Goal: Task Accomplishment & Management: Manage account settings

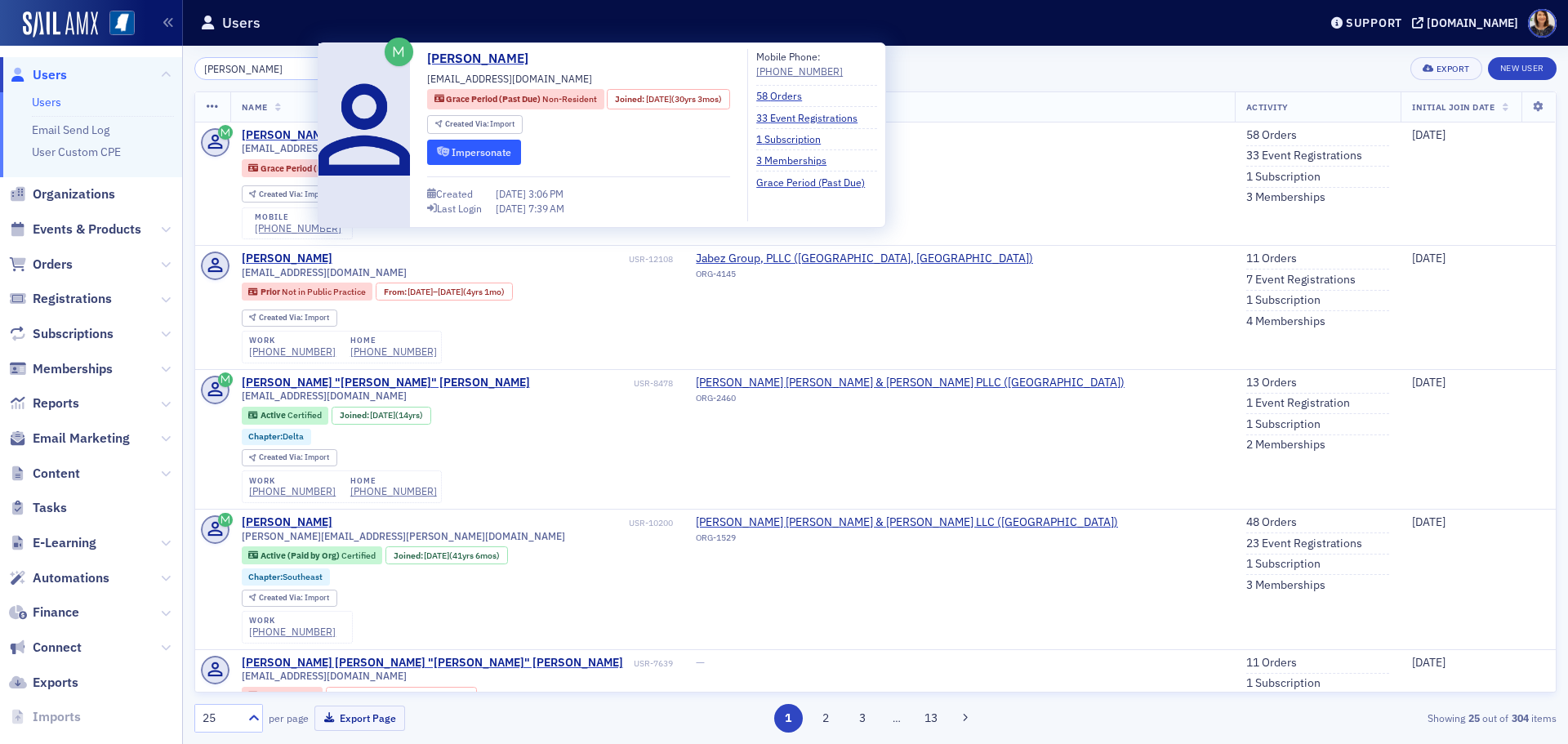
type input "lloyd mar"
click at [472, 158] on button "Impersonate" at bounding box center [474, 152] width 94 height 25
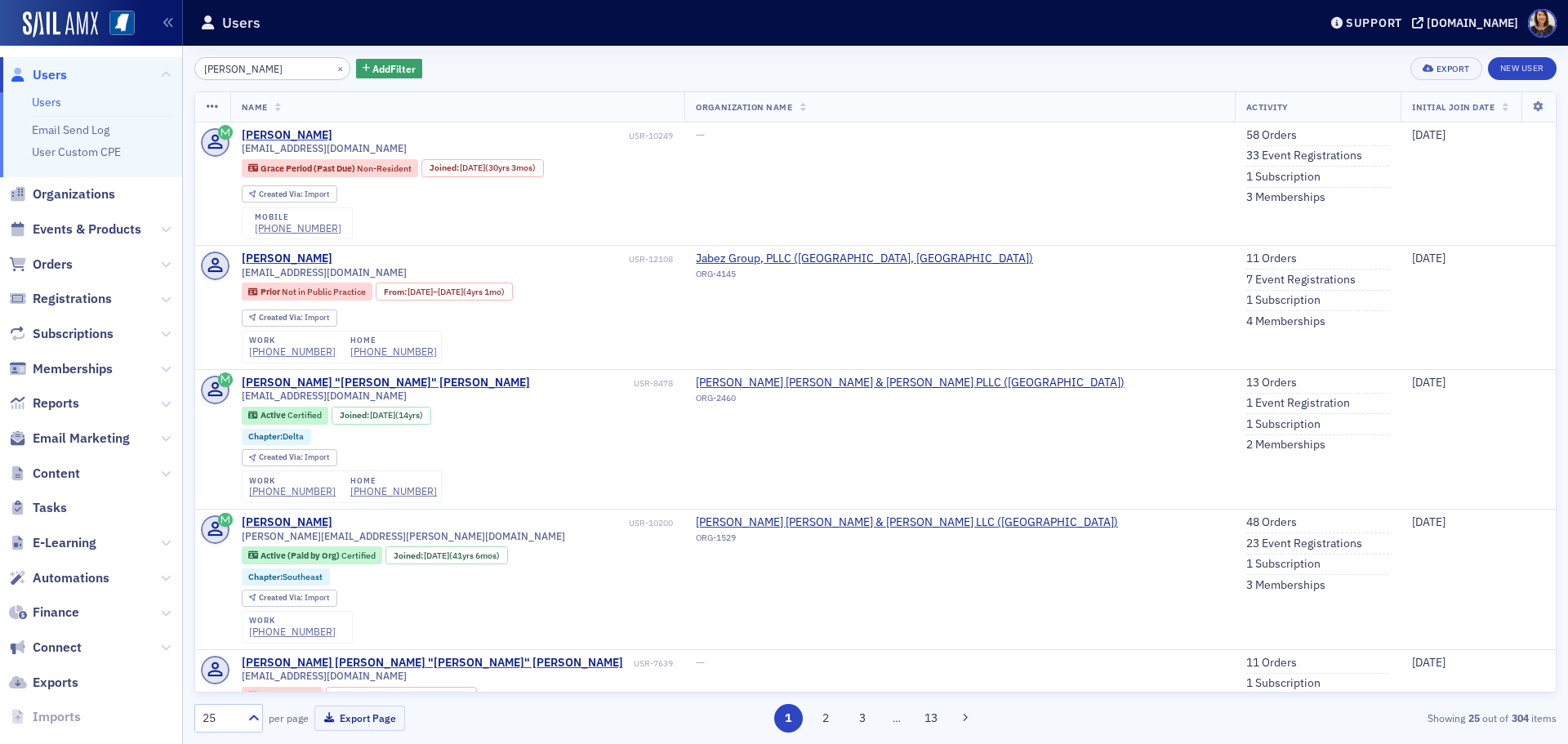
click at [62, 101] on li "Users" at bounding box center [103, 102] width 142 height 16
click at [49, 102] on link "Users" at bounding box center [47, 102] width 29 height 15
click at [50, 80] on span "Users" at bounding box center [50, 75] width 34 height 18
click at [334, 67] on div "×" at bounding box center [342, 68] width 17 height 20
click at [334, 66] on button "×" at bounding box center [341, 68] width 15 height 15
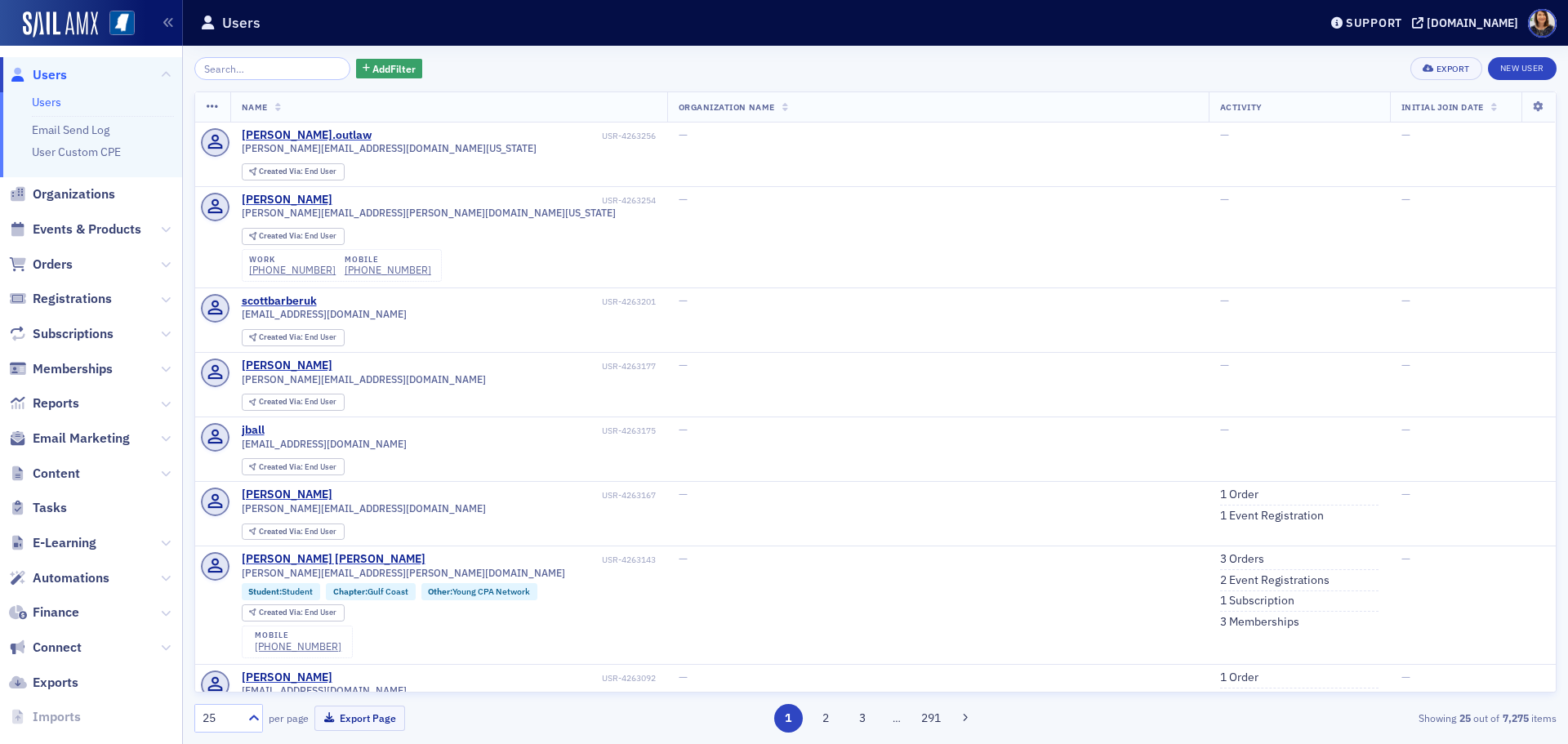
click at [47, 72] on span "Users" at bounding box center [50, 75] width 34 height 18
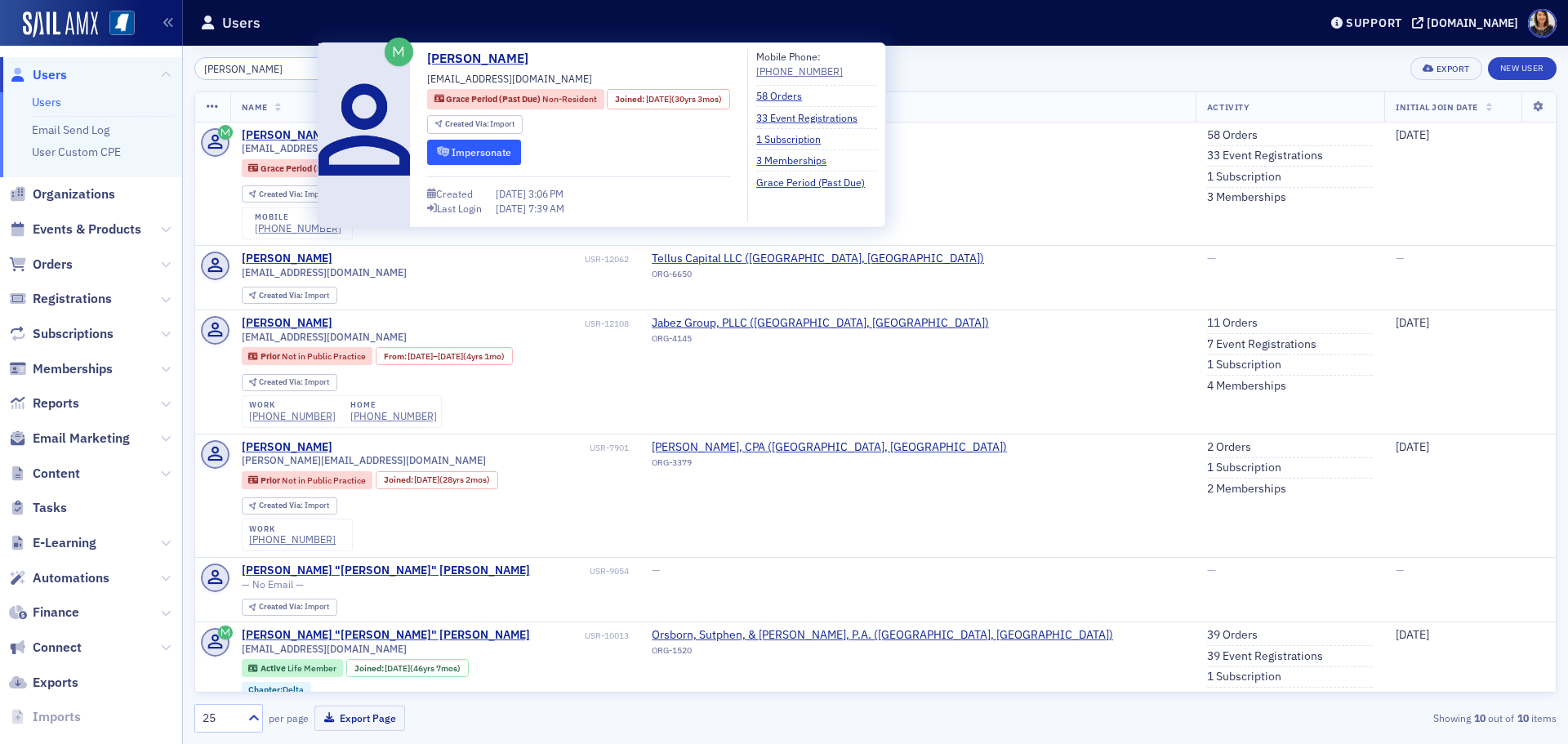
type input "lloyd marshall"
click at [495, 157] on button "Impersonate" at bounding box center [474, 152] width 94 height 25
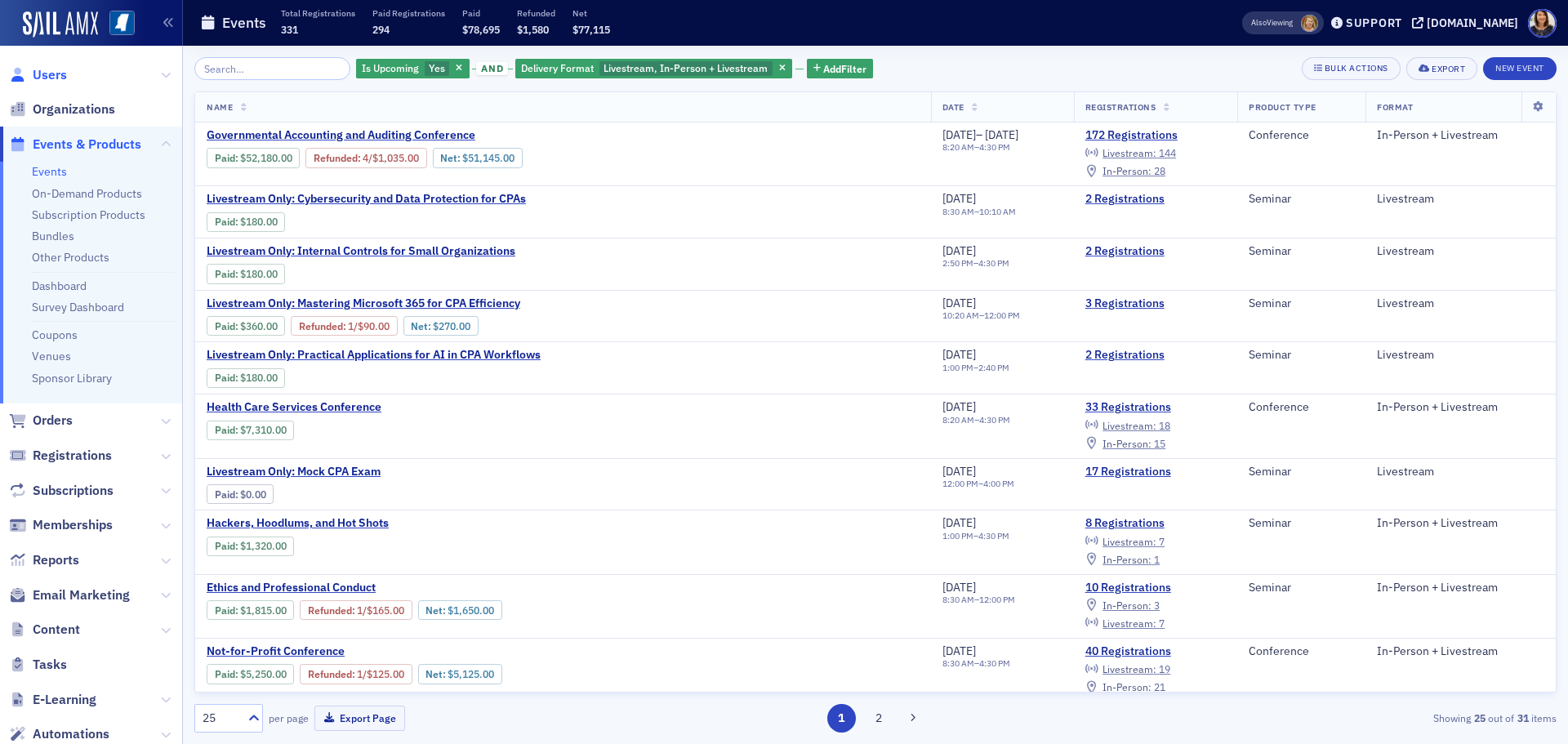
click at [43, 76] on span "Users" at bounding box center [50, 75] width 34 height 18
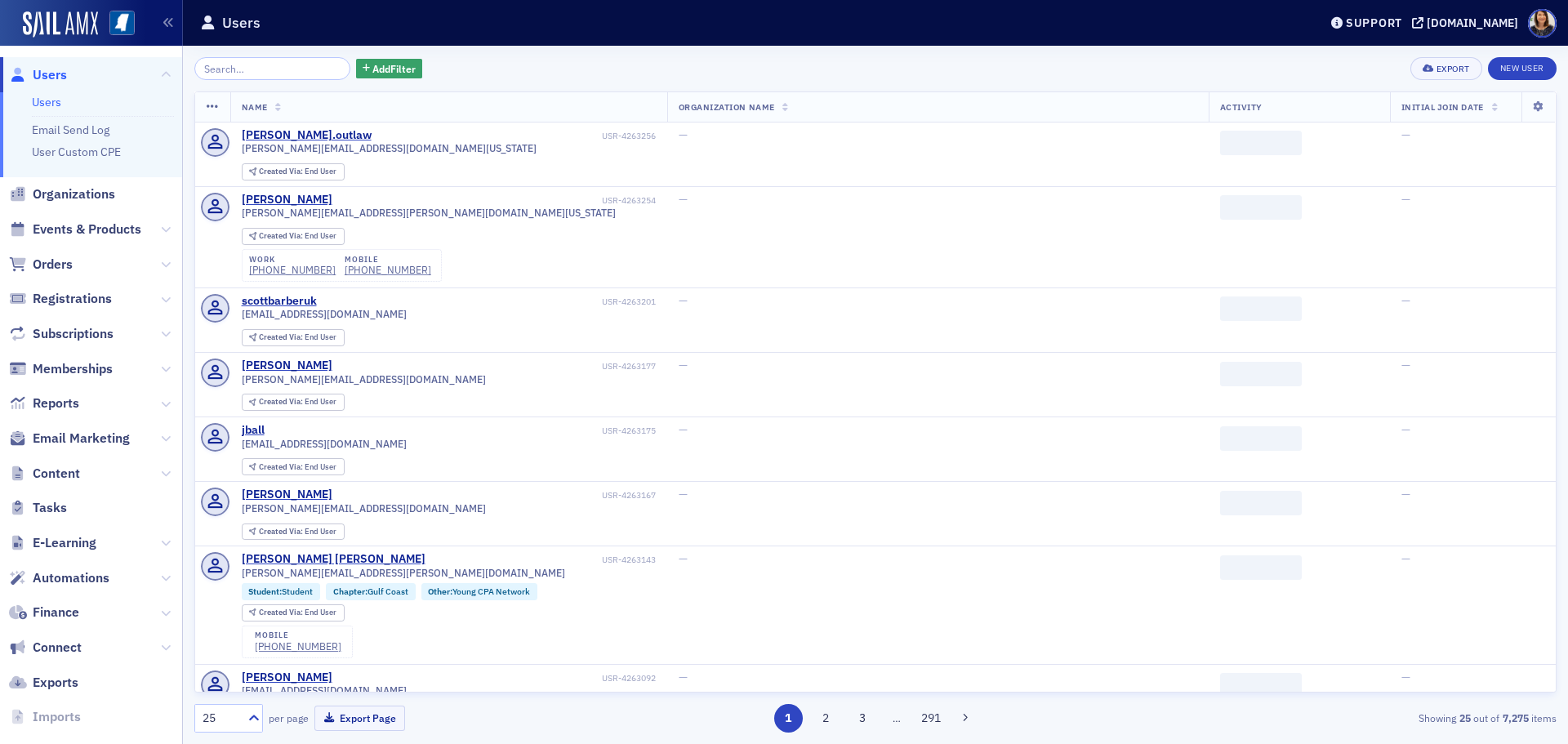
click at [616, 66] on div "Add Filter Export New User" at bounding box center [876, 69] width 1362 height 23
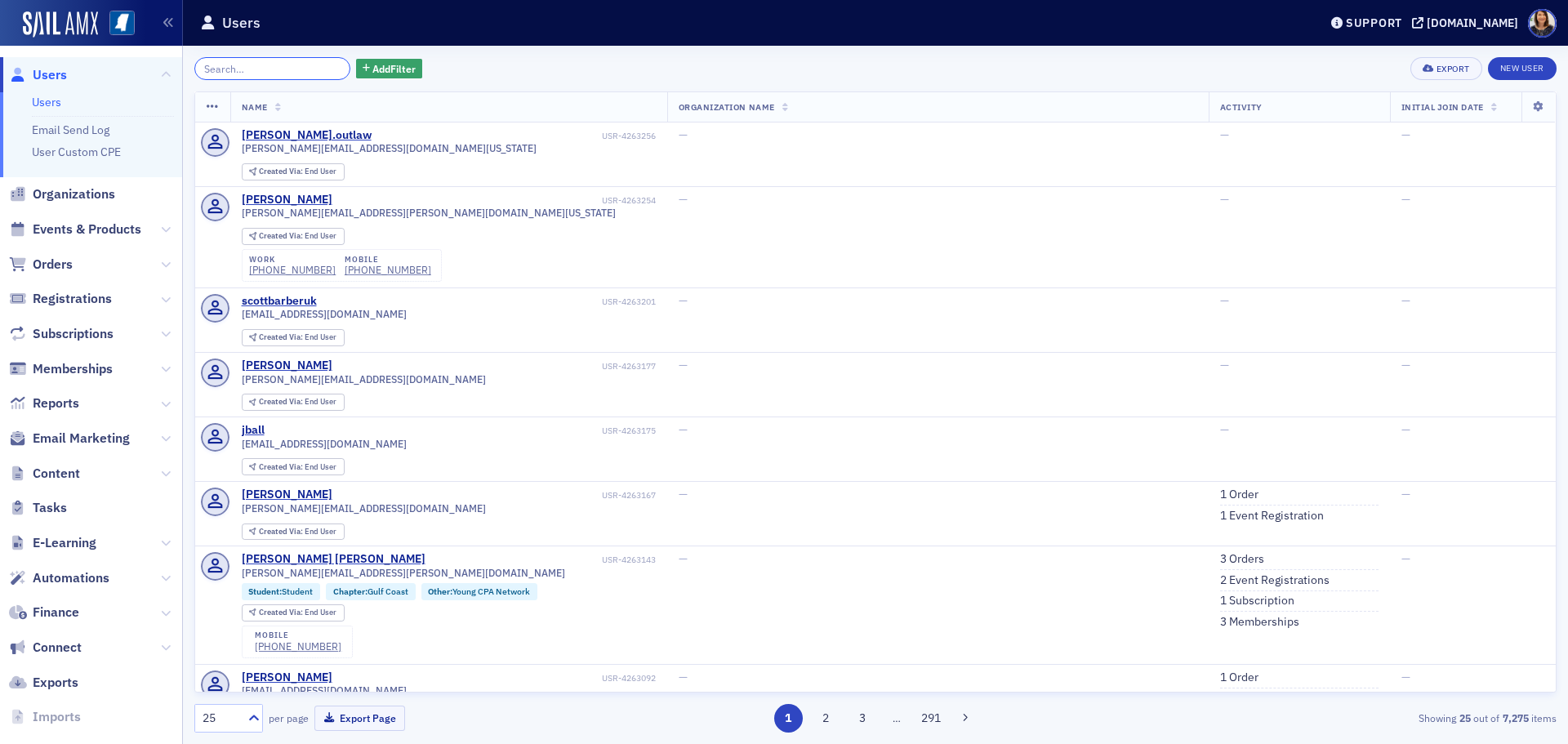
click at [257, 64] on input "search" at bounding box center [272, 69] width 156 height 23
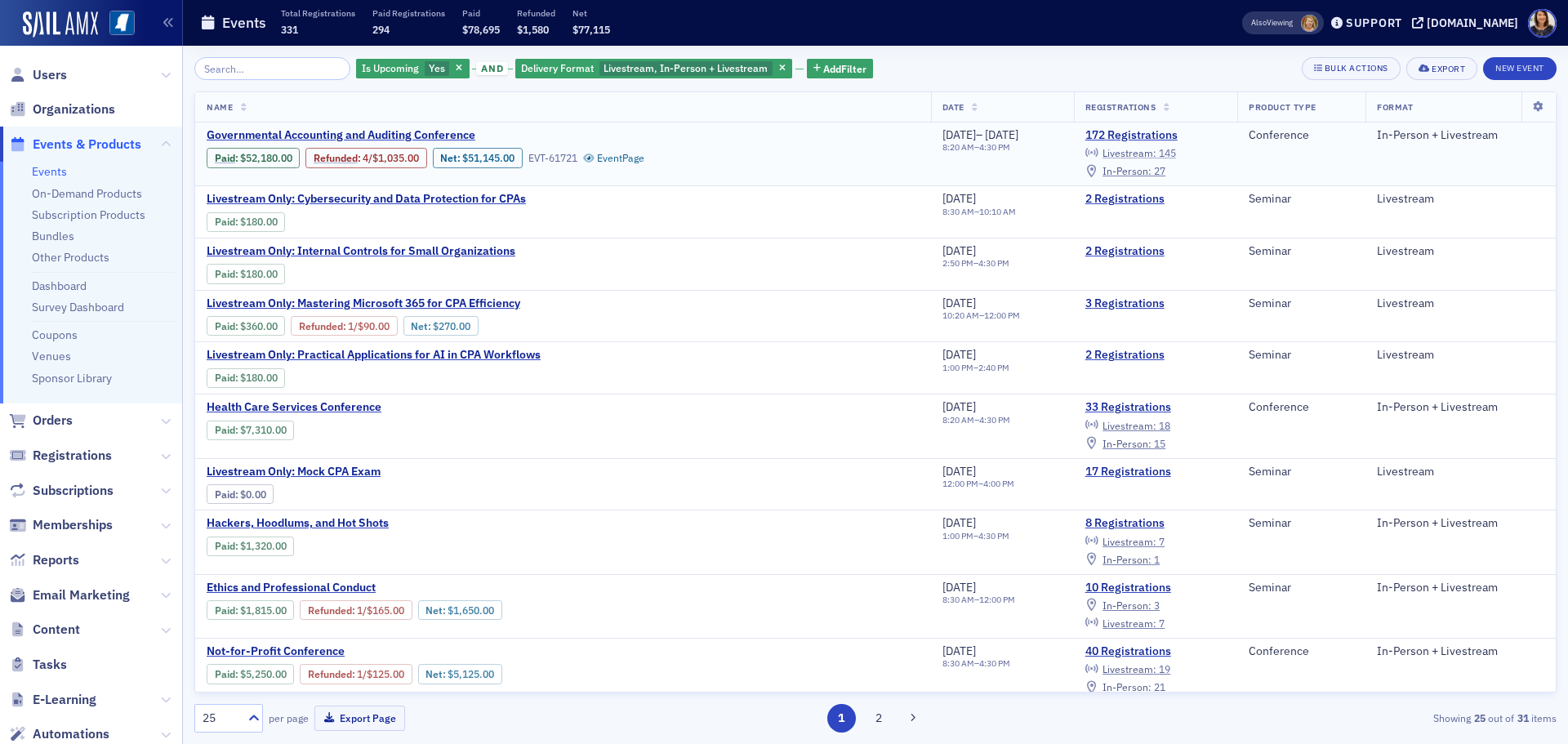
click at [1154, 151] on span "Livestream :" at bounding box center [1130, 153] width 54 height 13
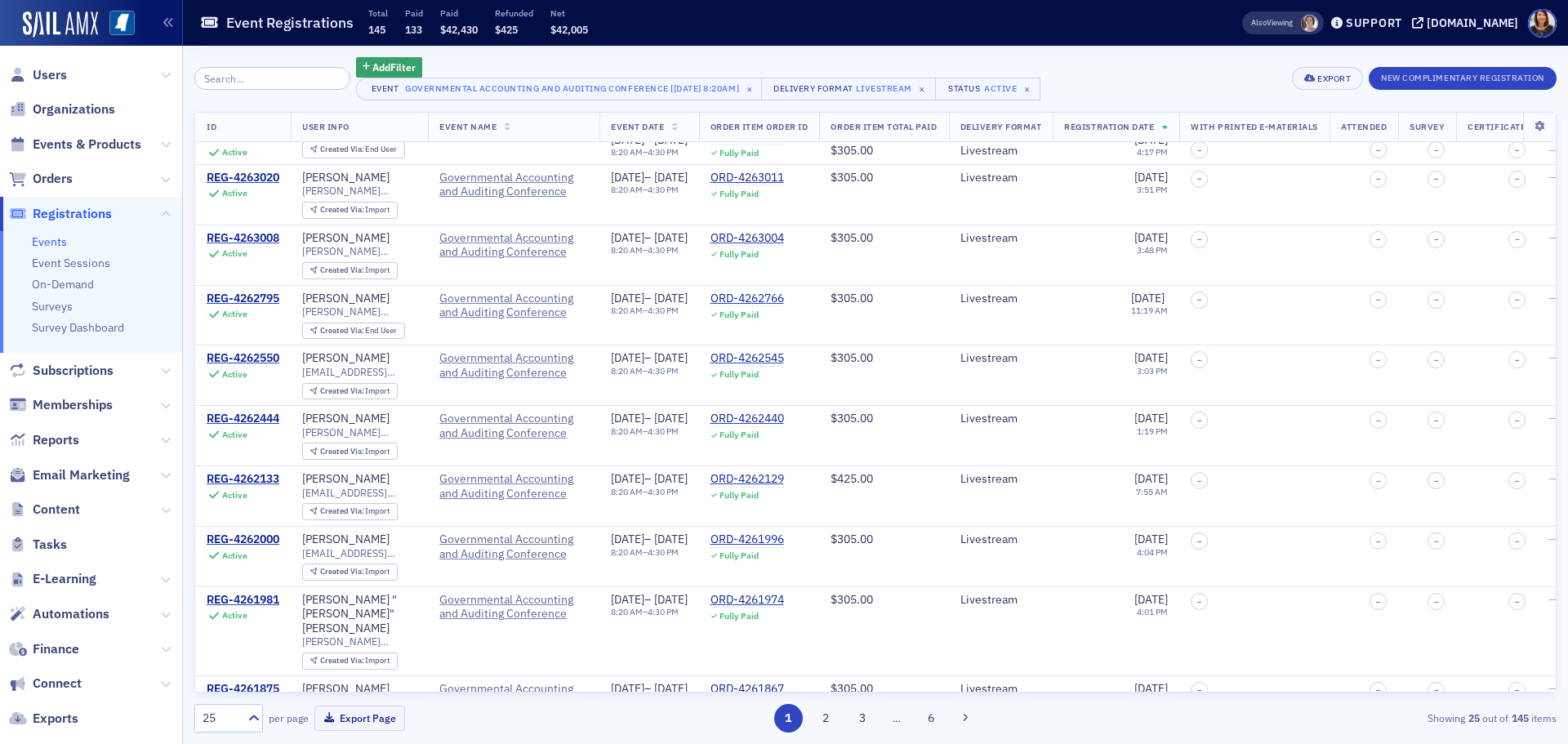
scroll to position [980, 0]
click at [255, 719] on icon at bounding box center [254, 718] width 16 height 16
click at [228, 620] on div "100" at bounding box center [229, 617] width 47 height 17
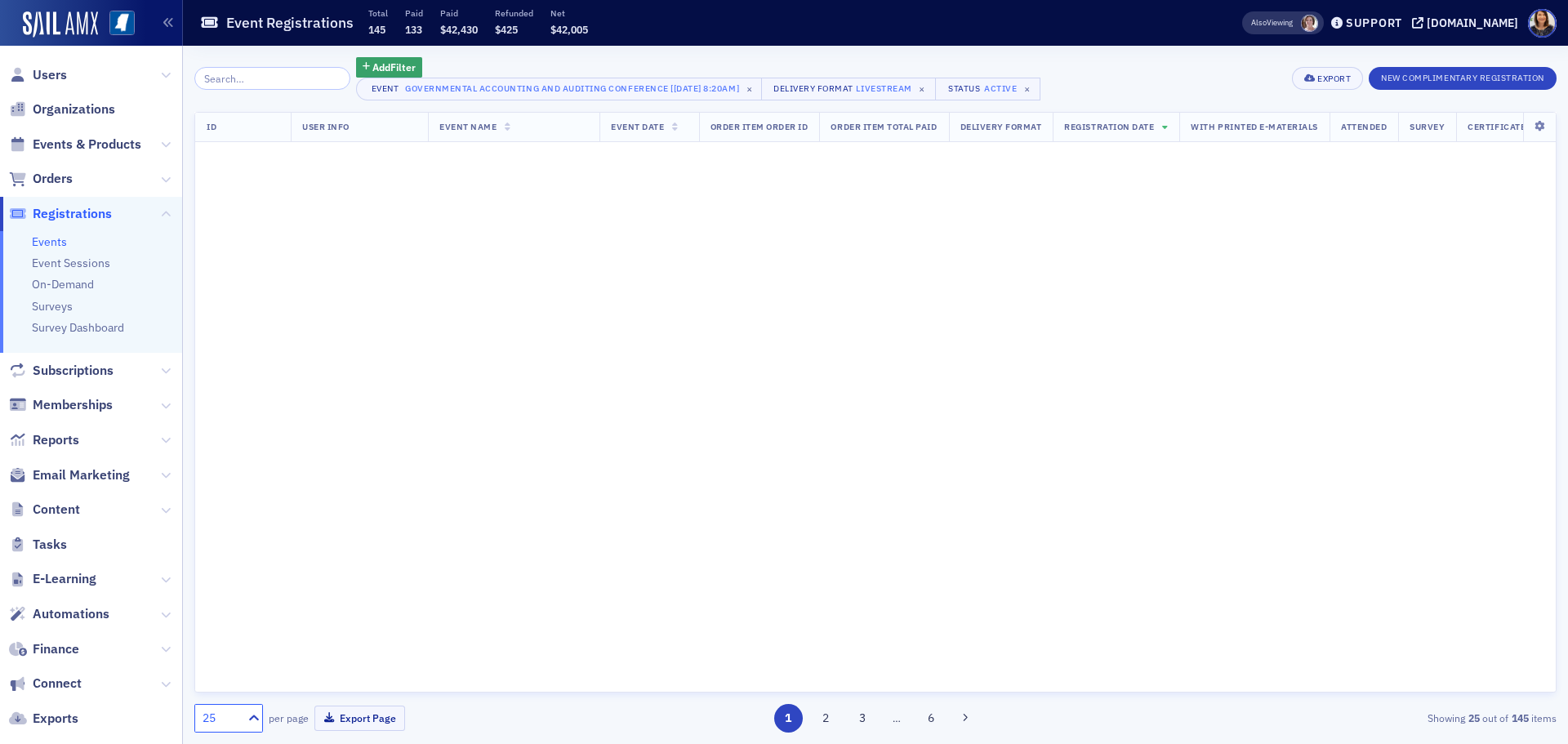
scroll to position [0, 0]
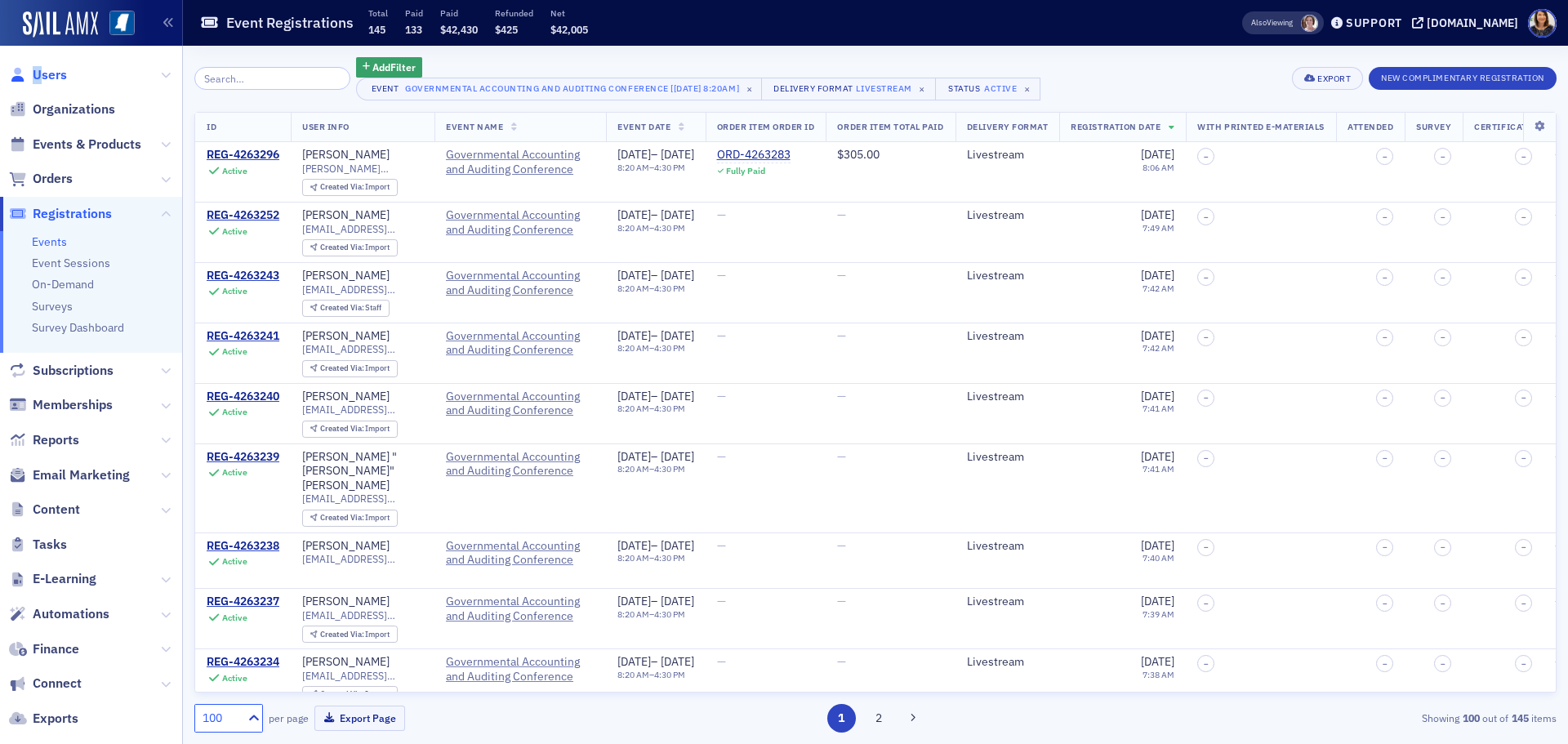
click at [47, 71] on span "Users" at bounding box center [91, 74] width 182 height 35
click at [54, 72] on span "Users" at bounding box center [50, 75] width 34 height 18
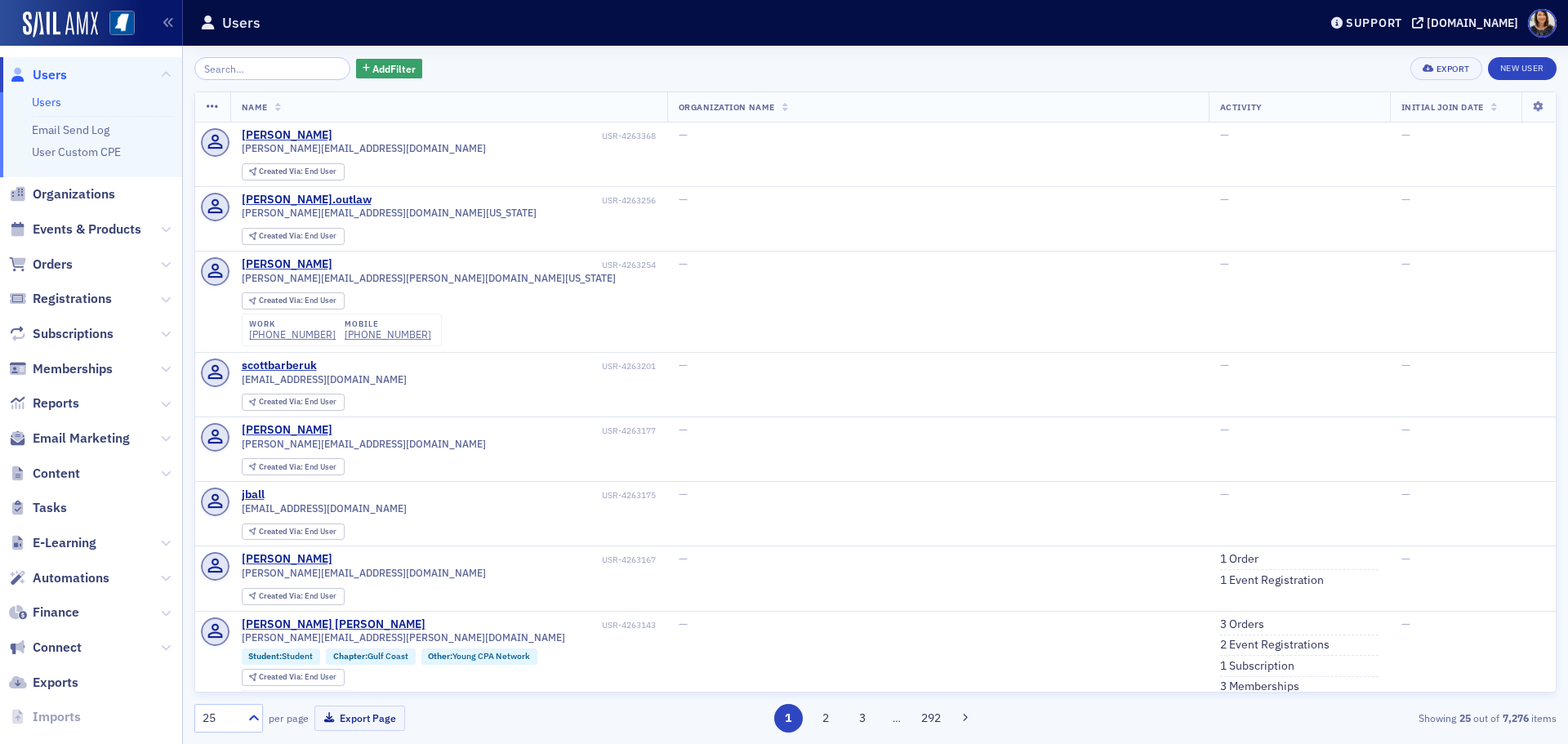
click at [265, 69] on input "search" at bounding box center [272, 69] width 156 height 23
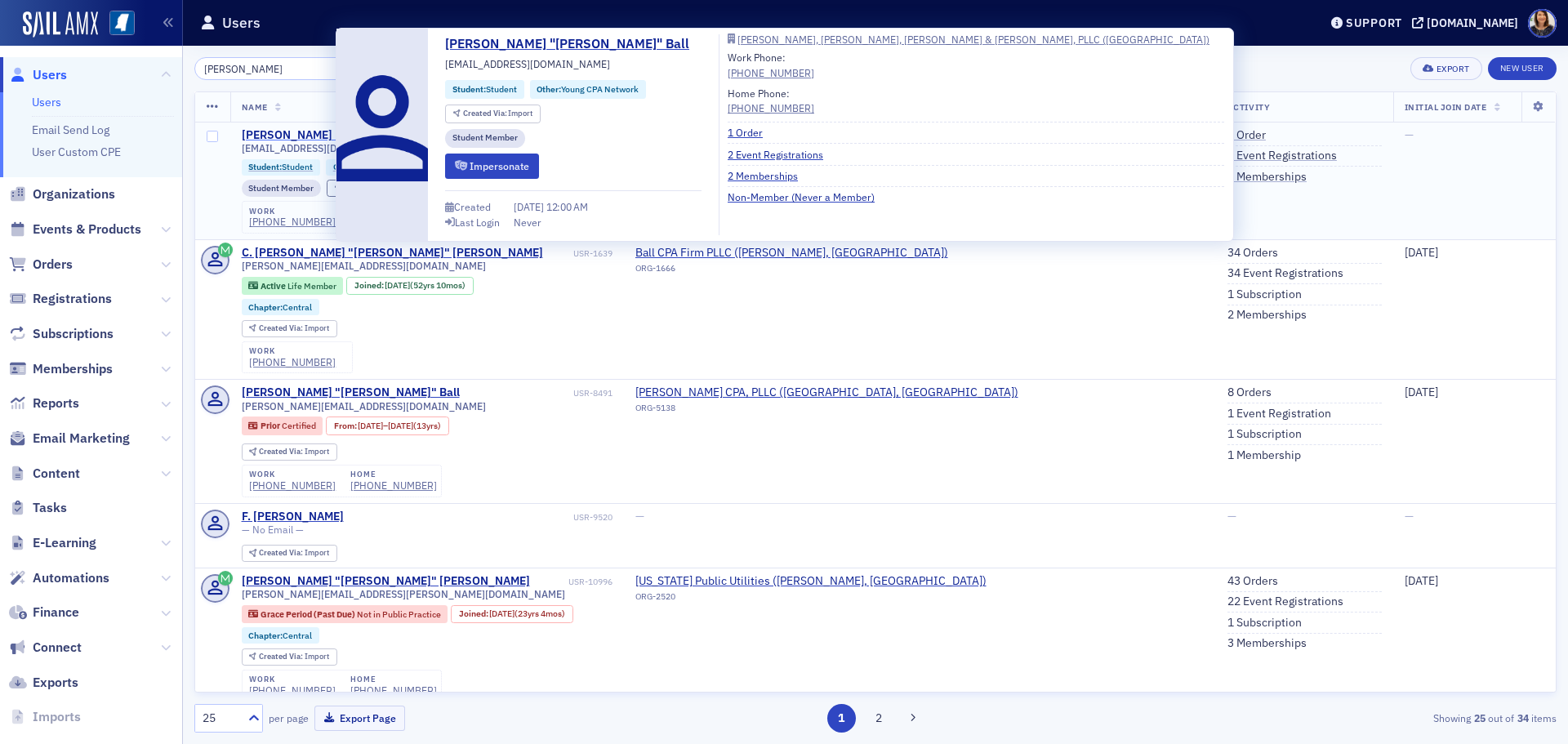
type input "jeffrey ball"
click at [298, 137] on div "Jeffrey "Jeff" Ball" at bounding box center [351, 136] width 218 height 15
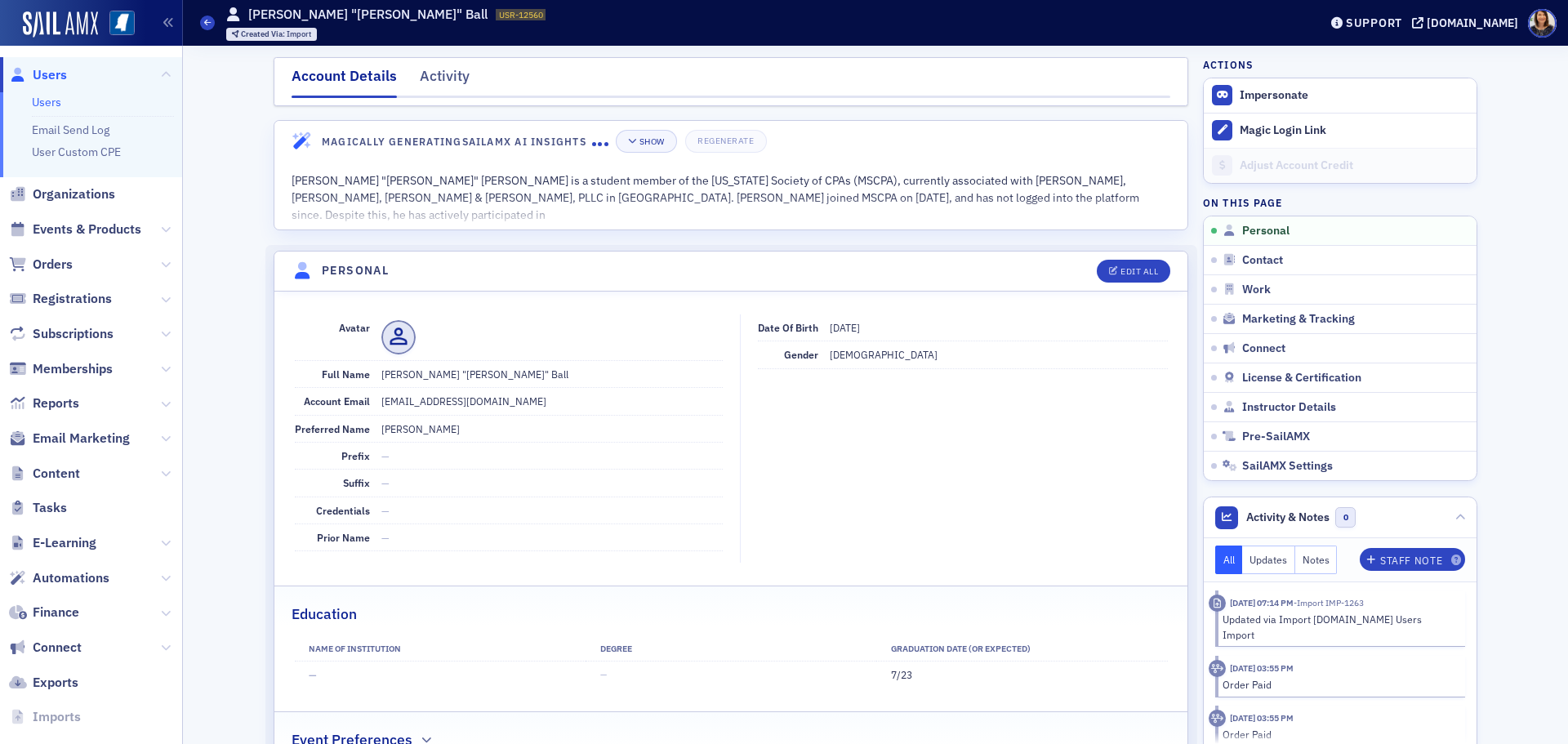
click at [549, 383] on dd "Jeffrey "Jeff" Ball" at bounding box center [553, 374] width 342 height 26
click at [544, 393] on dl "Avatar Full Name Jeffrey "Jeff" Ball Account Email jball002@lsua.edu Preferred …" at bounding box center [509, 433] width 428 height 238
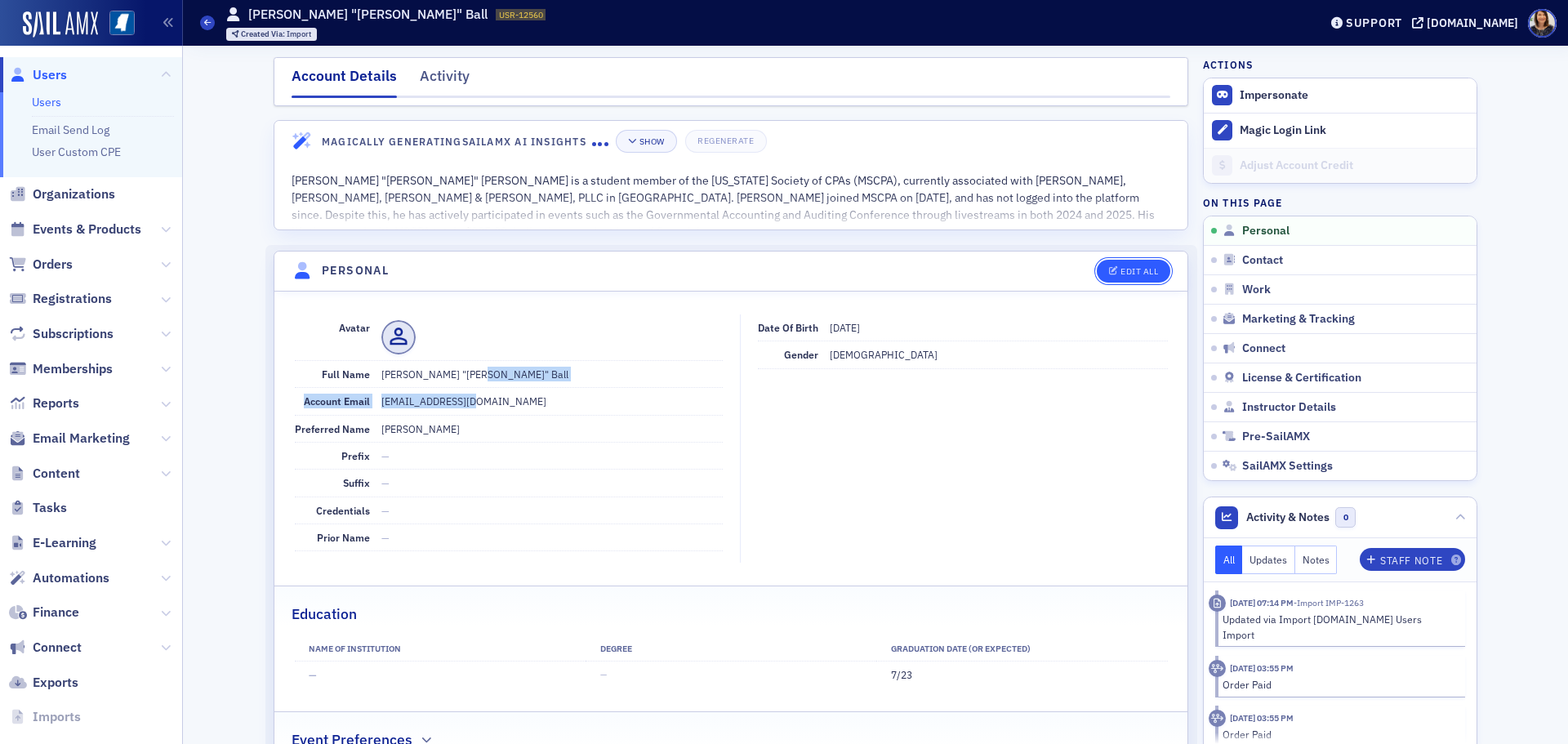
click at [1151, 267] on div "Edit All" at bounding box center [1140, 271] width 38 height 9
select select "US"
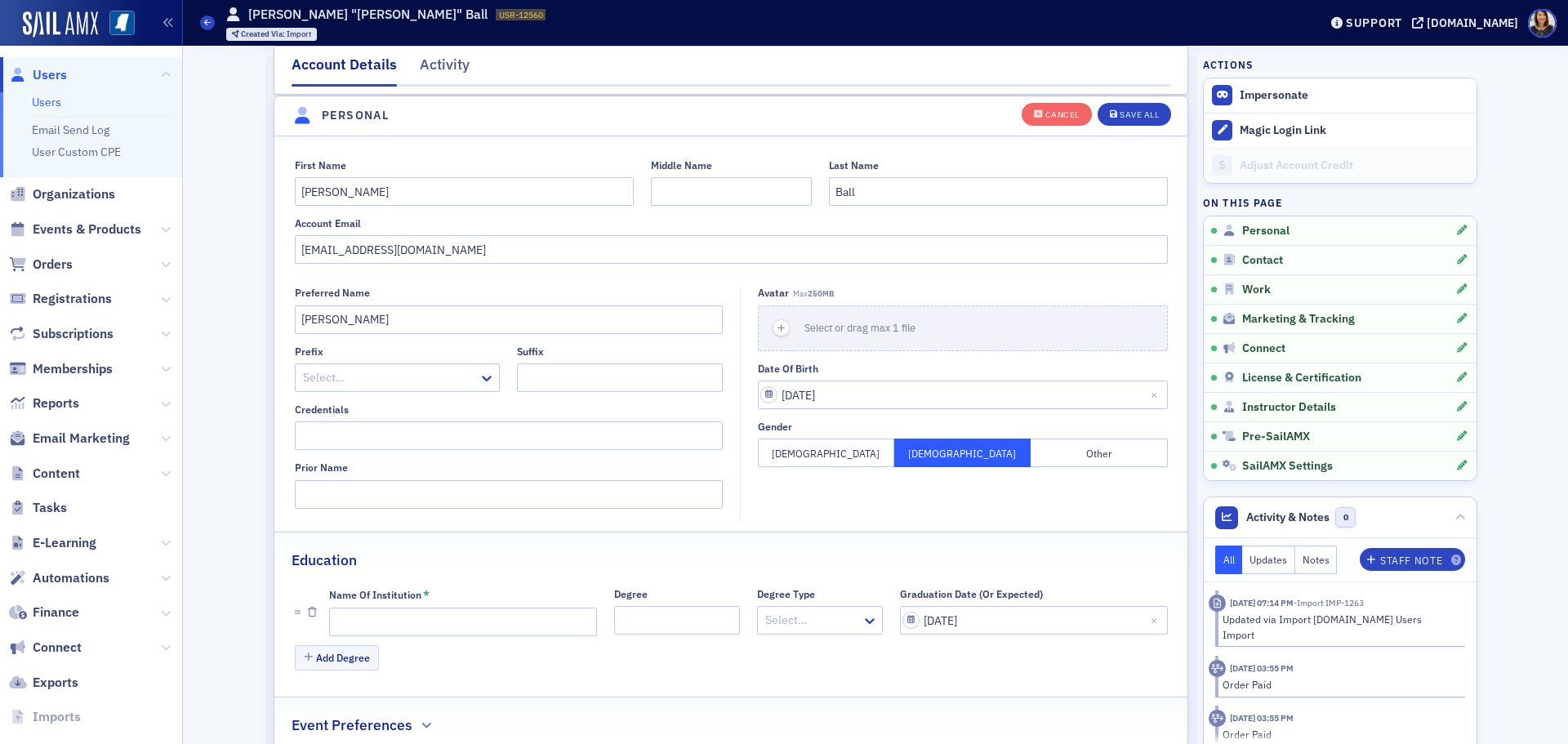
scroll to position [190, 0]
click at [443, 239] on input "jball002@lsua.edu" at bounding box center [732, 249] width 873 height 29
type input "j"
type input "jball@avlcpa.com"
click at [1127, 110] on div "Save All" at bounding box center [1140, 114] width 39 height 9
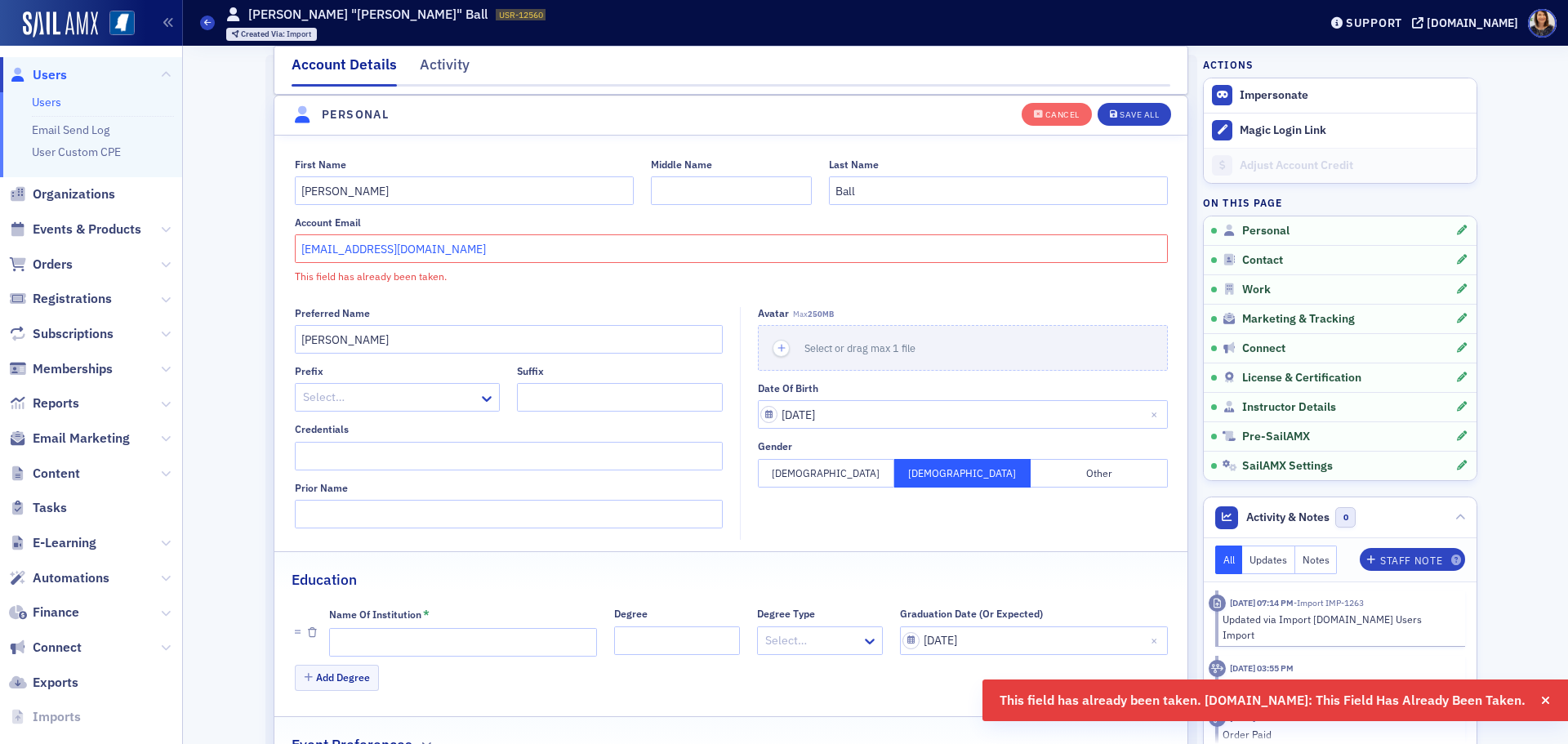
click at [473, 252] on input "jball@avlcpa.com" at bounding box center [732, 249] width 873 height 29
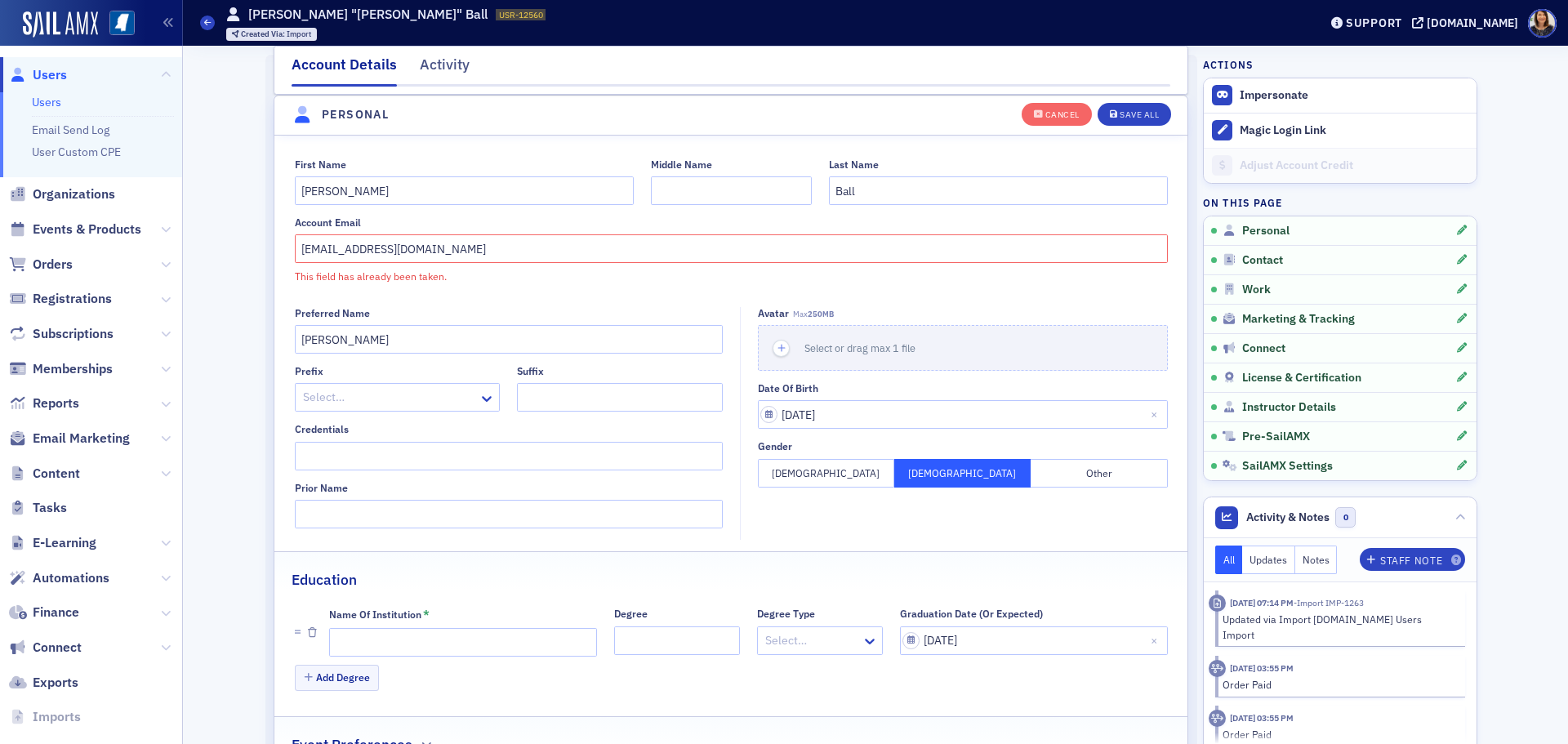
click at [52, 71] on span "Users" at bounding box center [50, 75] width 34 height 18
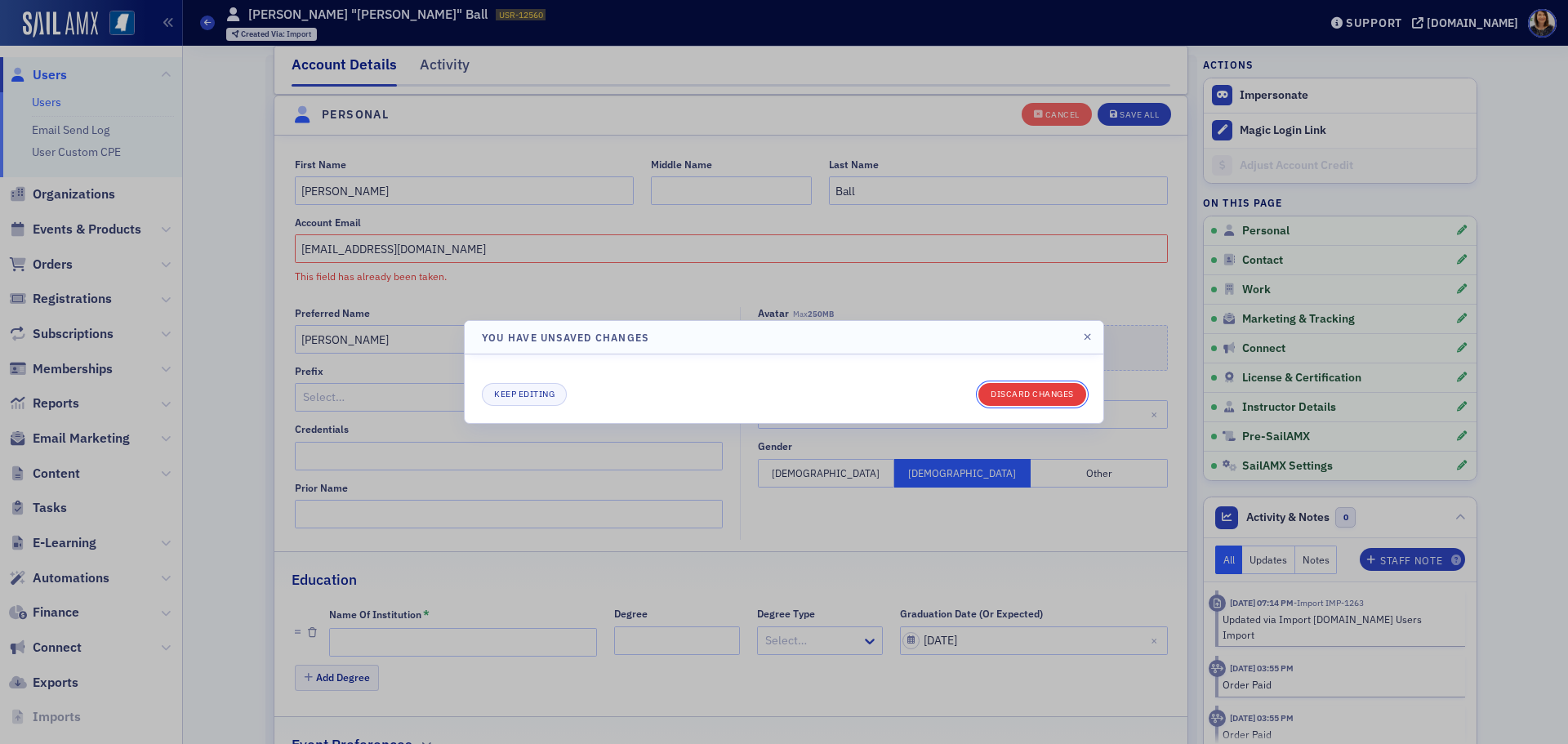
click at [1023, 396] on button "Discard changes" at bounding box center [1033, 395] width 108 height 23
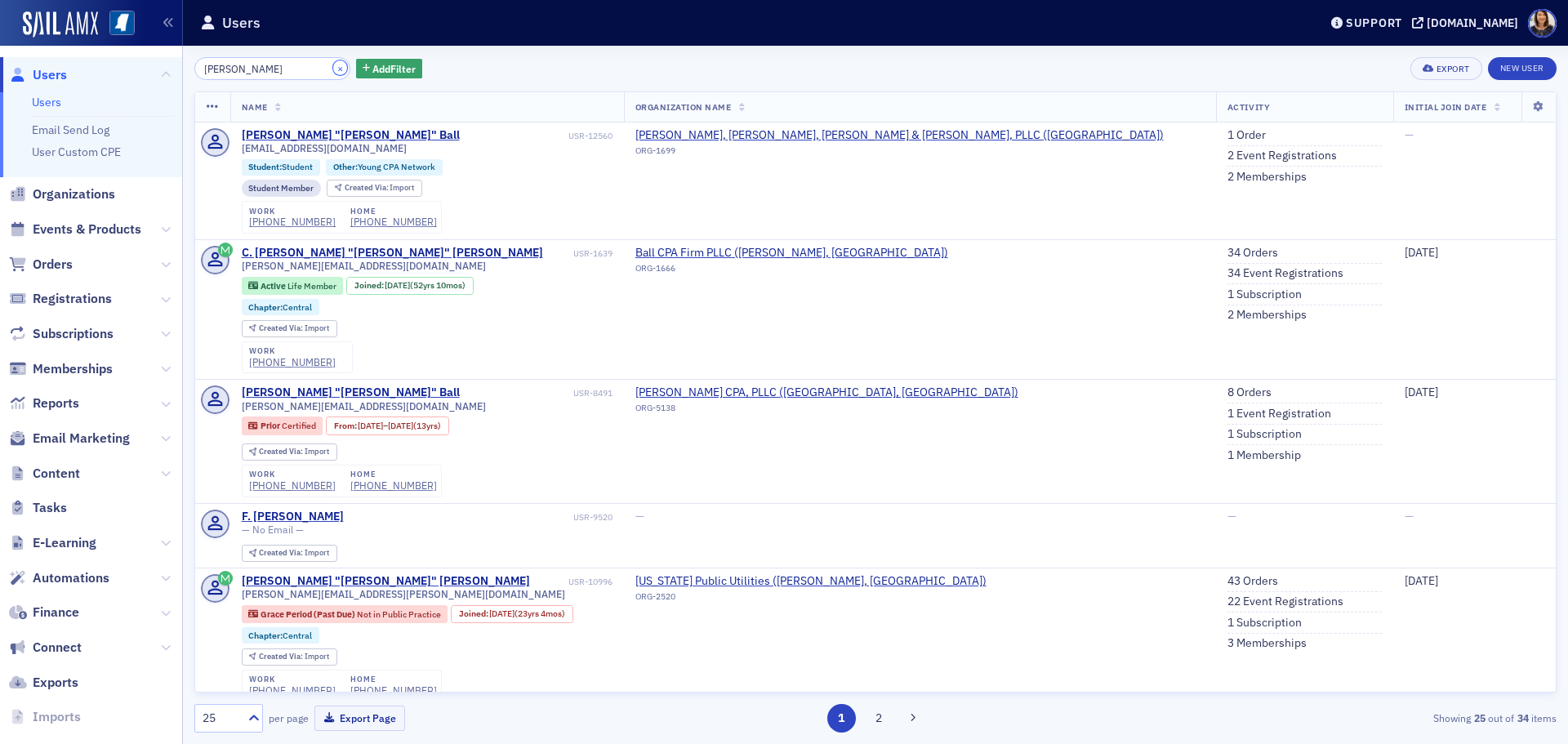
click at [334, 70] on button "×" at bounding box center [341, 68] width 15 height 15
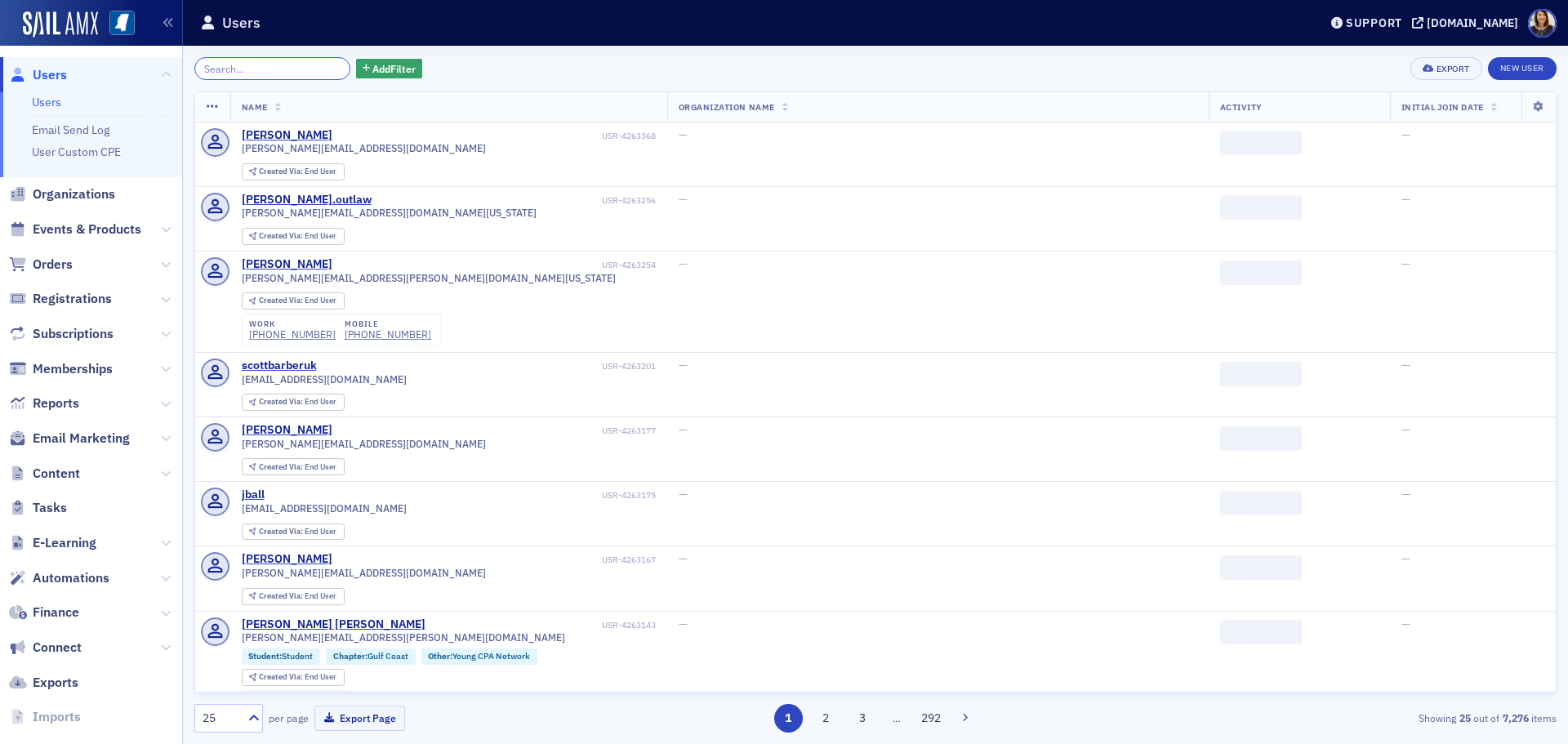
click at [274, 68] on input "search" at bounding box center [272, 69] width 156 height 23
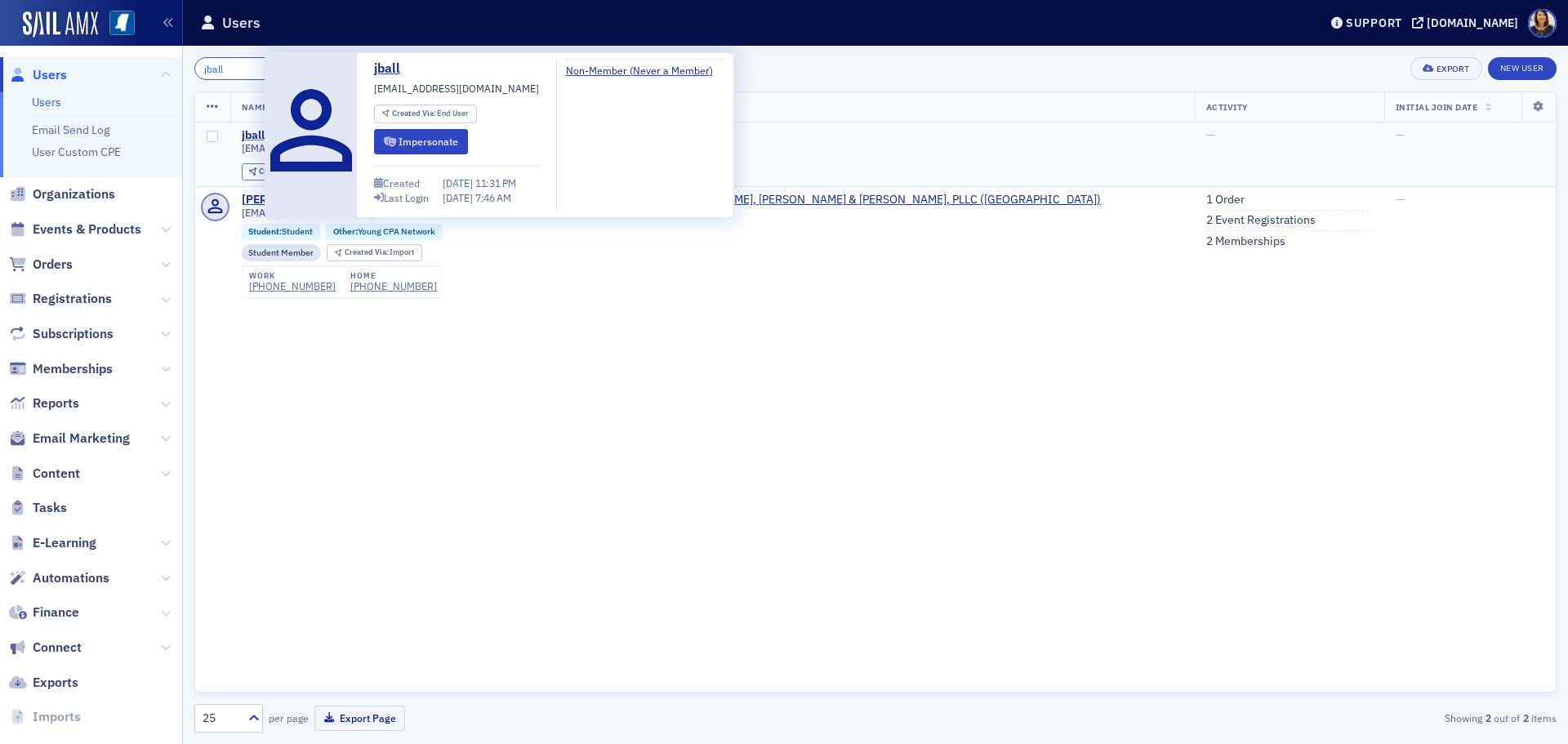
type input "jball"
click at [251, 137] on div "jball" at bounding box center [253, 136] width 23 height 15
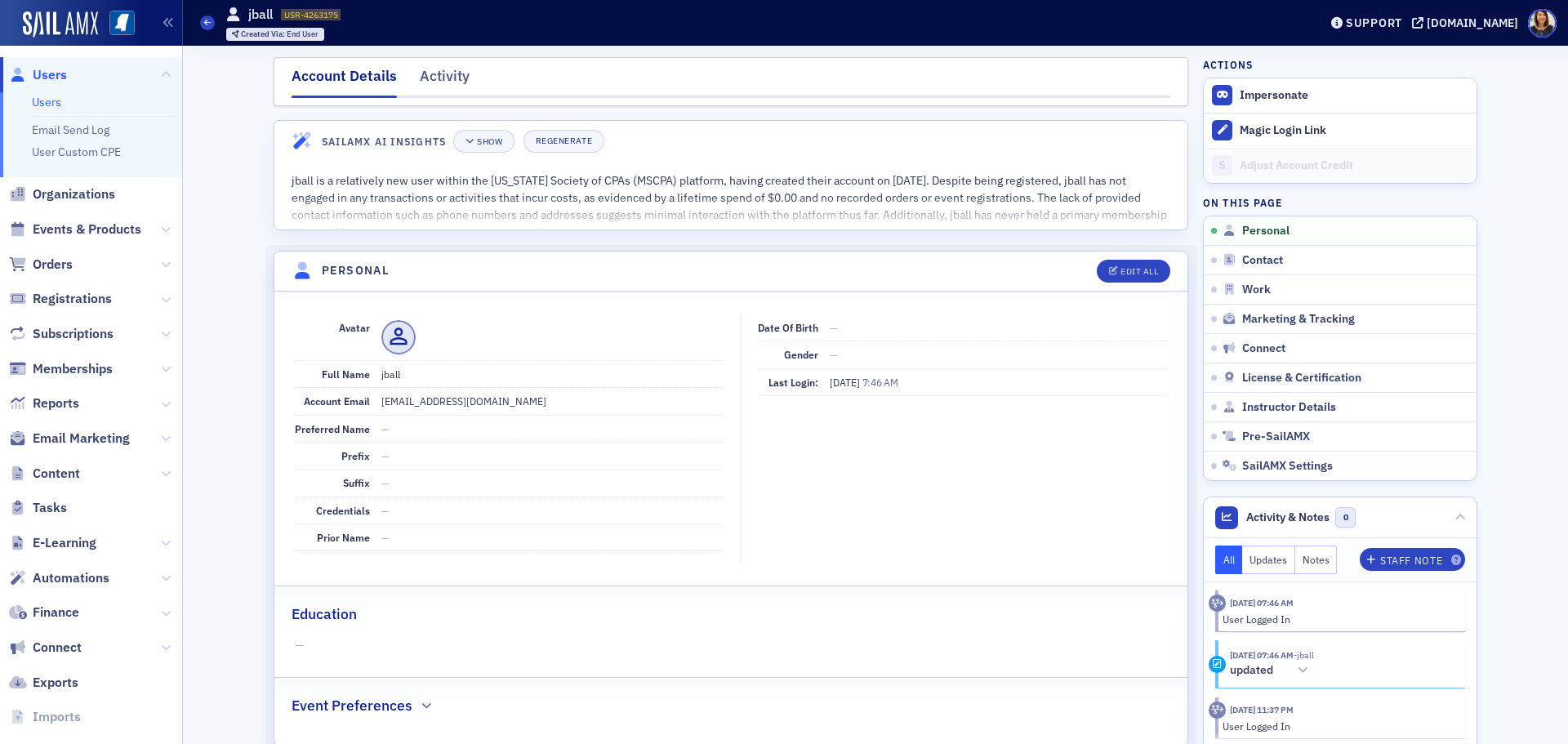
click at [56, 74] on span "Users" at bounding box center [50, 75] width 34 height 18
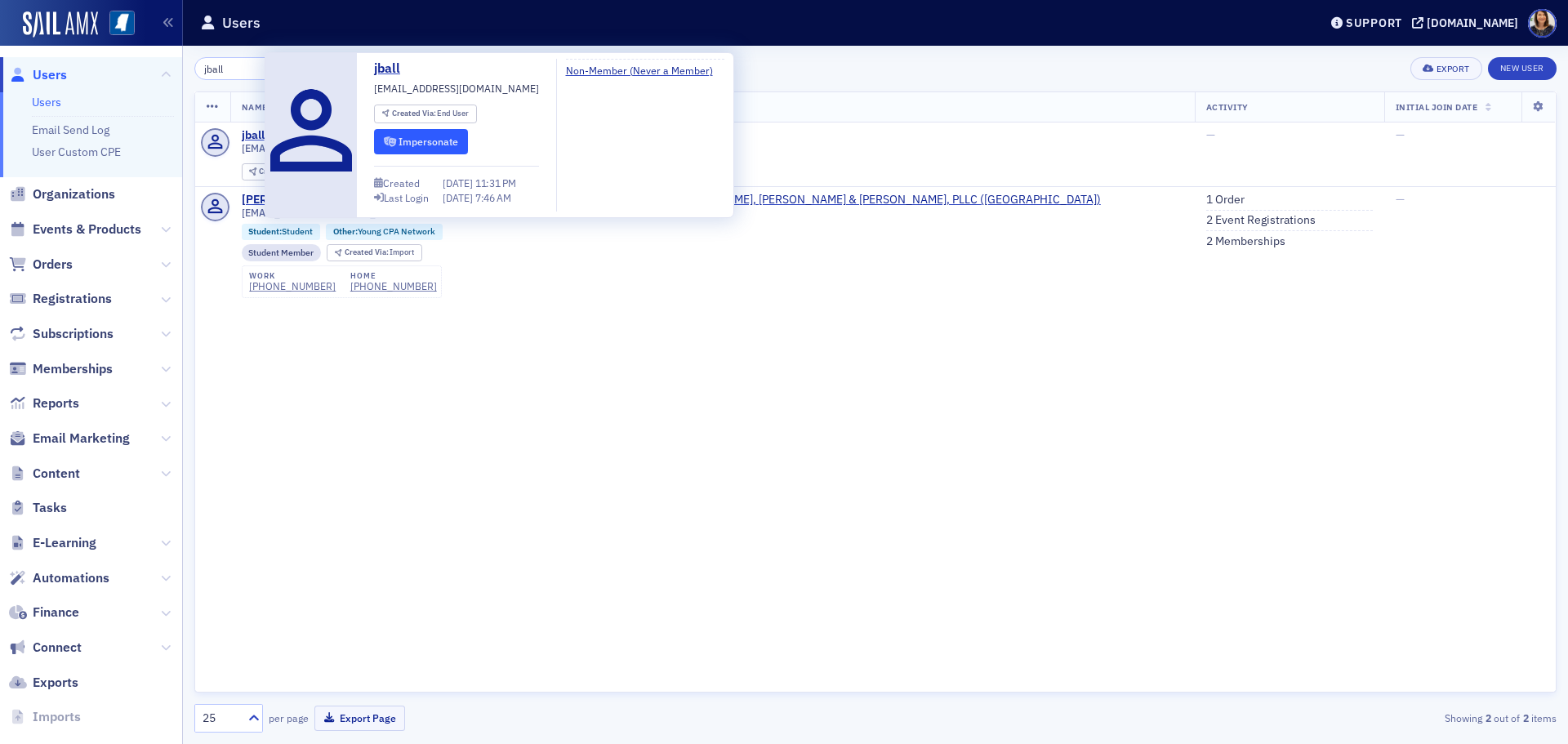
click at [419, 143] on button "Impersonate" at bounding box center [421, 141] width 94 height 25
click at [258, 135] on div "jball" at bounding box center [253, 136] width 23 height 15
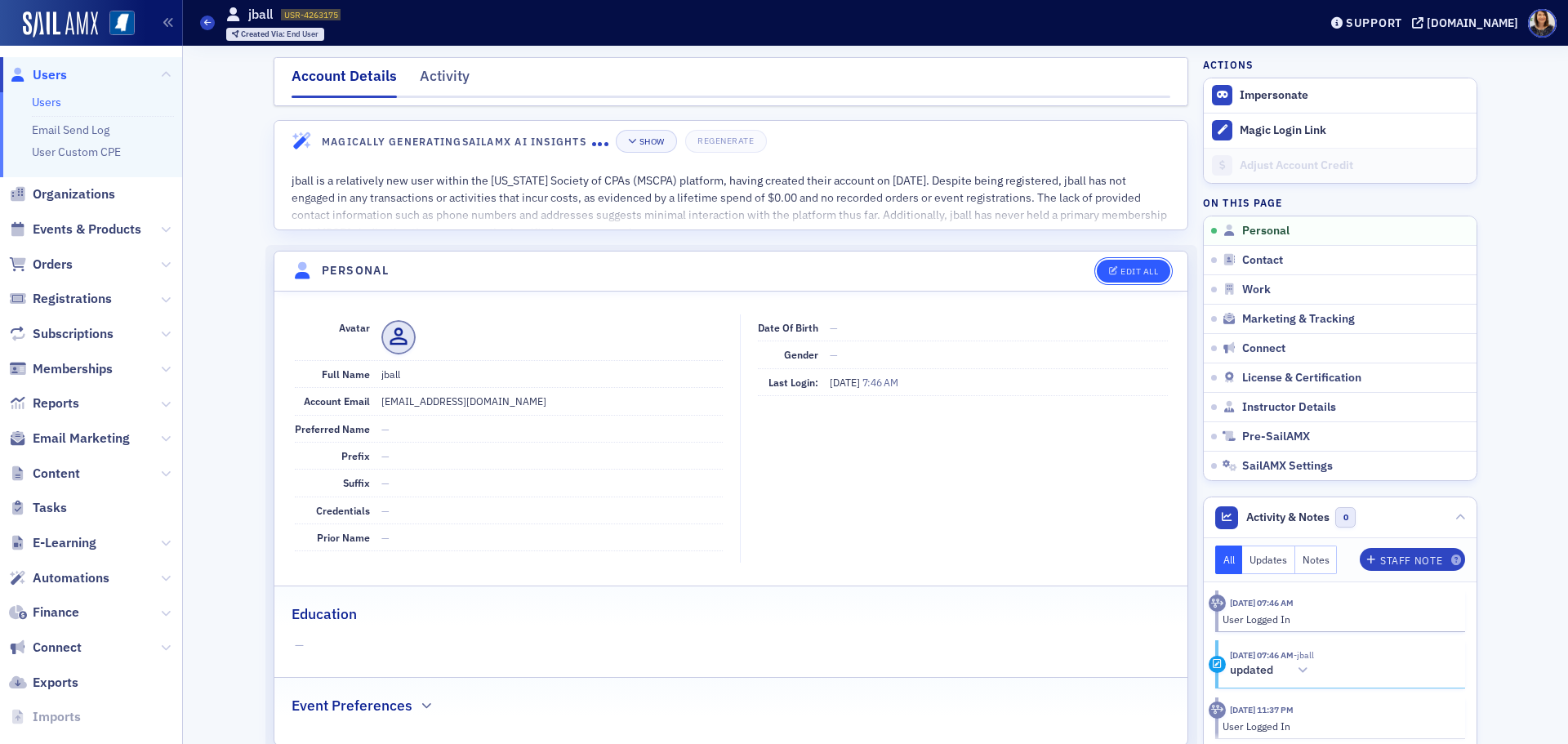
click at [1141, 272] on div "Edit All" at bounding box center [1140, 271] width 38 height 9
select select "US"
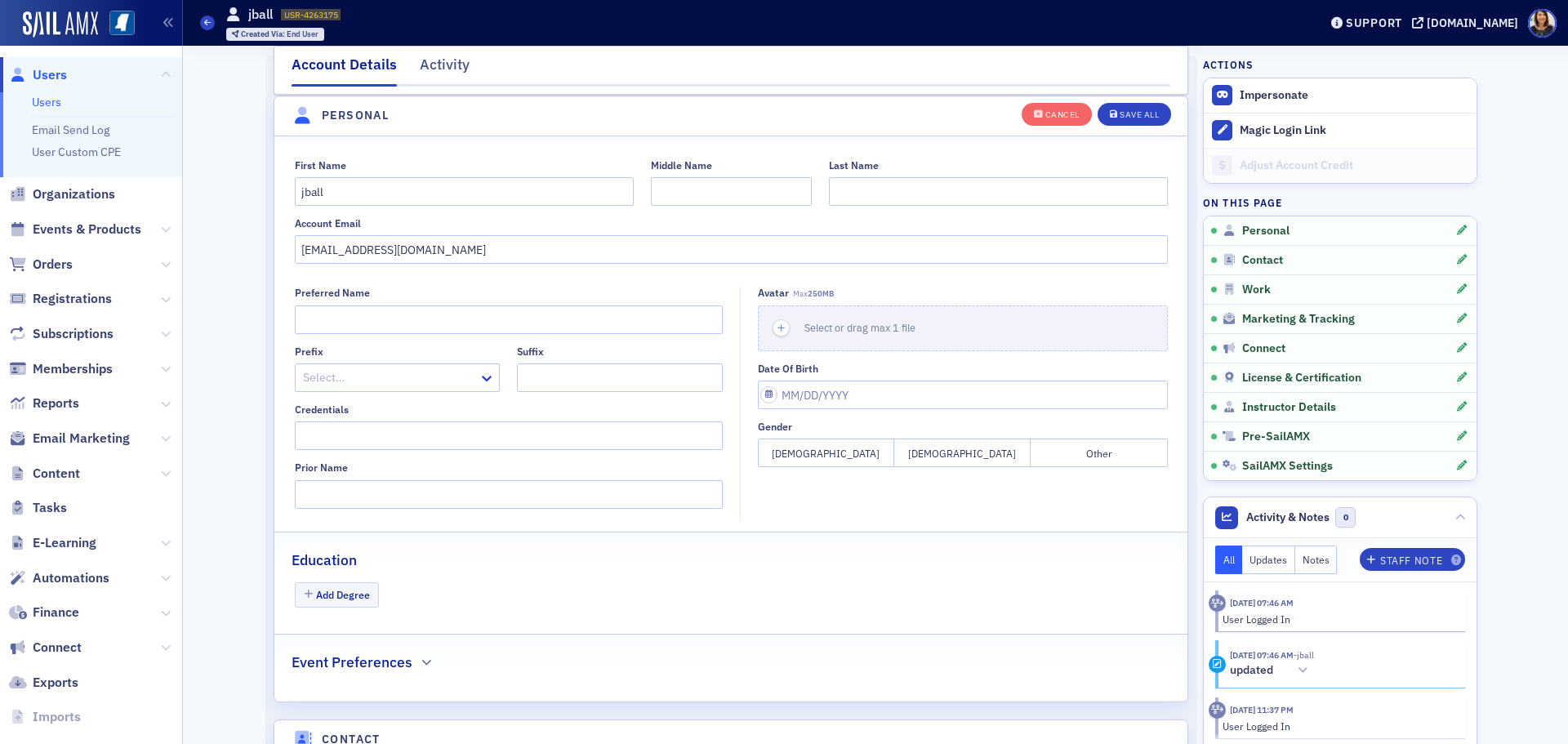
scroll to position [190, 0]
click at [441, 246] on input "jball@avlcpa.com" at bounding box center [732, 249] width 873 height 29
type input "j"
click at [1145, 111] on div "Save All" at bounding box center [1140, 114] width 39 height 9
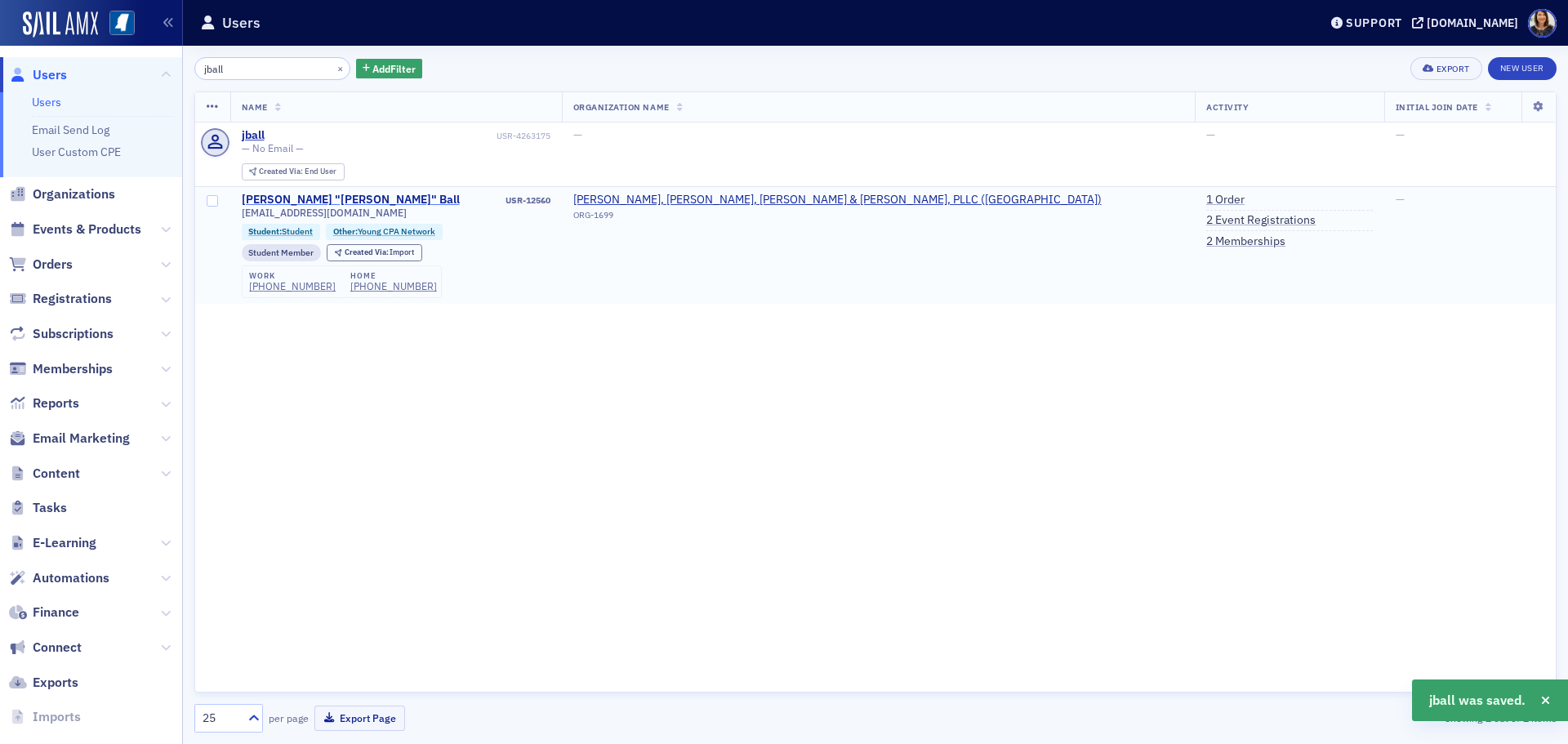
click at [267, 203] on div "Jeffrey "Jeff" Ball" at bounding box center [351, 200] width 218 height 15
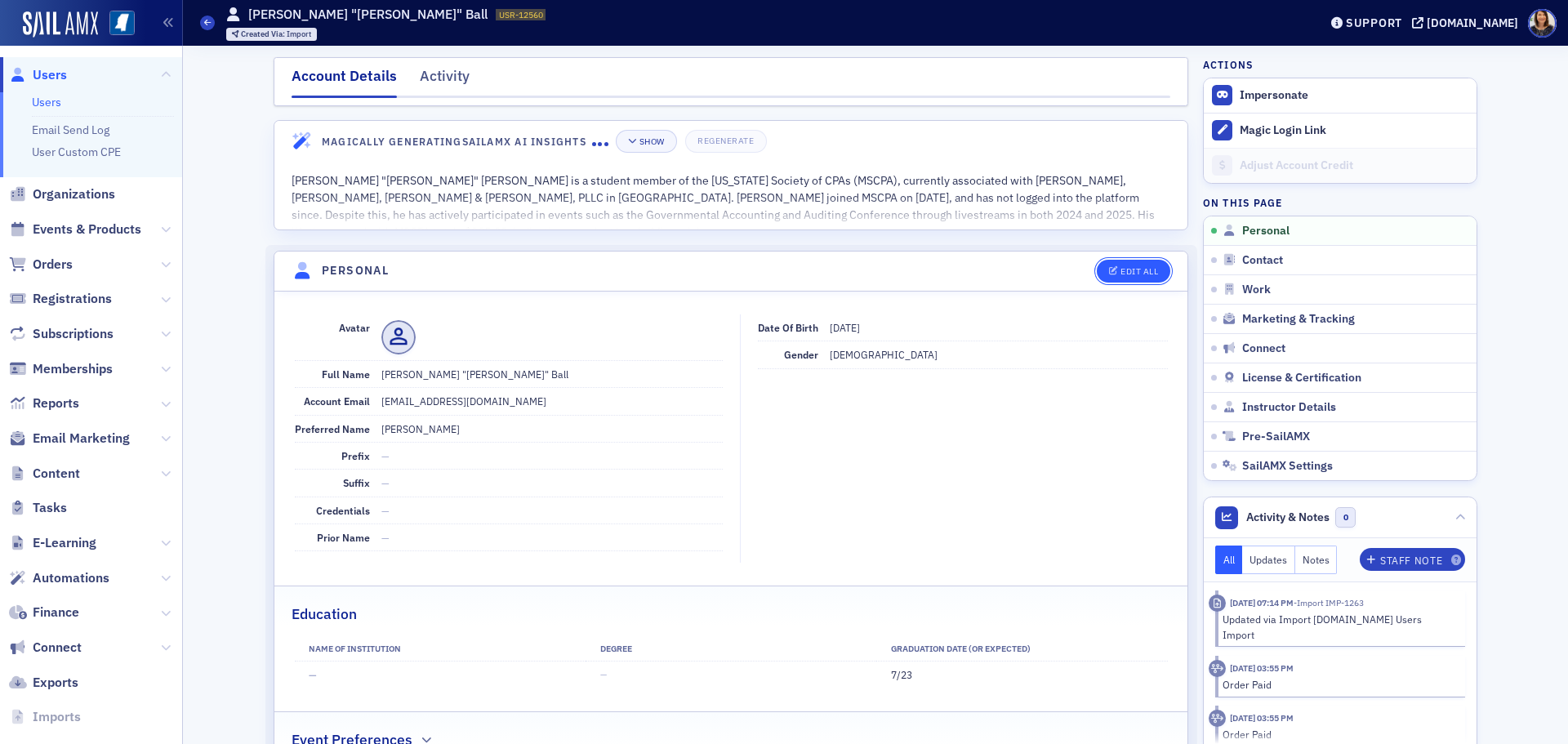
click at [1144, 262] on button "Edit All" at bounding box center [1134, 271] width 74 height 23
select select "US"
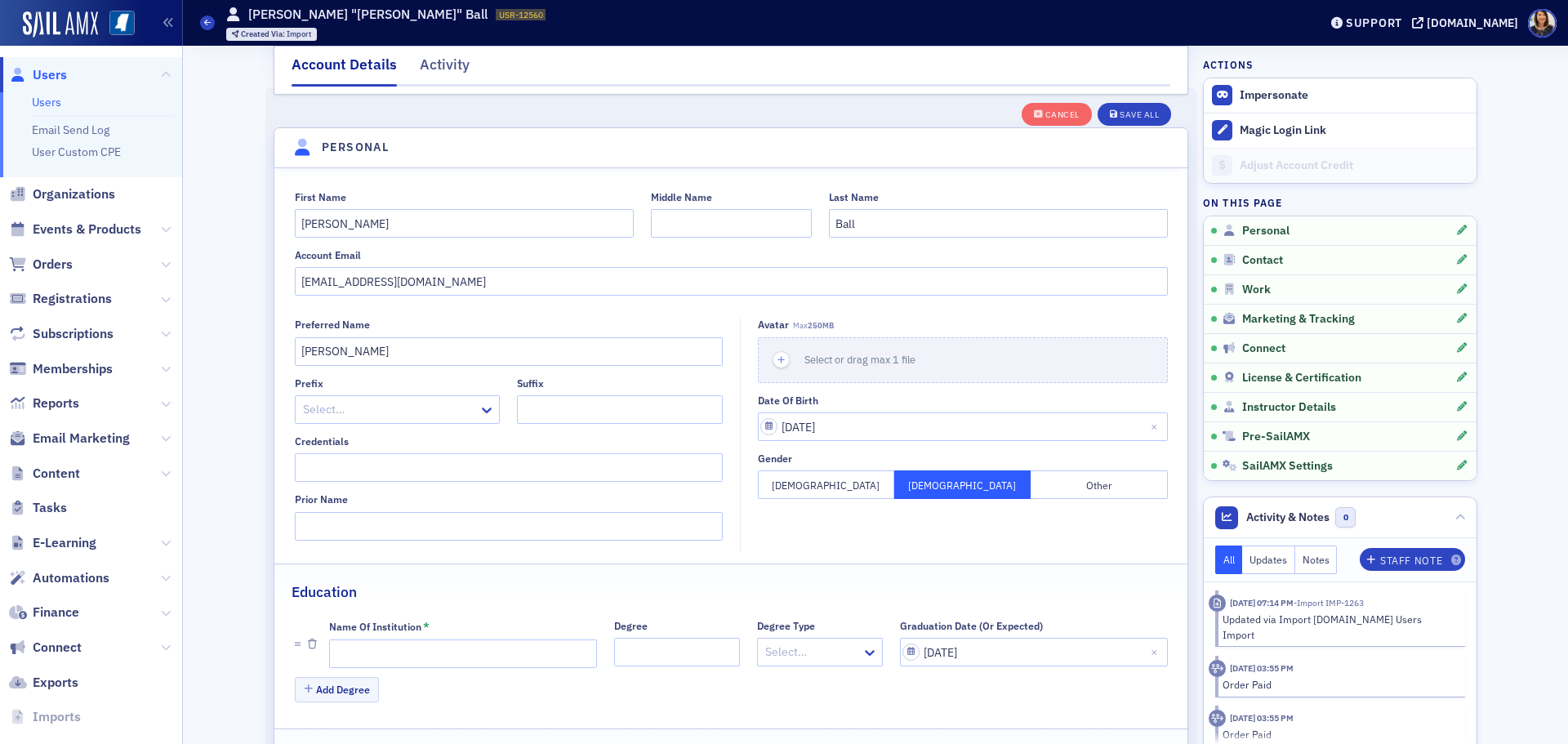
scroll to position [190, 0]
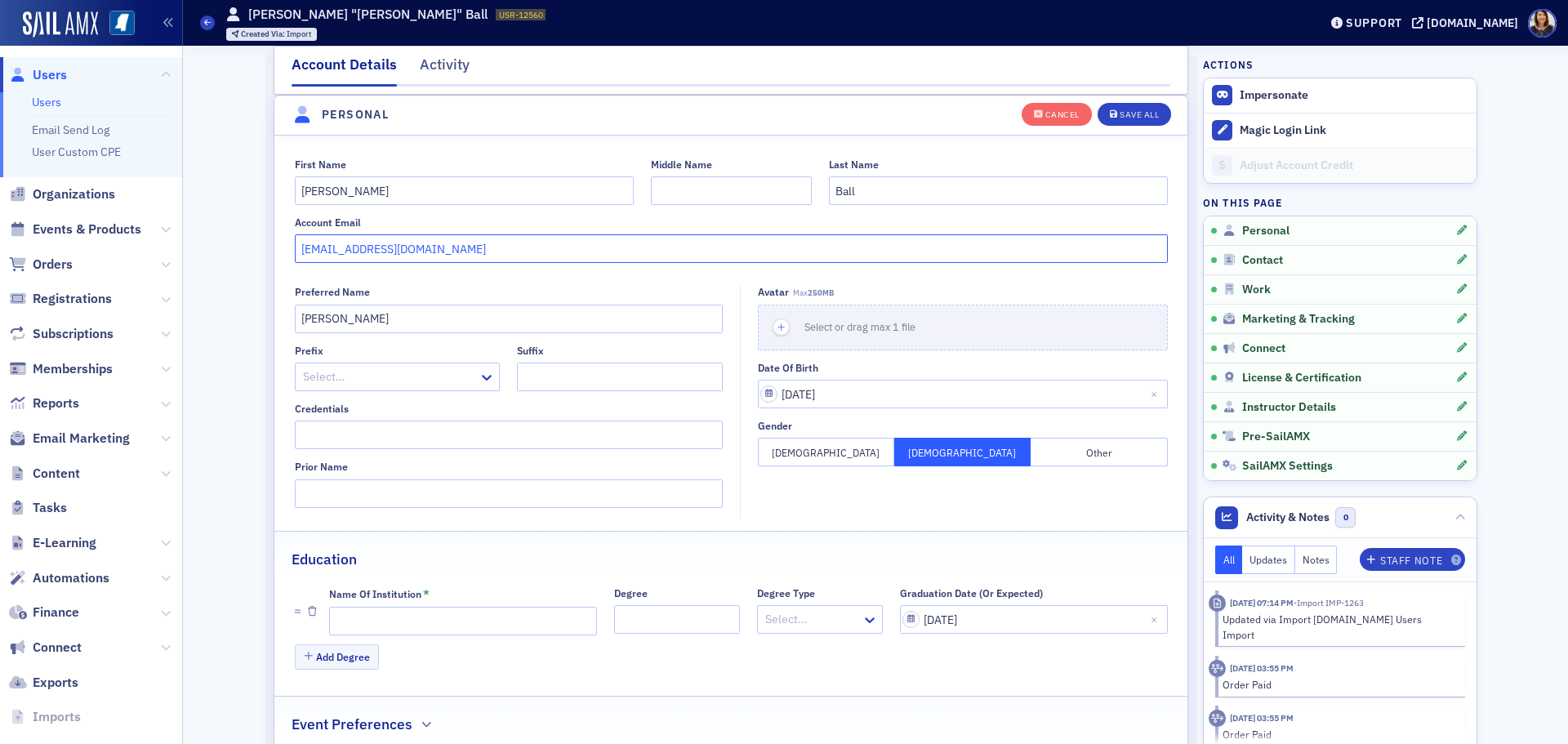
click at [444, 261] on input "jball002@lsua.edu" at bounding box center [732, 249] width 873 height 29
type input "jball@avlcpa.com"
click at [1136, 114] on div "Save All" at bounding box center [1140, 114] width 39 height 9
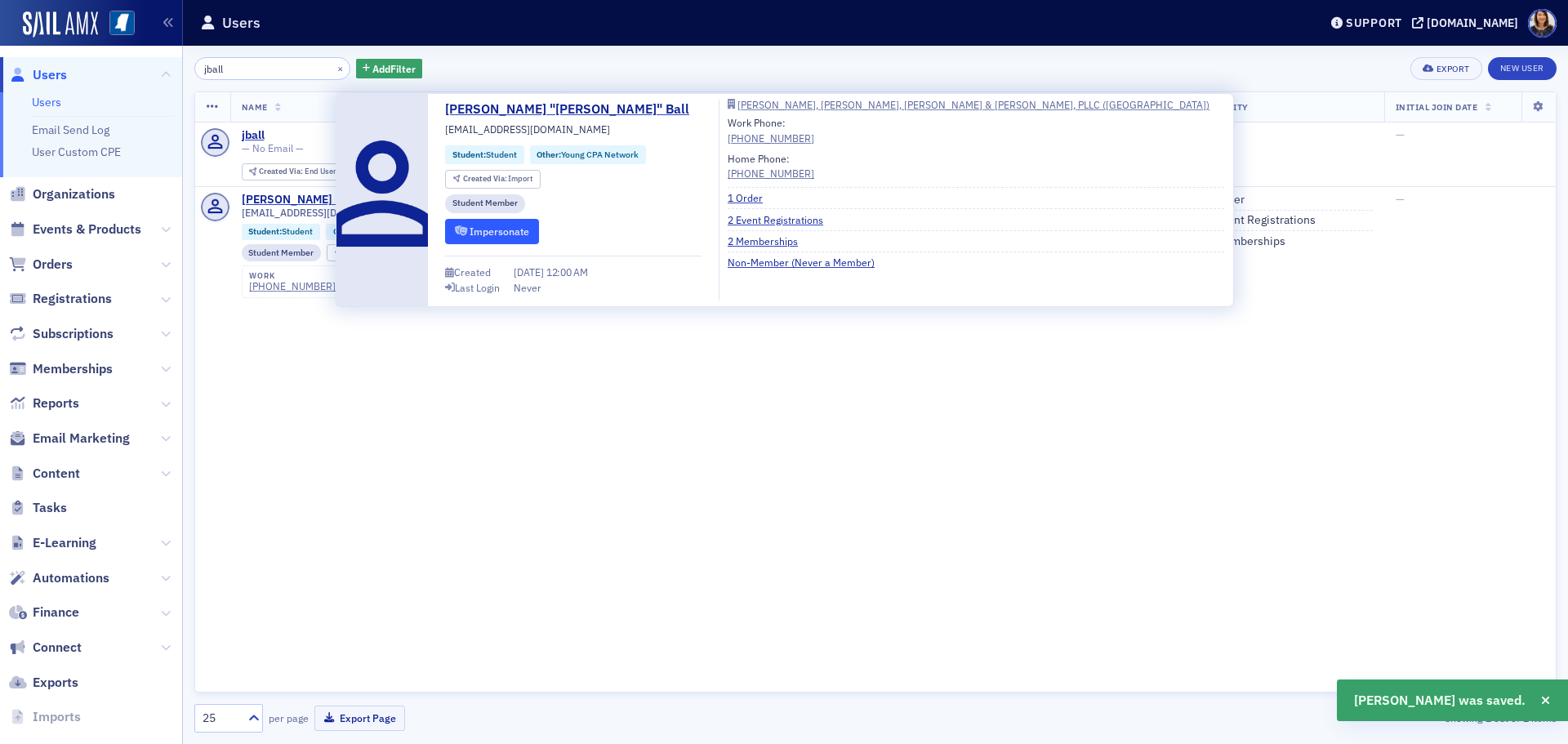
click at [471, 231] on button "Impersonate" at bounding box center [491, 231] width 94 height 25
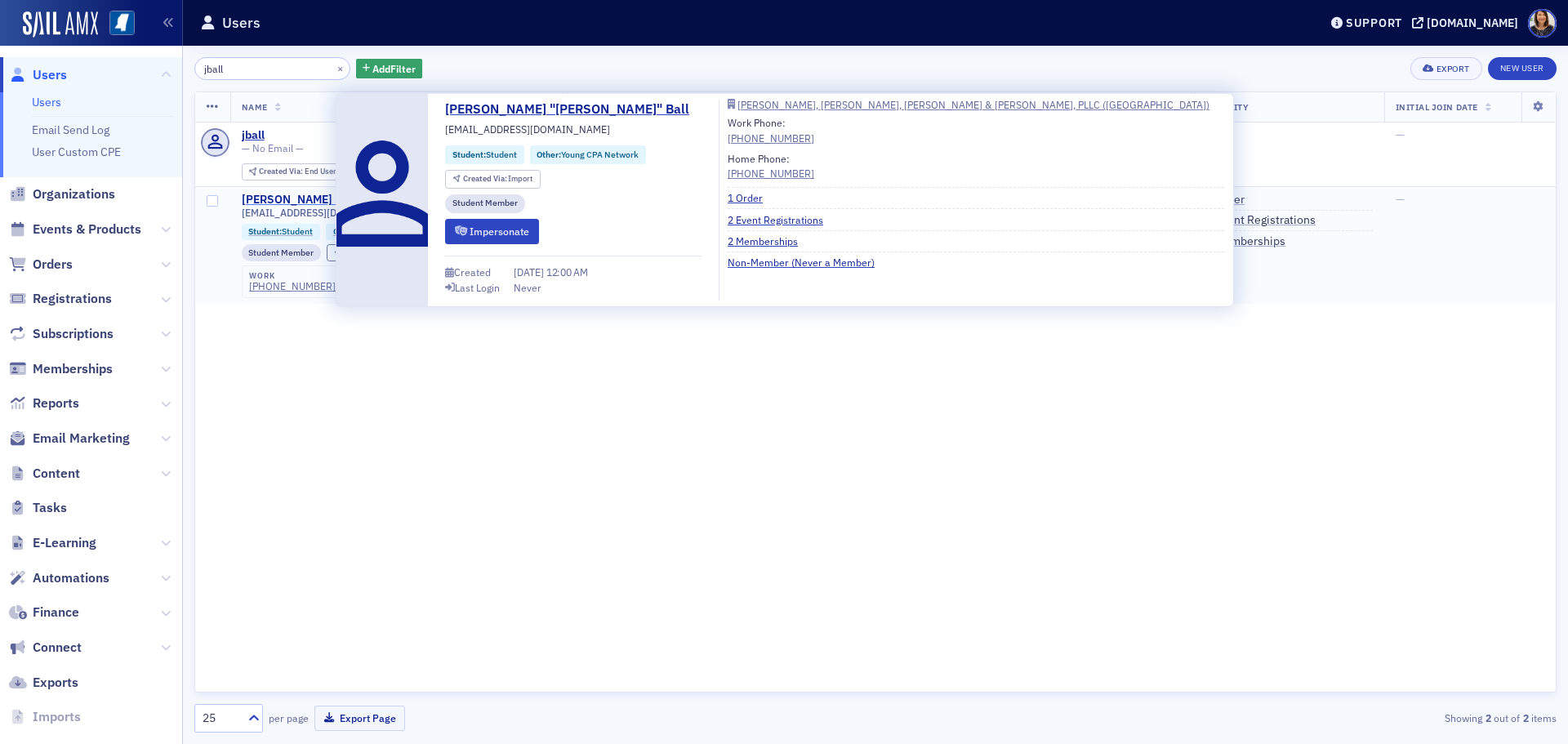
click at [296, 201] on div "Jeffrey "Jeff" Ball" at bounding box center [351, 200] width 218 height 15
click at [535, 229] on button "Impersonate" at bounding box center [491, 231] width 94 height 25
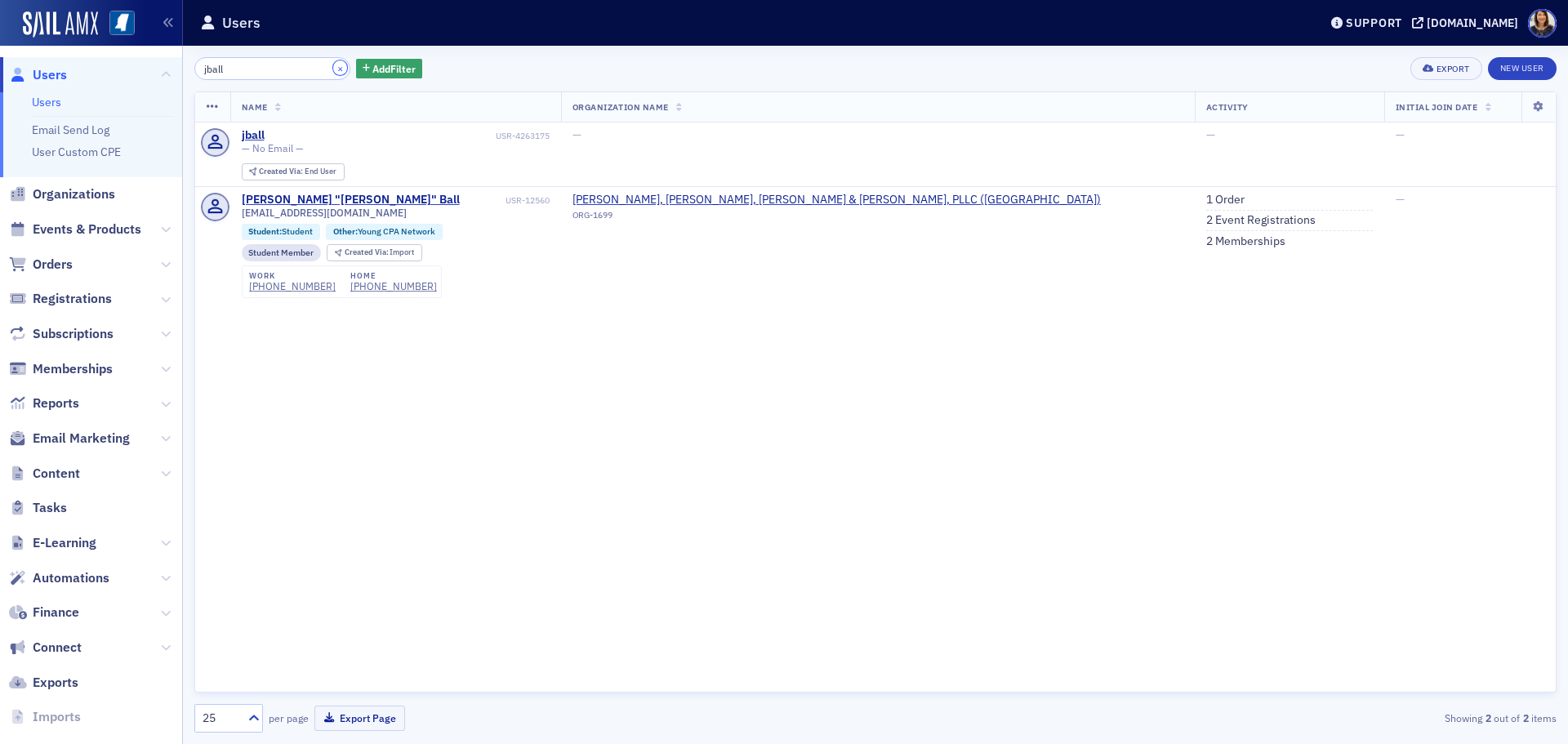
drag, startPoint x: 323, startPoint y: 69, endPoint x: 307, endPoint y: 77, distance: 17.9
click at [334, 69] on button "×" at bounding box center [341, 68] width 15 height 15
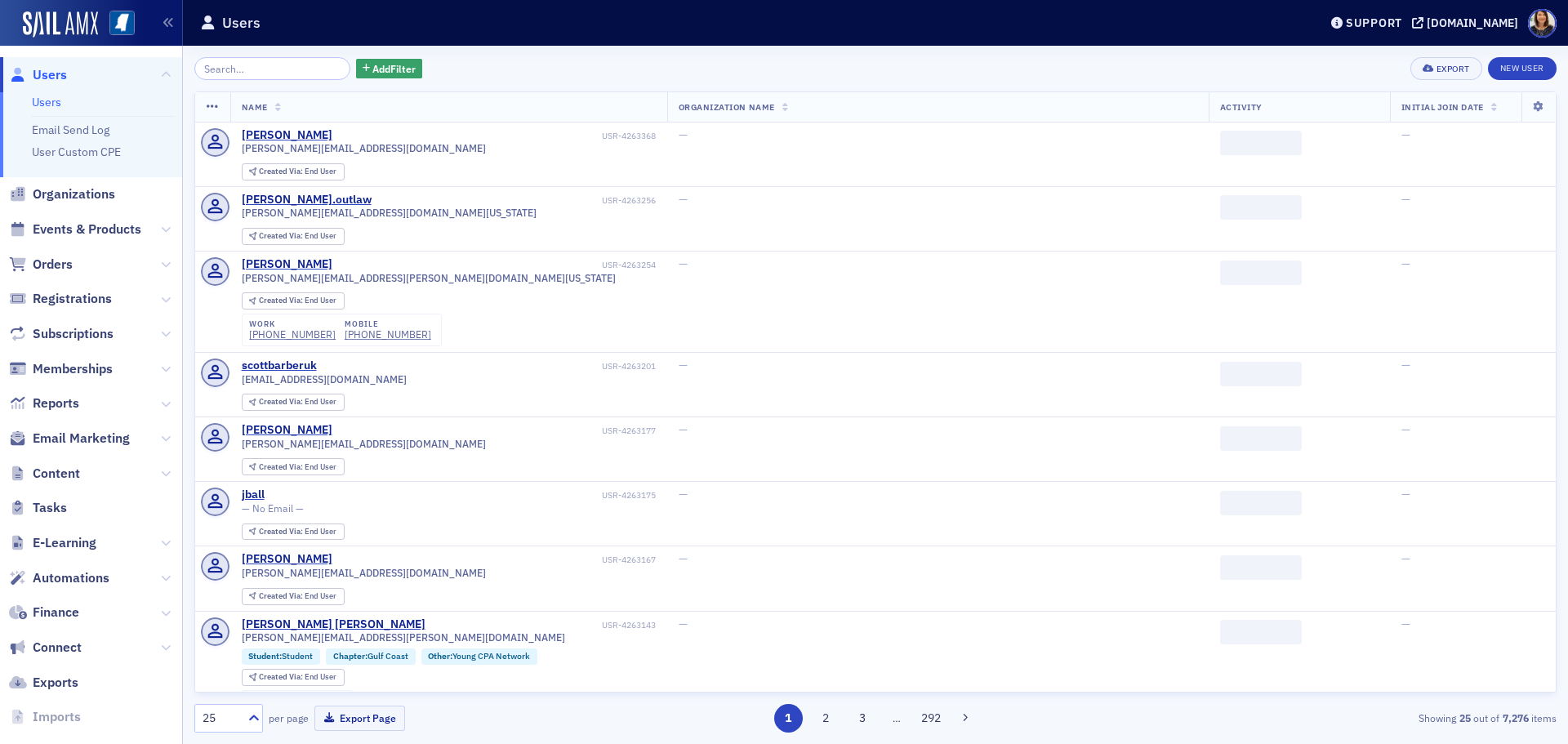
click at [51, 79] on span "Users" at bounding box center [50, 75] width 34 height 18
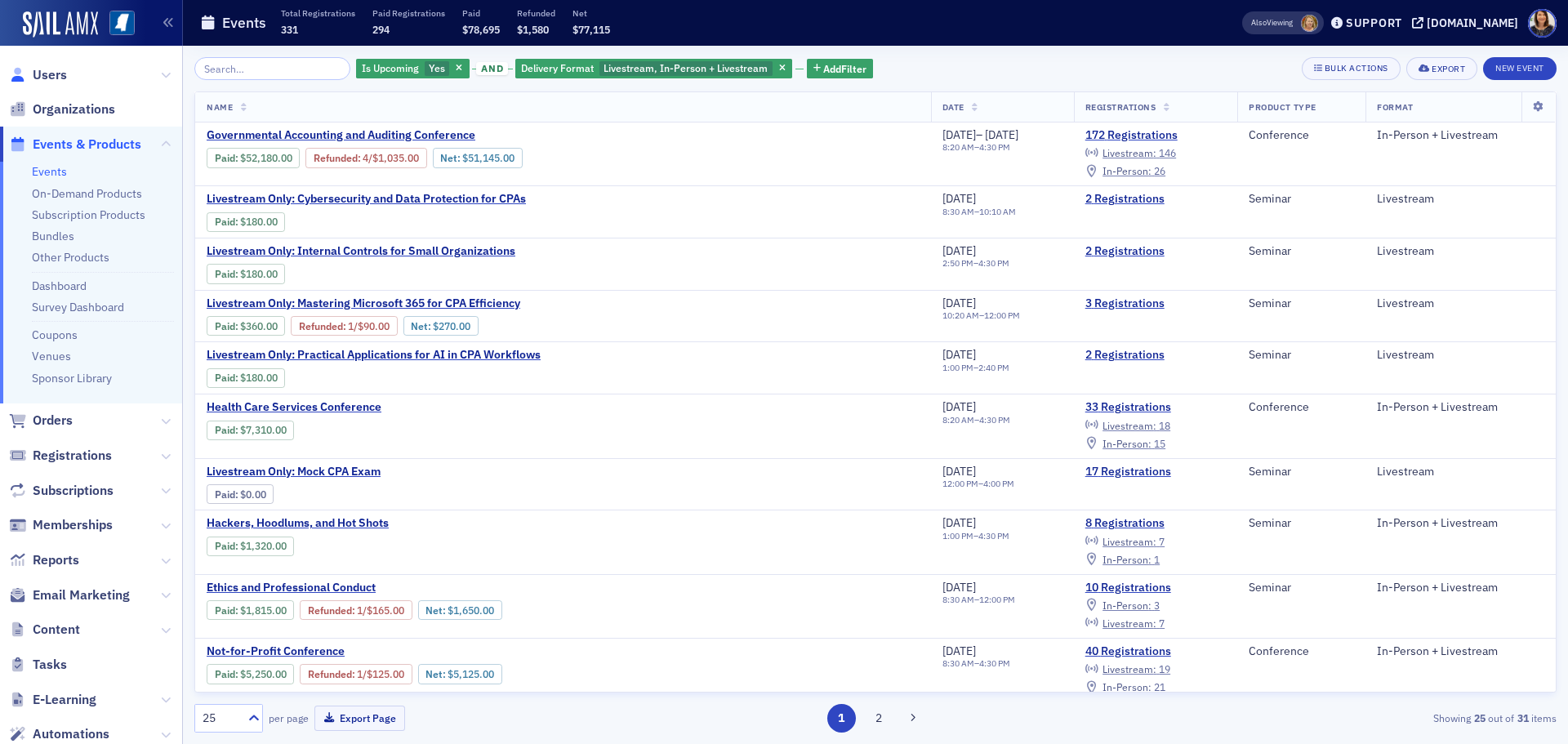
click at [29, 78] on link "Users" at bounding box center [38, 75] width 58 height 18
click at [65, 69] on span "Users" at bounding box center [50, 75] width 34 height 18
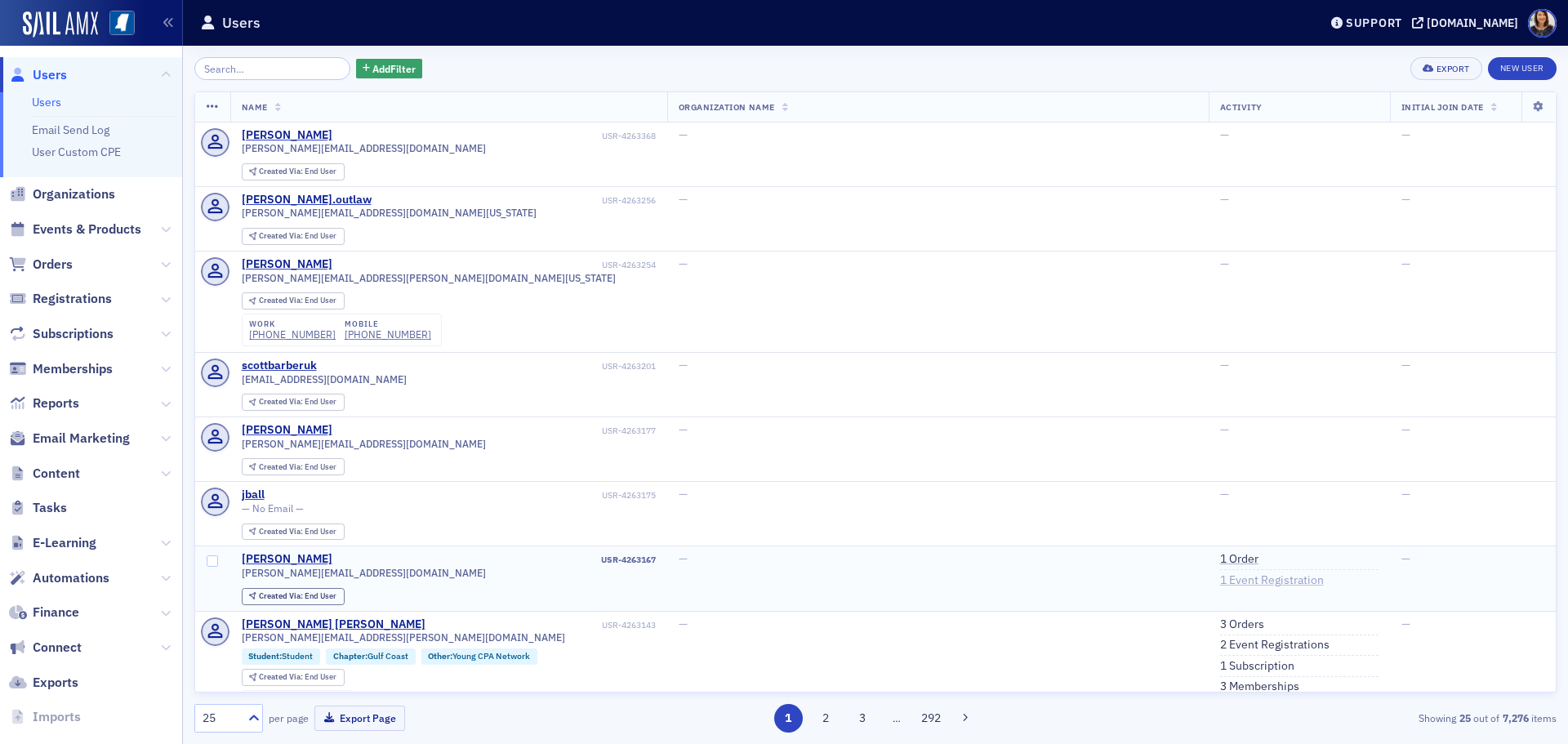
click at [1221, 580] on link "1 Event Registration" at bounding box center [1272, 580] width 104 height 15
click at [237, 72] on input "search" at bounding box center [272, 69] width 156 height 23
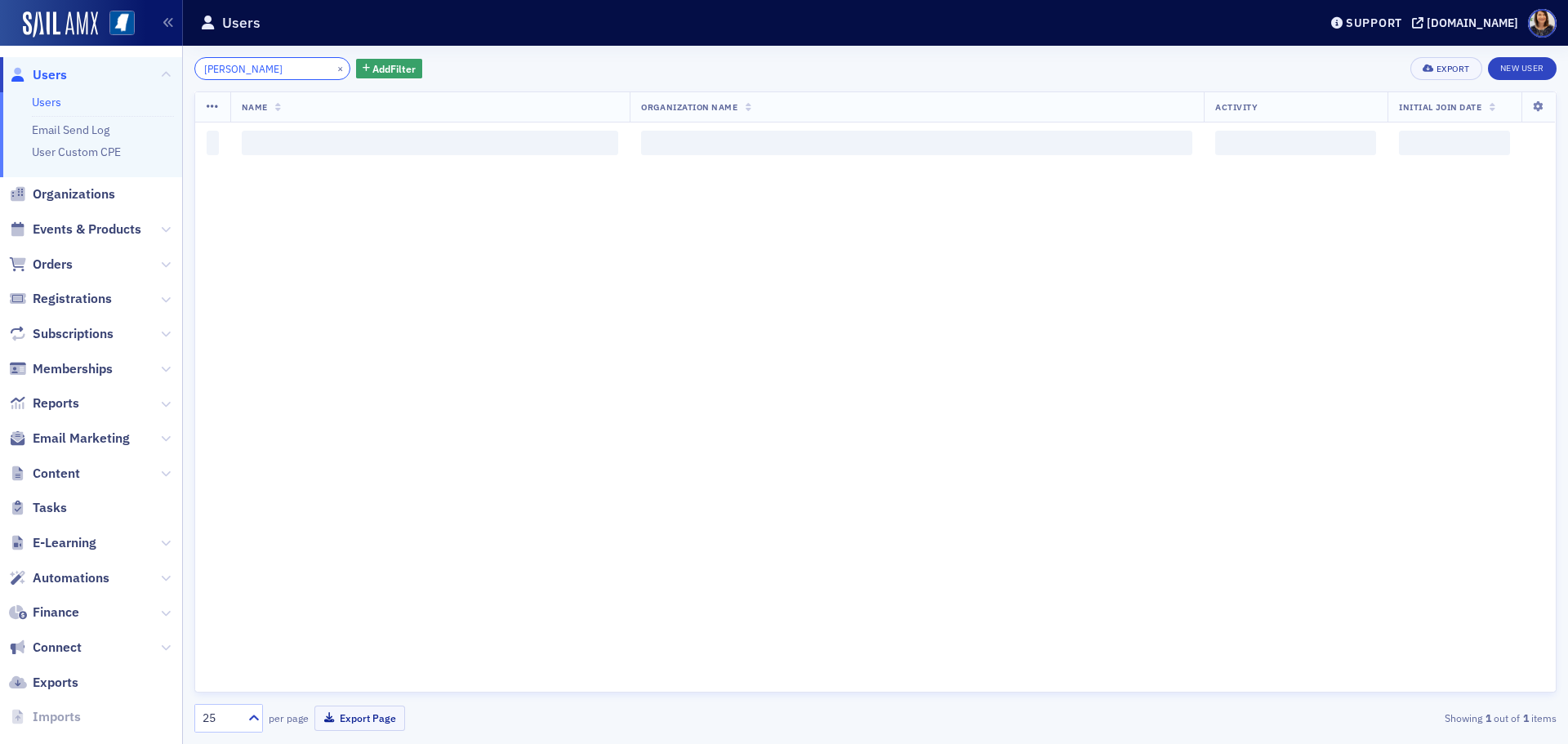
type input "bryon wilemon"
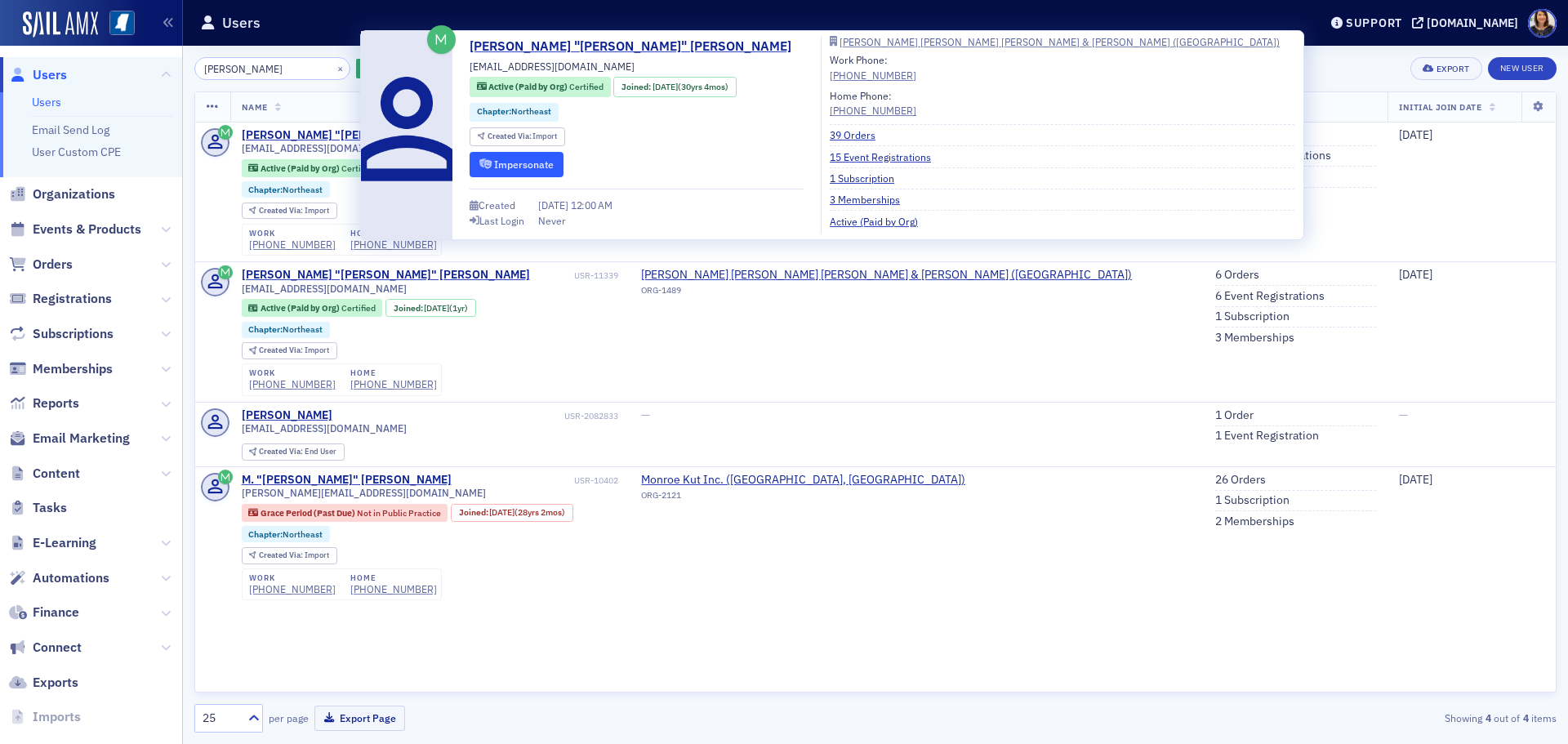
click at [527, 162] on button "Impersonate" at bounding box center [516, 164] width 94 height 25
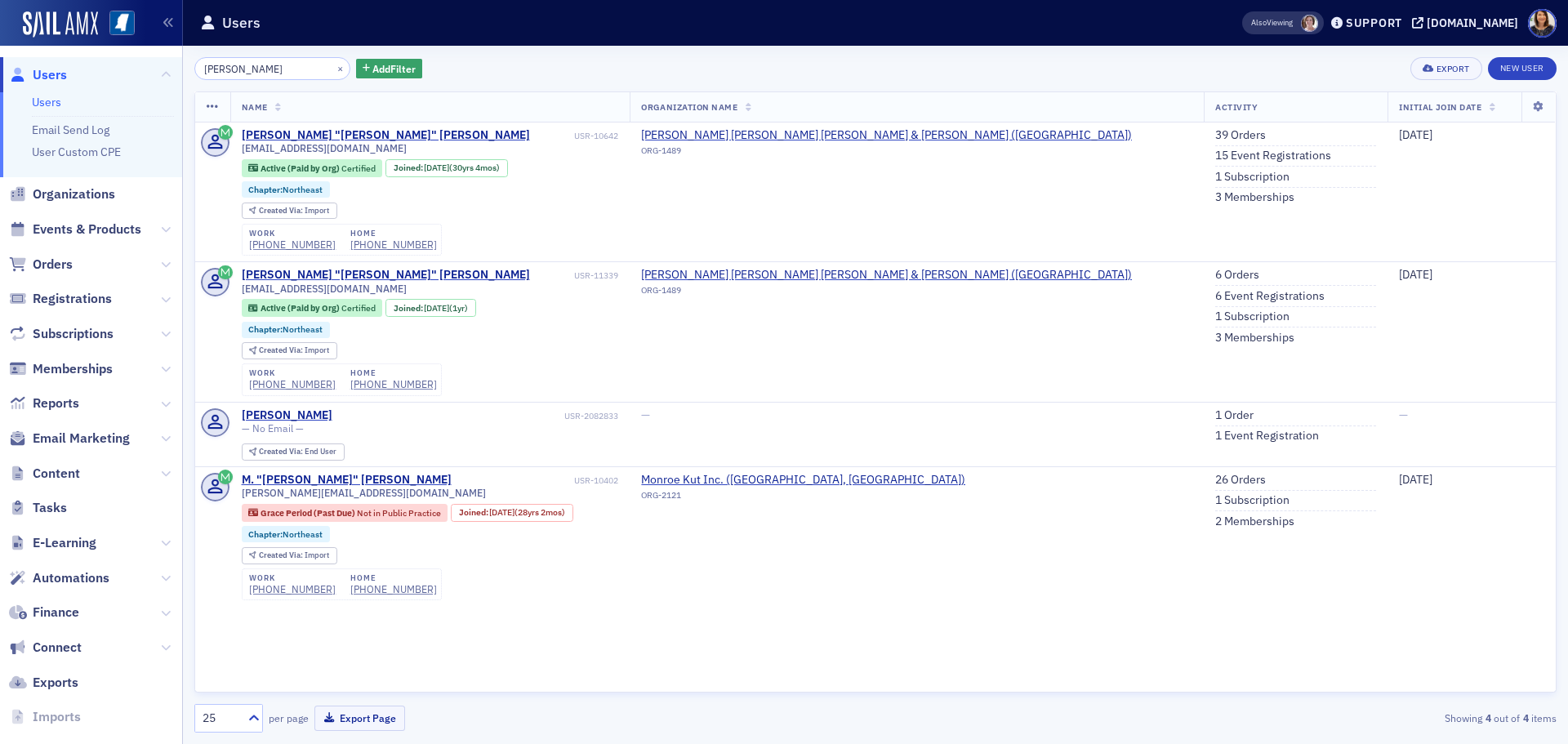
click at [333, 73] on div "bryon wilemon × Add Filter" at bounding box center [308, 69] width 228 height 23
click at [334, 67] on button "×" at bounding box center [341, 68] width 15 height 15
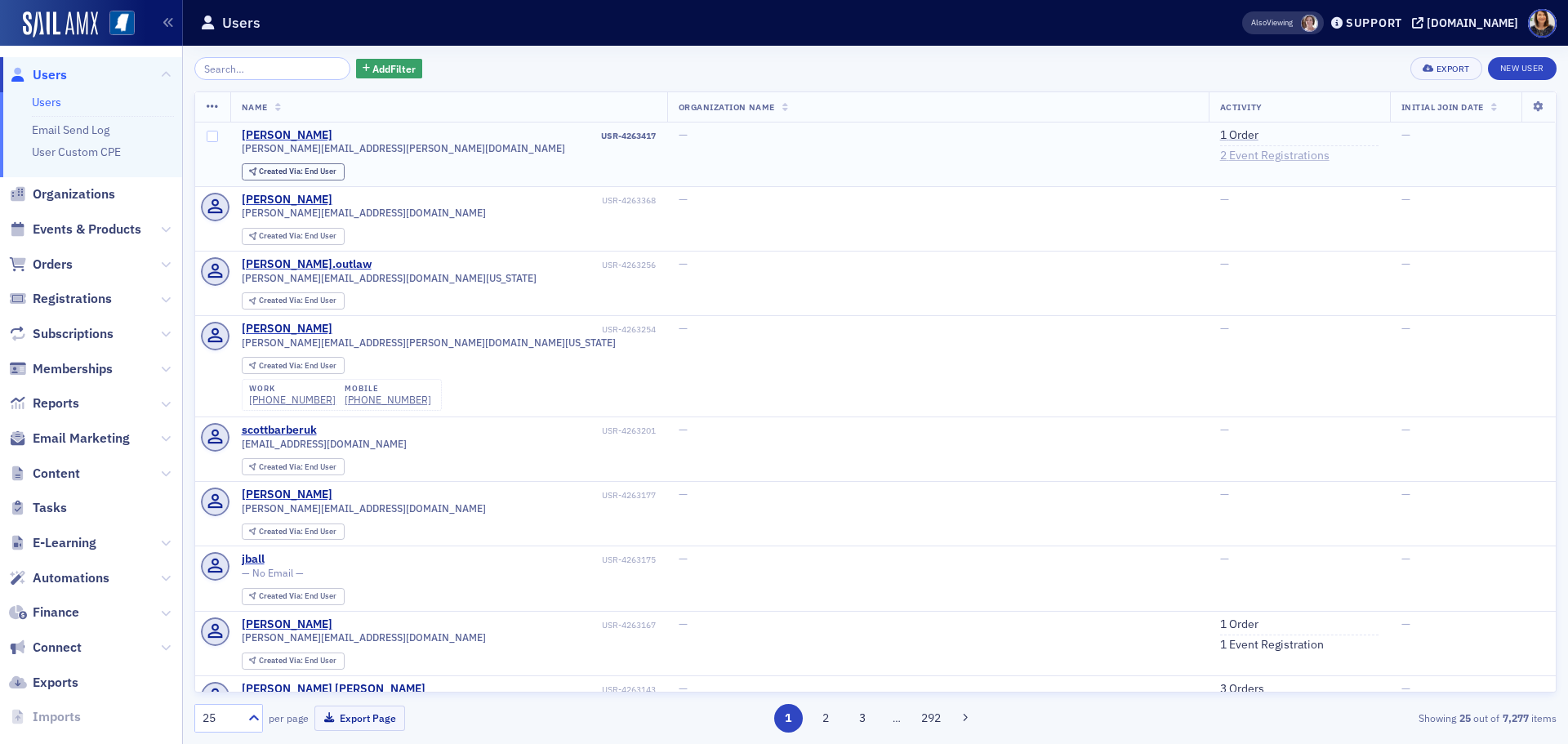
click at [1221, 159] on link "2 Event Registrations" at bounding box center [1275, 156] width 110 height 15
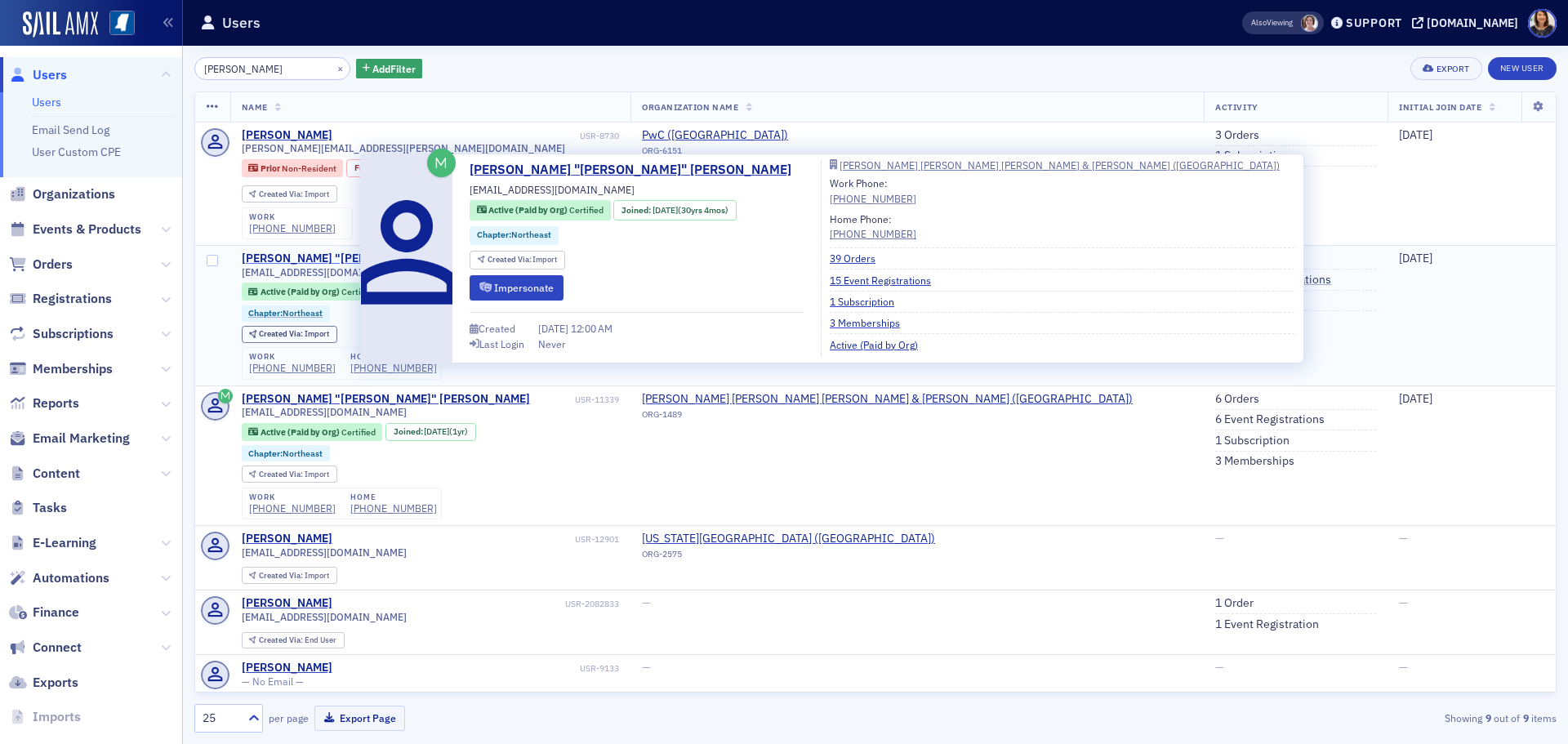
type input "[PERSON_NAME]"
click at [309, 256] on div "[PERSON_NAME] "[PERSON_NAME]" [PERSON_NAME]" at bounding box center [386, 259] width 289 height 15
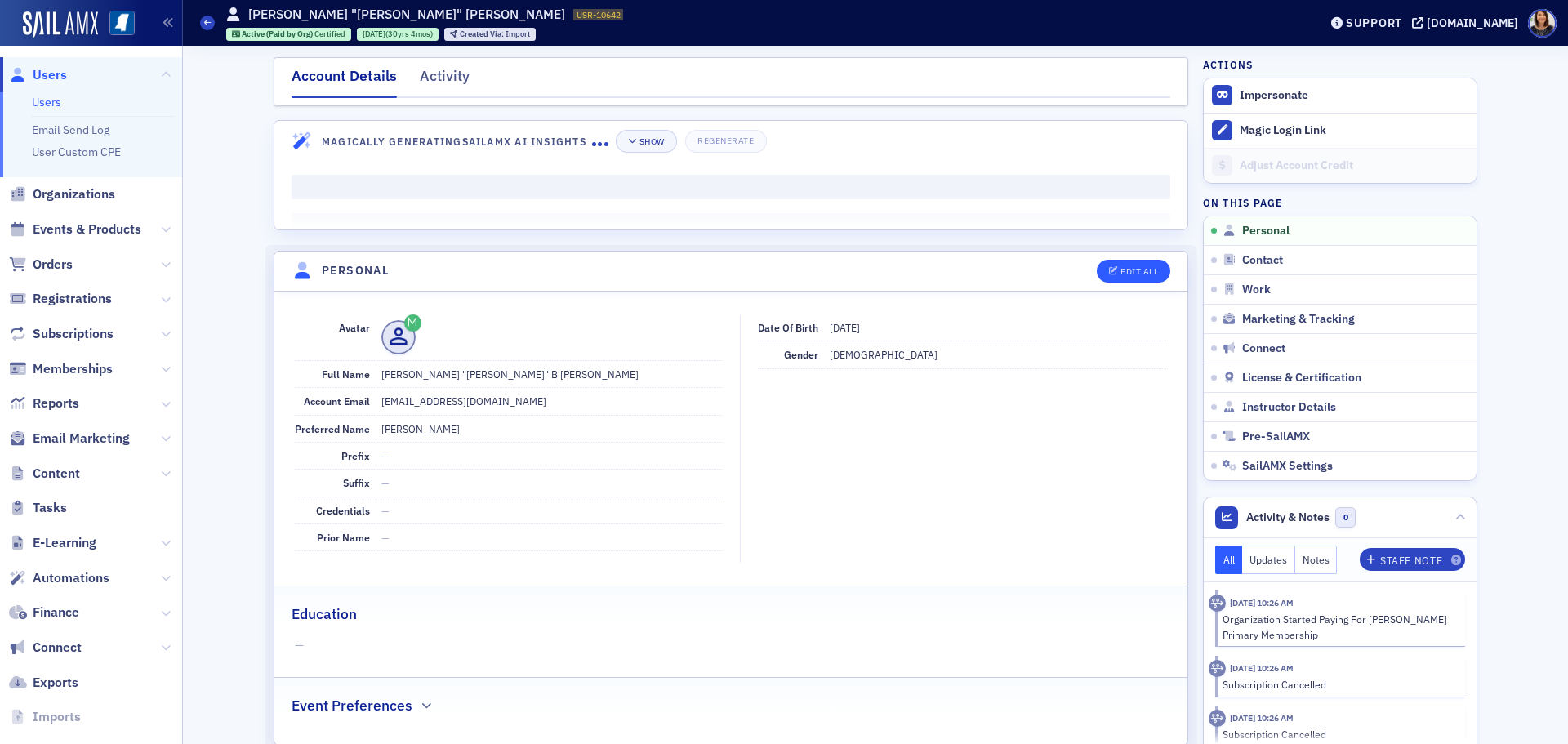
drag, startPoint x: 1165, startPoint y: 270, endPoint x: 1118, endPoint y: 273, distance: 47.1
click at [1156, 272] on header "Personal Edit All" at bounding box center [731, 271] width 913 height 40
click at [1121, 273] on div "Edit All" at bounding box center [1140, 271] width 38 height 9
select select "US"
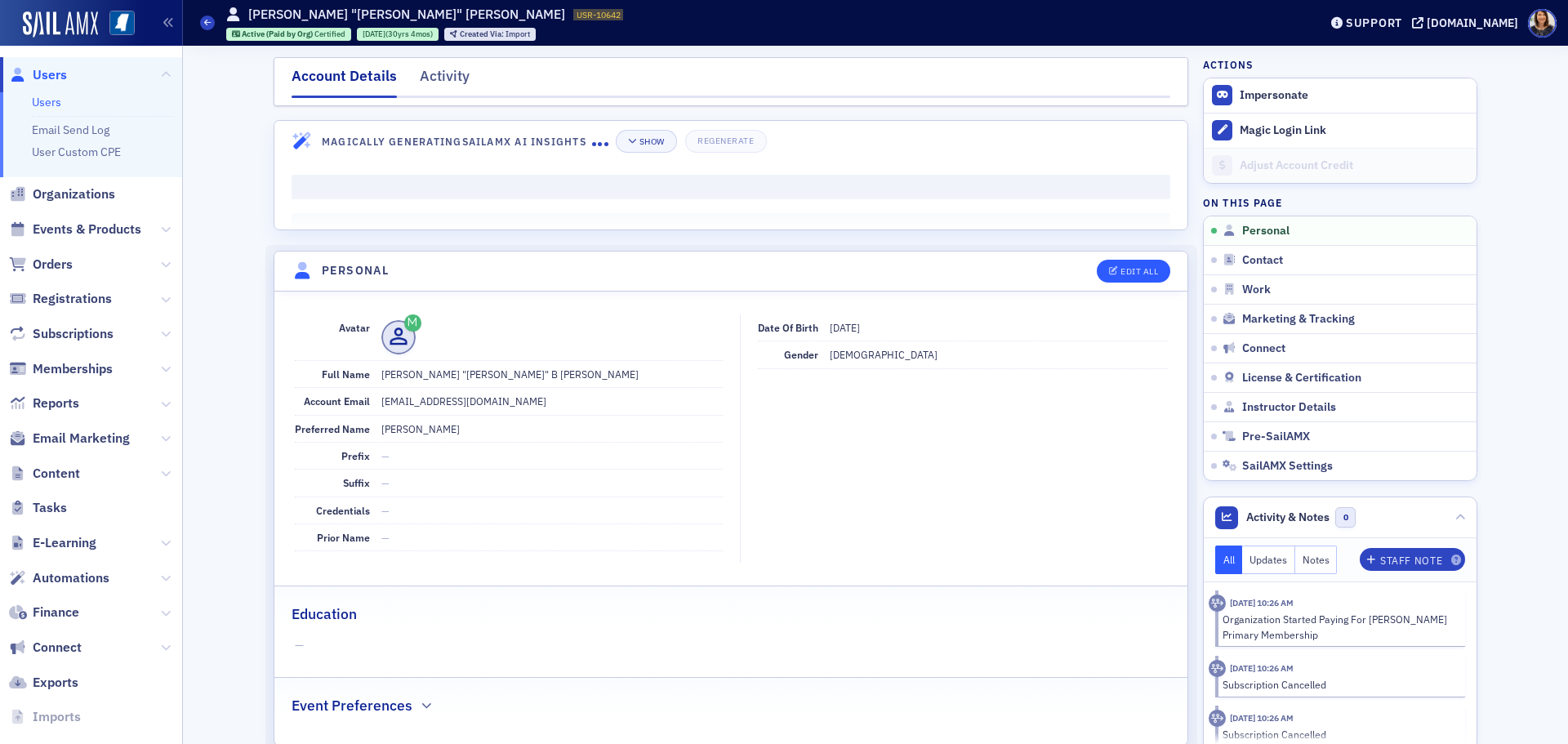
select select "US"
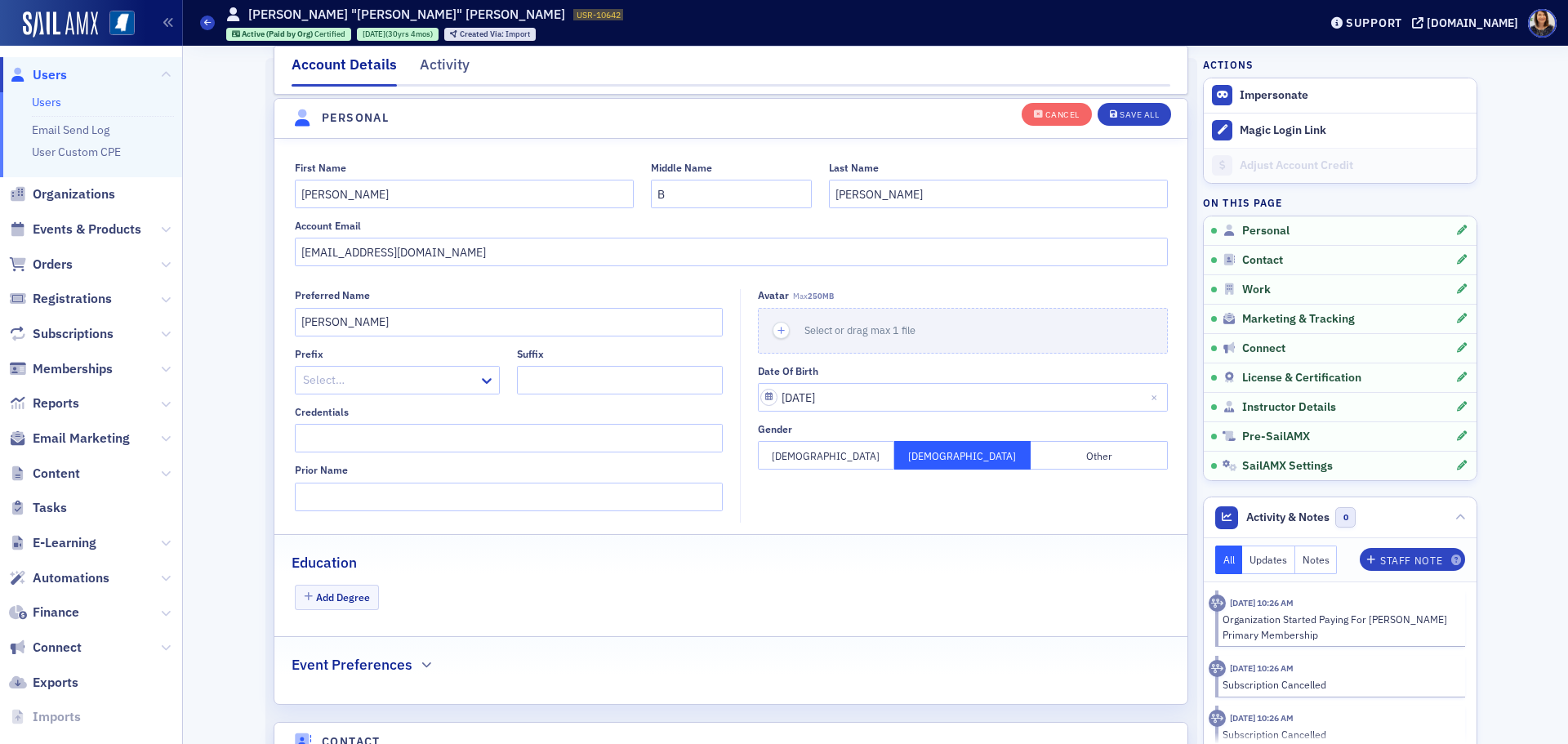
scroll to position [190, 0]
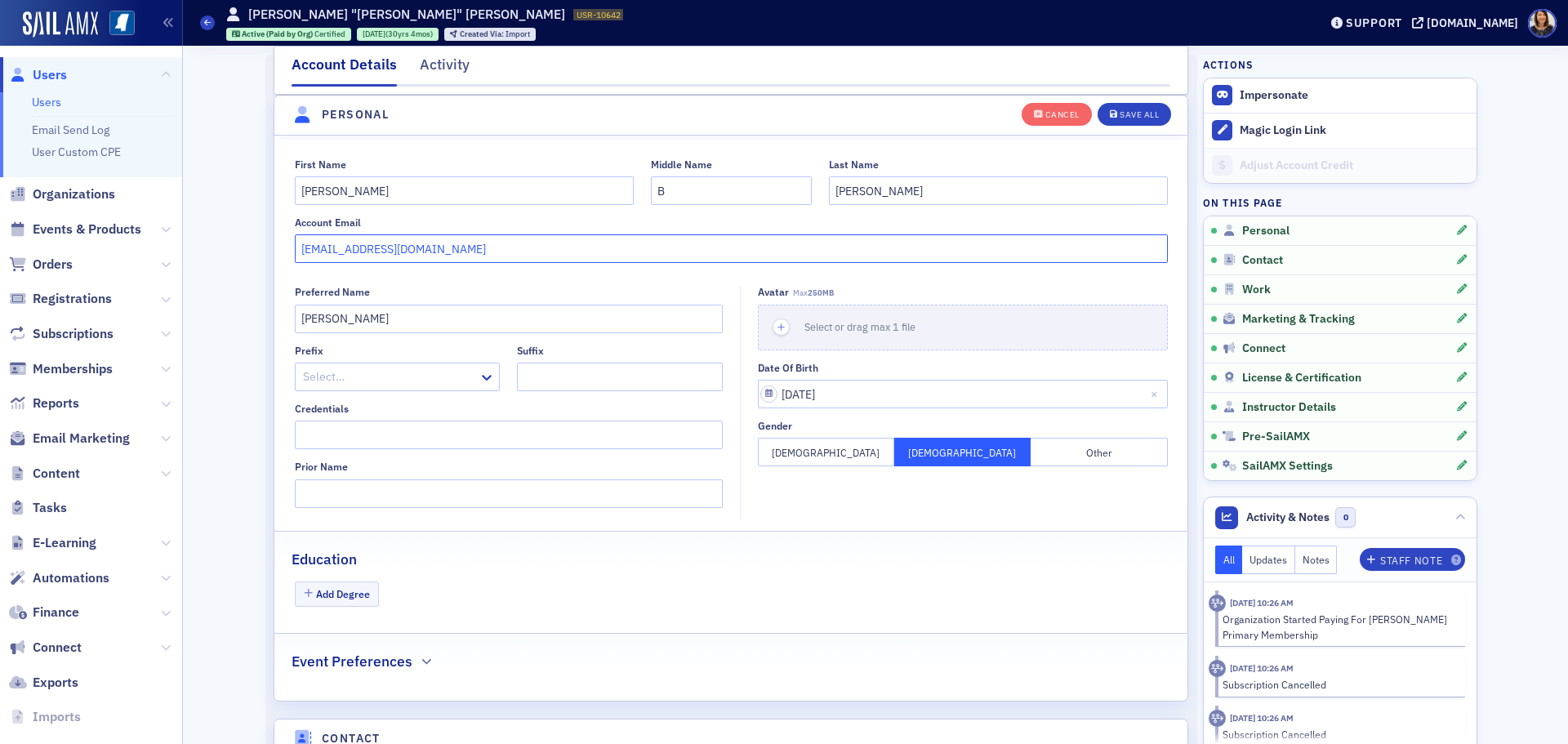
drag, startPoint x: 366, startPoint y: 252, endPoint x: 416, endPoint y: 277, distance: 55.9
click at [367, 253] on input "bwilemon@ffjcpa.com" at bounding box center [732, 249] width 873 height 29
drag, startPoint x: 1138, startPoint y: 110, endPoint x: 487, endPoint y: 289, distance: 675.2
click at [371, 245] on input "bwilemon@ffhcpa.com" at bounding box center [732, 249] width 873 height 29
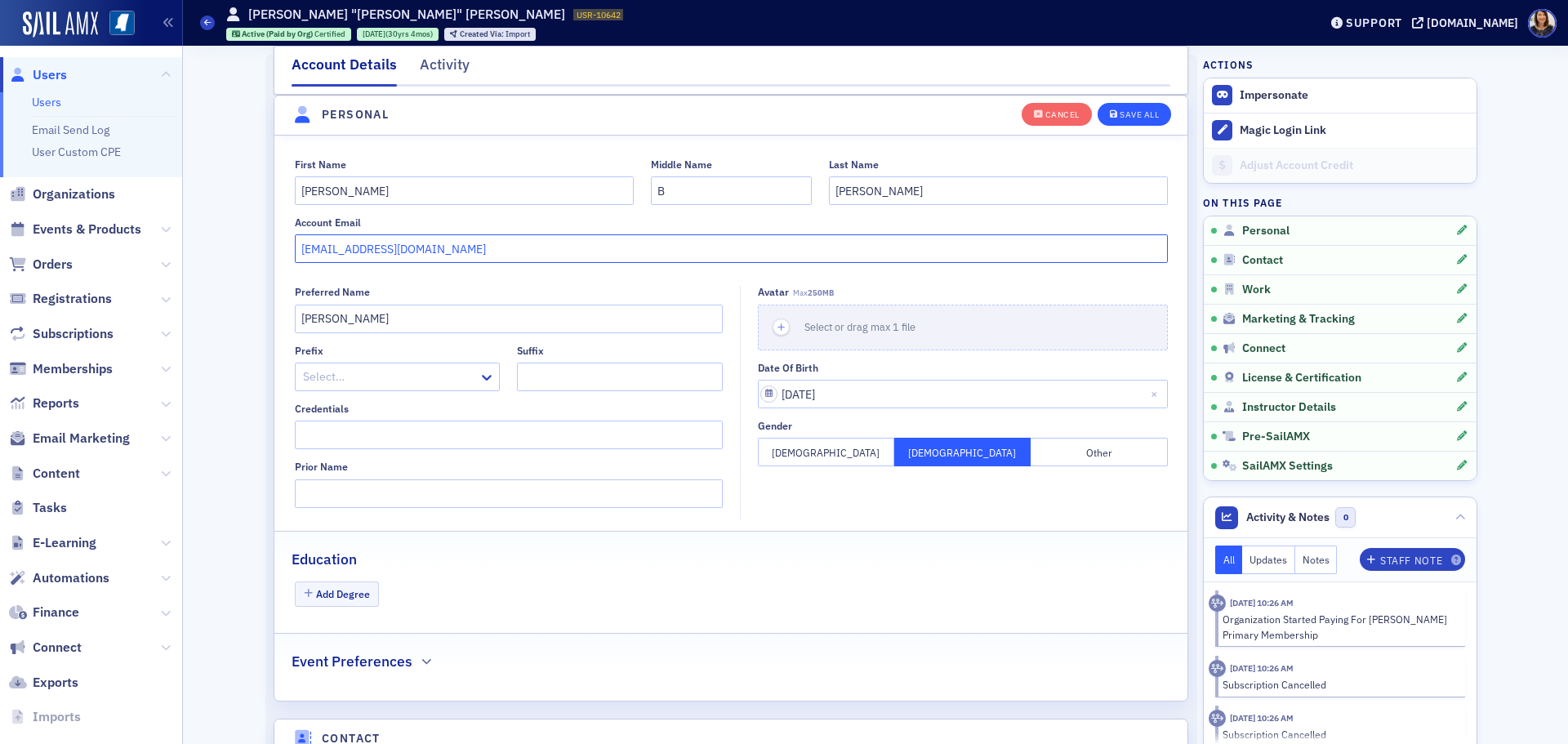
type input "bwilemon@ffwhcpa.com"
click at [1140, 115] on div "Save All" at bounding box center [1140, 114] width 39 height 9
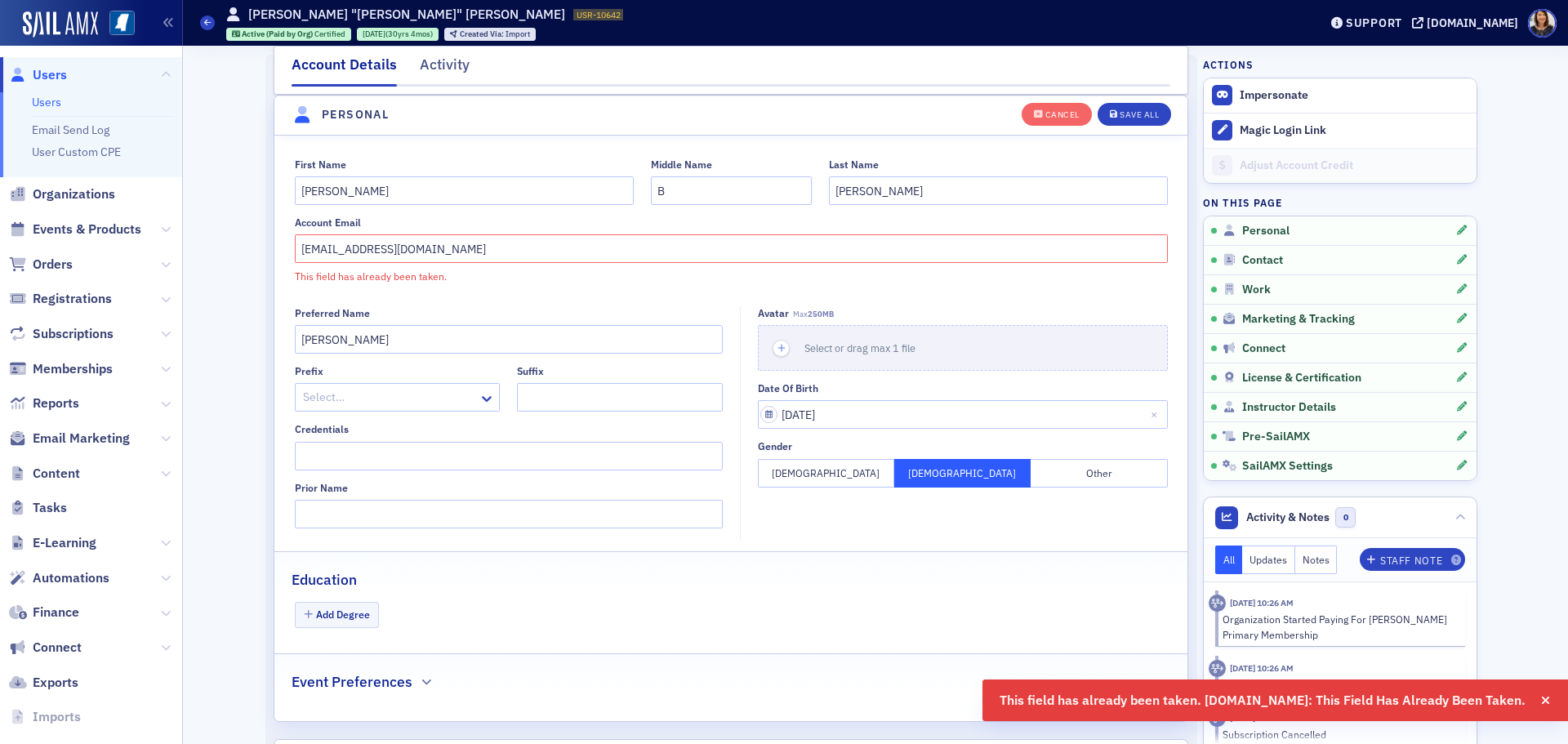
click at [53, 76] on span "Users" at bounding box center [50, 75] width 34 height 18
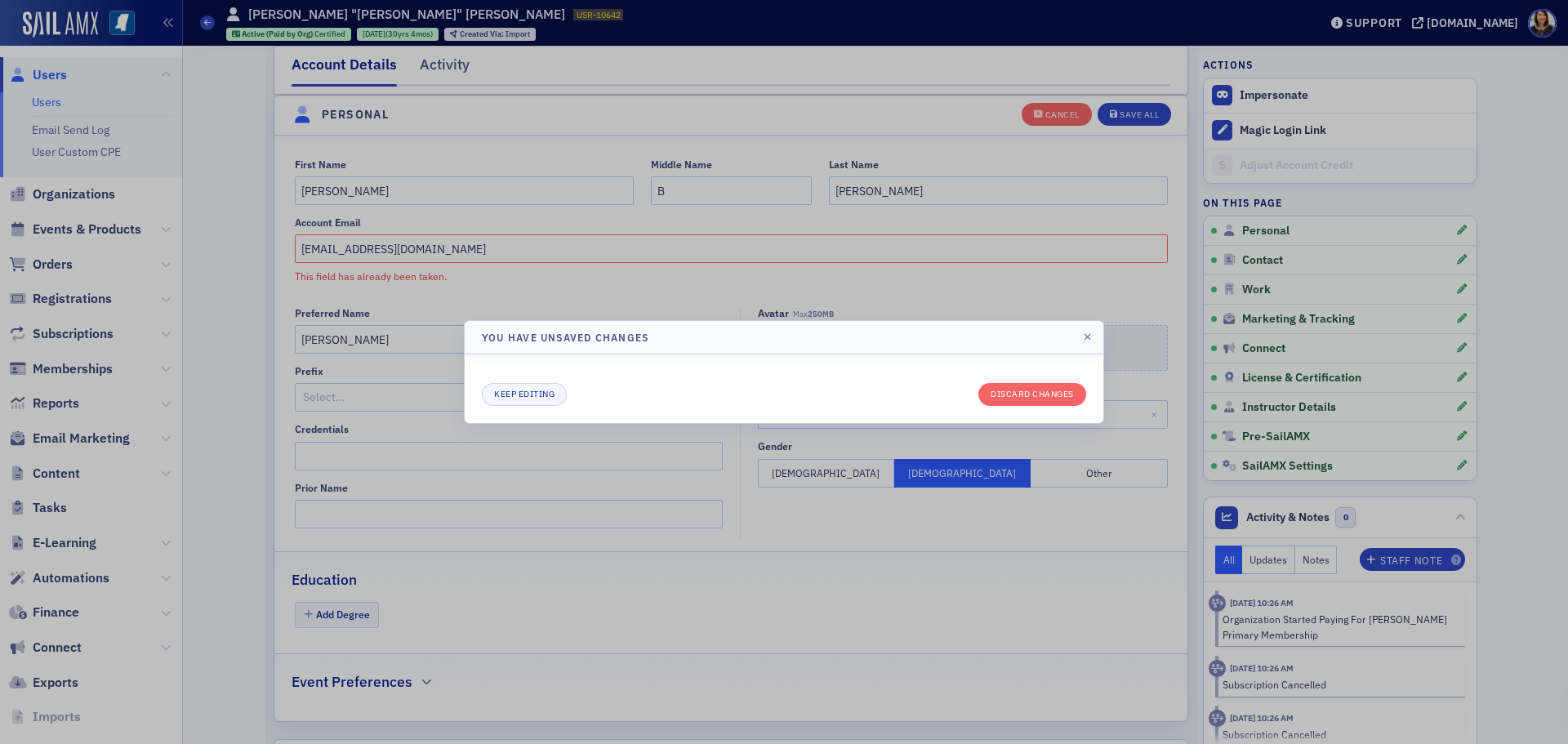
click at [1031, 421] on div "Keep editing Discard changes" at bounding box center [783, 389] width 638 height 69
click at [1031, 404] on button "Discard changes" at bounding box center [1033, 395] width 108 height 23
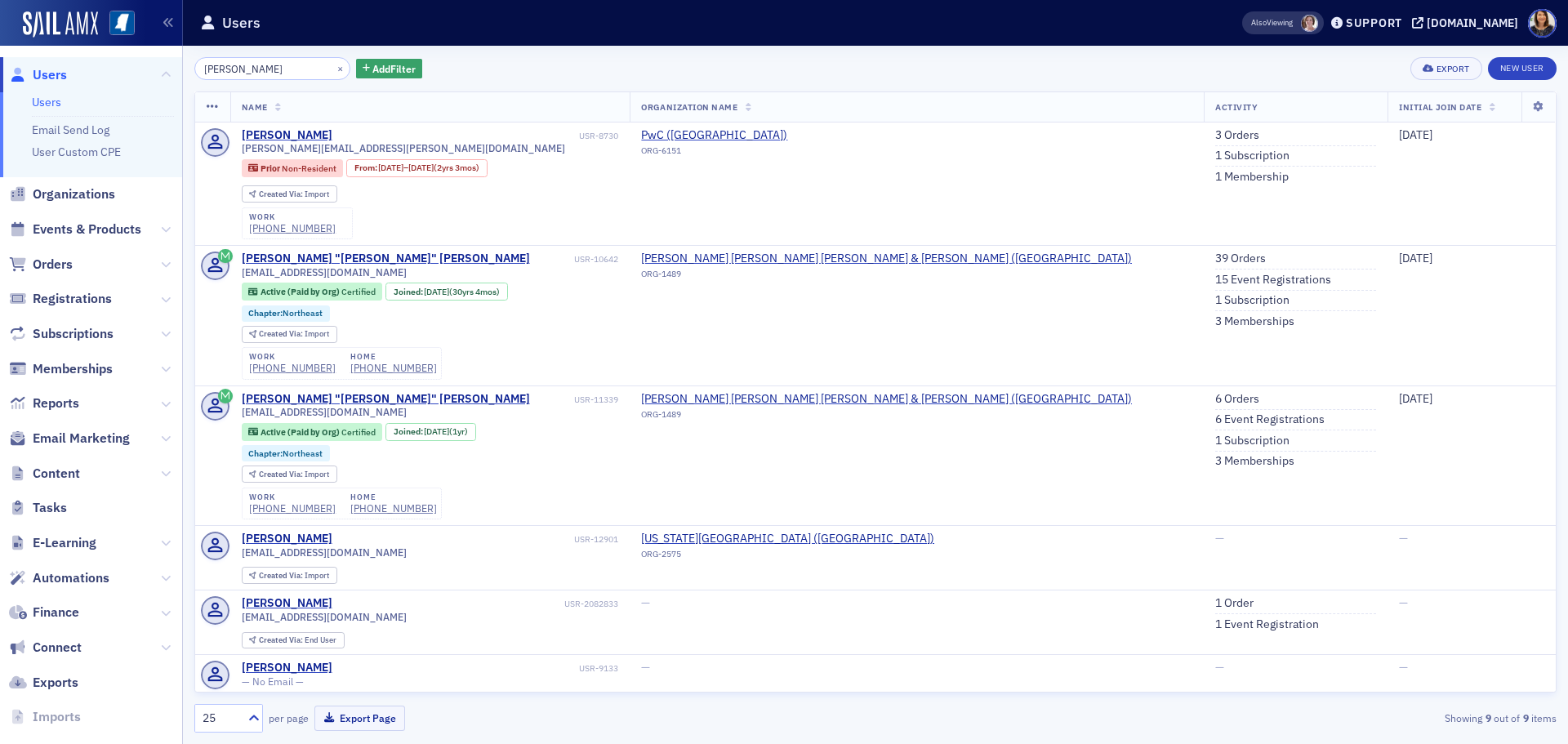
click at [281, 87] on div "byron wile × Add Filter Export New User Name Organization Name Activity Initial…" at bounding box center [876, 395] width 1362 height 675
click at [282, 74] on input "byron wile" at bounding box center [272, 69] width 156 height 23
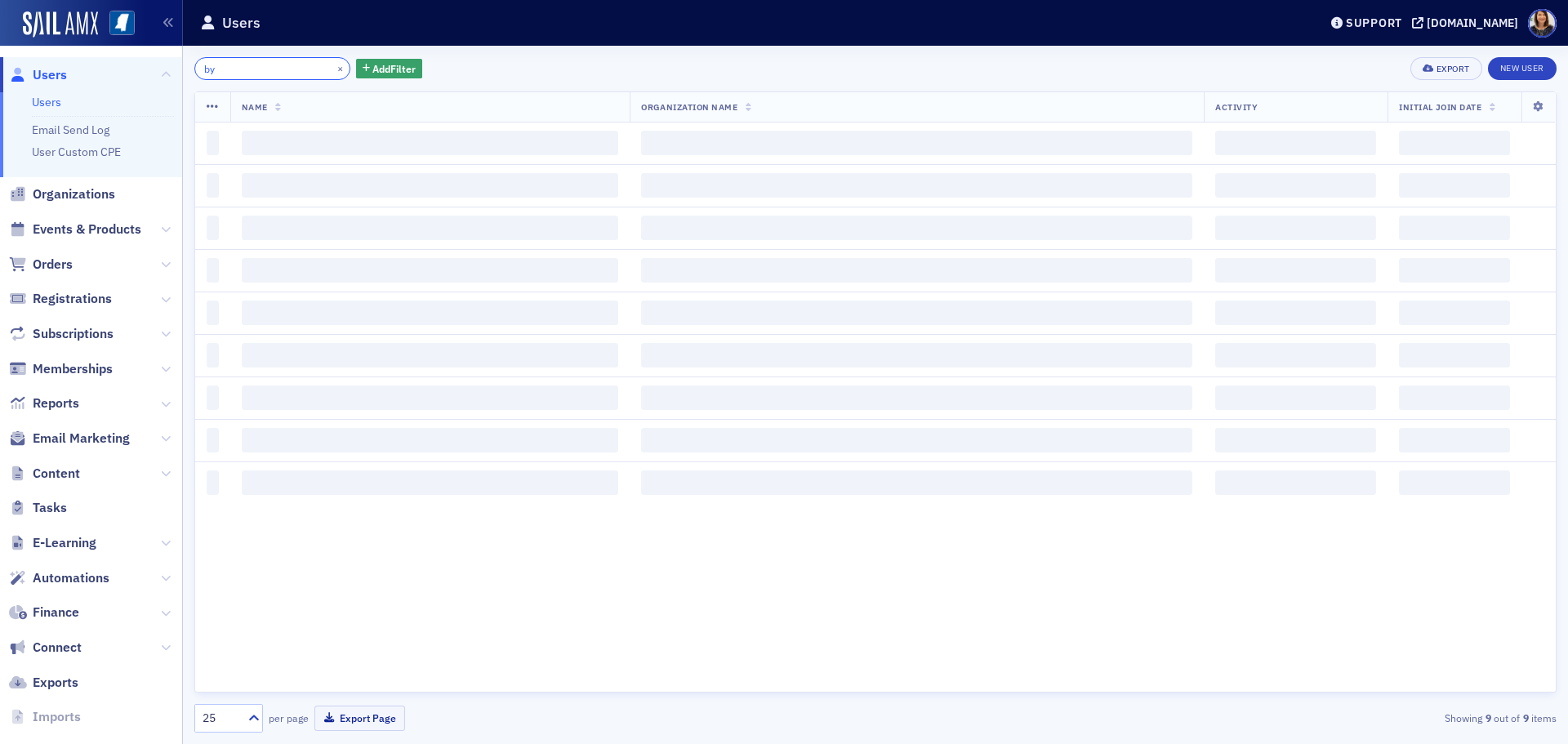
type input "b"
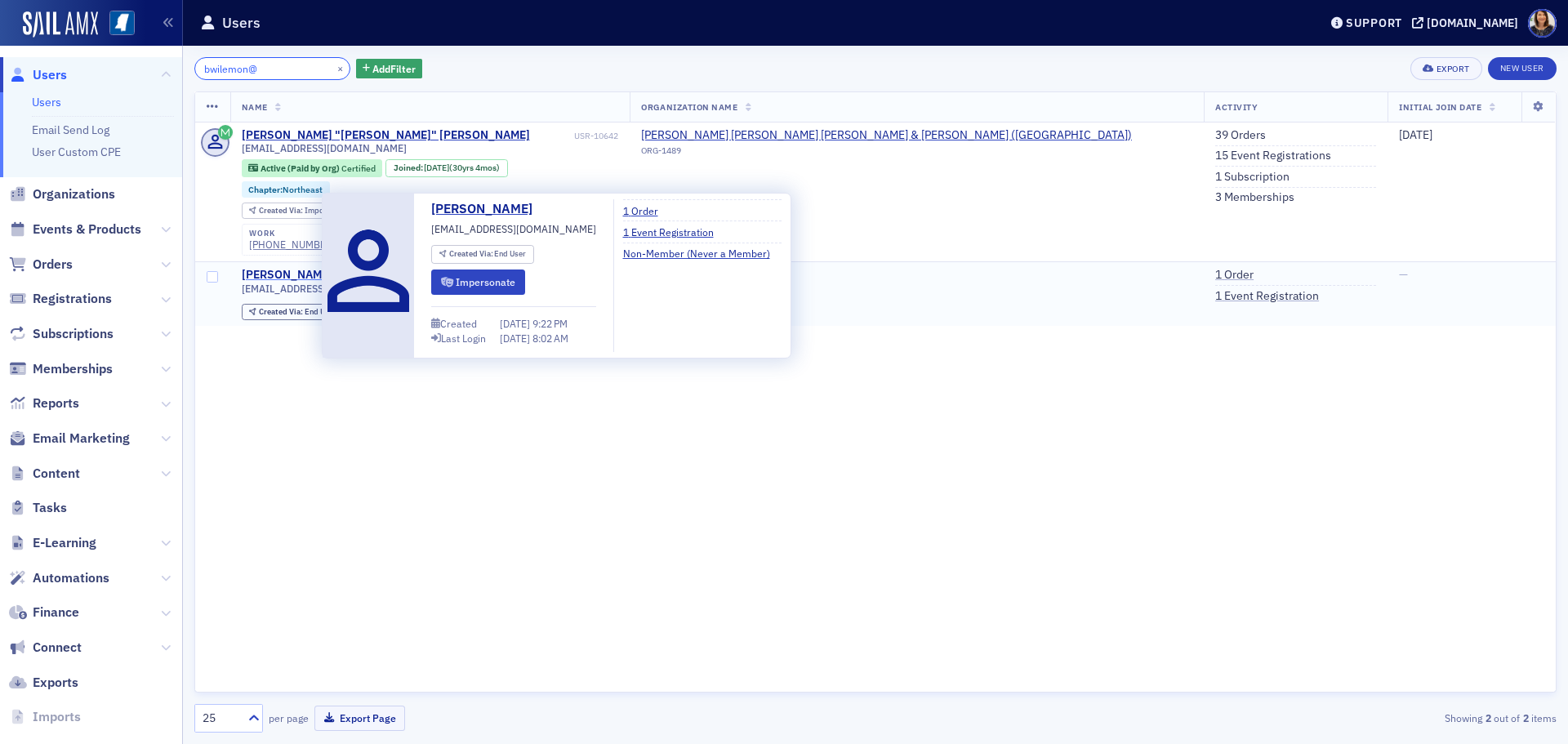
type input "bwilemon@"
click at [291, 276] on div "Bryan Wilemon" at bounding box center [287, 276] width 91 height 15
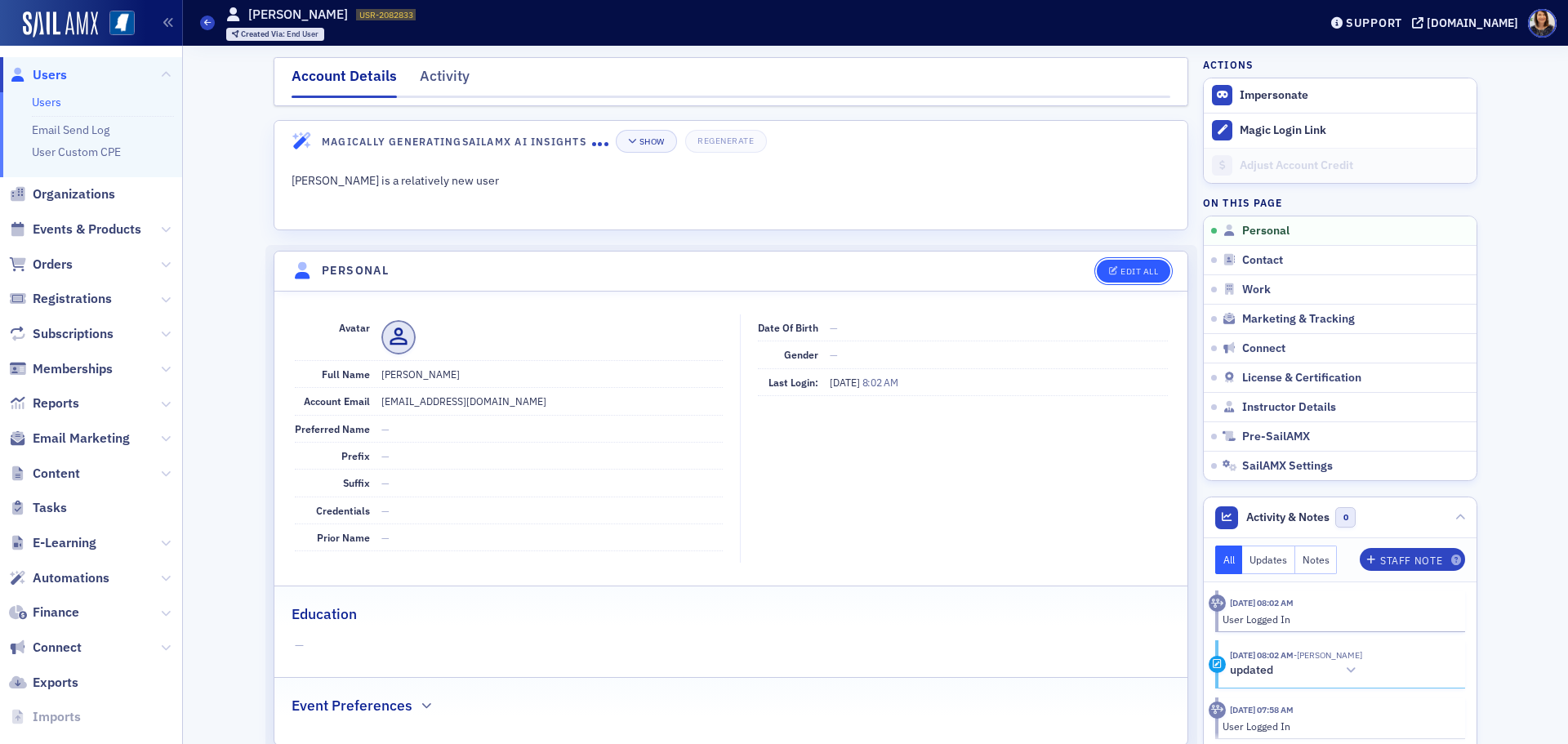
click at [1134, 271] on div "Edit All" at bounding box center [1140, 271] width 38 height 9
select select "US"
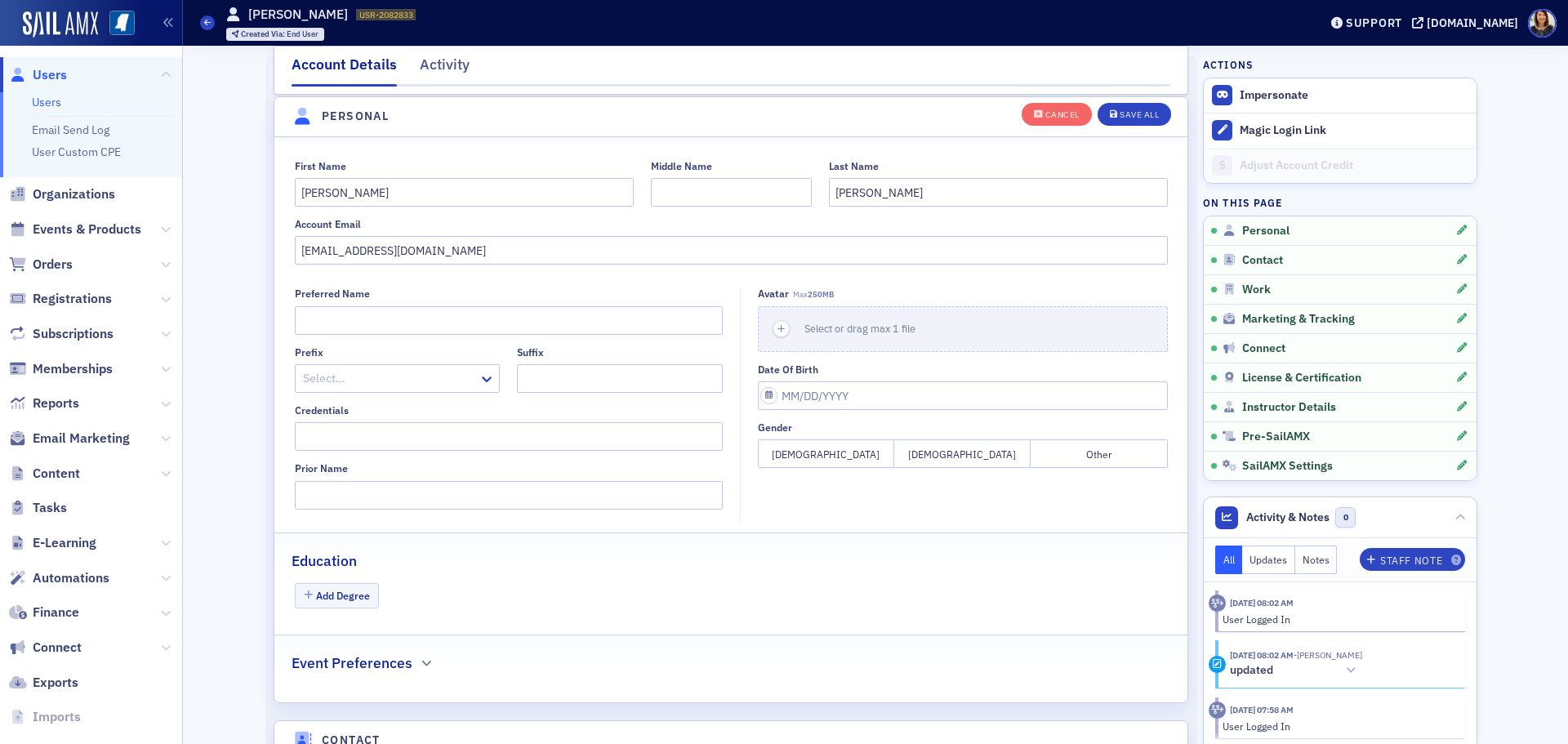
scroll to position [190, 0]
click at [446, 255] on input "bwilemon@ffwhcpa.com" at bounding box center [732, 249] width 873 height 29
type input "b"
click at [1145, 110] on div "Save All" at bounding box center [1140, 114] width 39 height 9
click at [56, 77] on span "Users" at bounding box center [50, 75] width 34 height 18
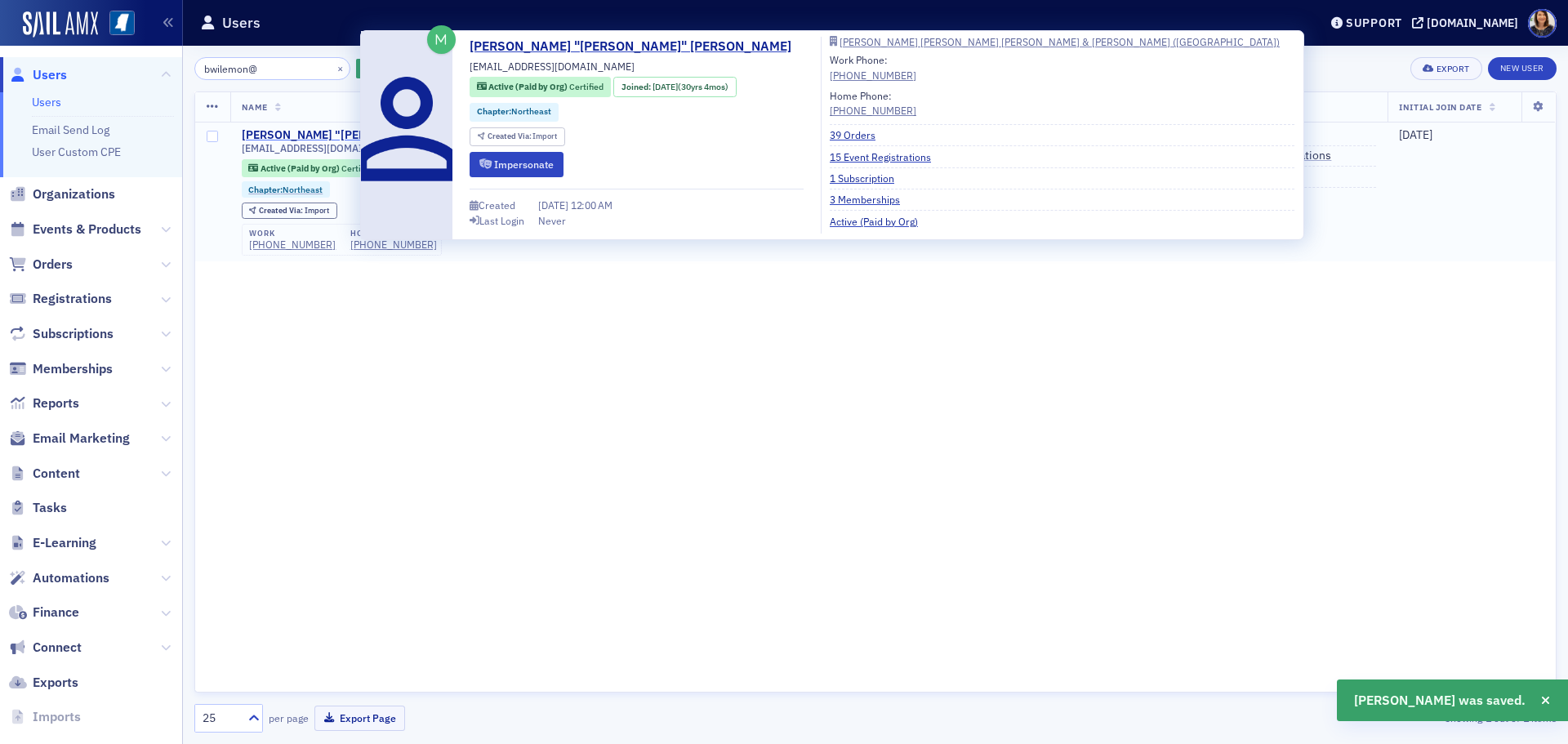
click at [331, 129] on div "Tony "Bryon" Wilemon" at bounding box center [386, 136] width 289 height 15
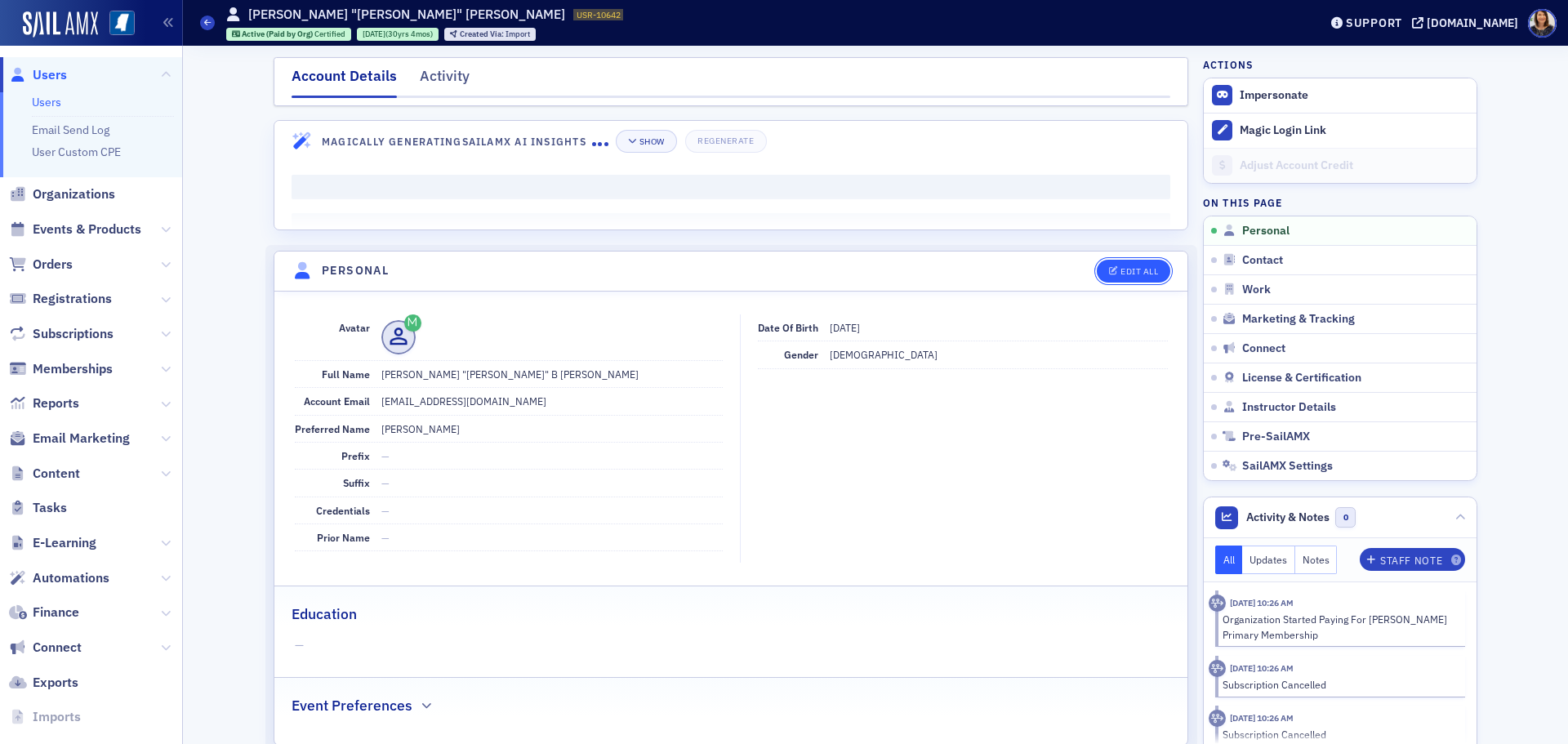
click at [1130, 263] on button "Edit All" at bounding box center [1134, 271] width 74 height 23
select select "US"
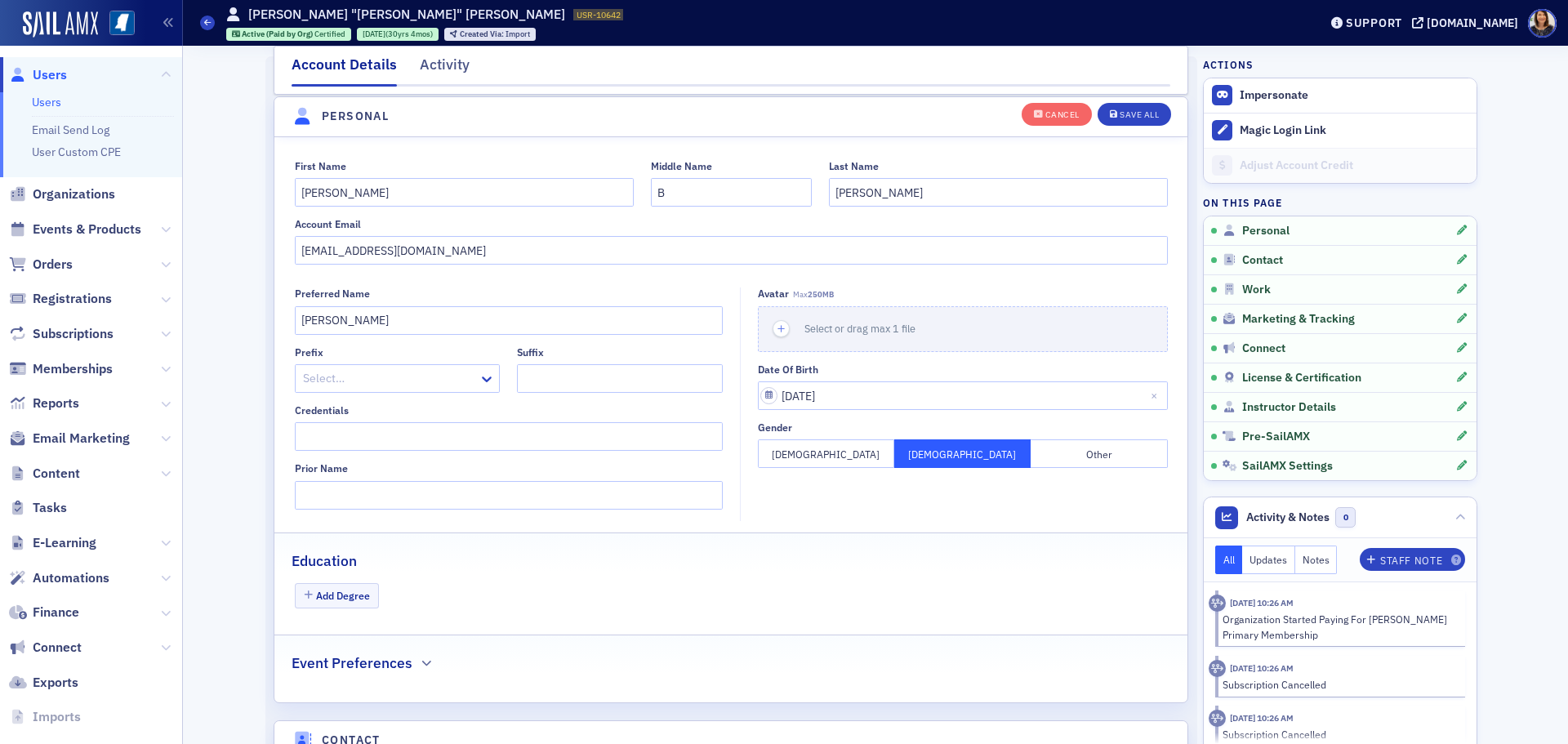
scroll to position [190, 0]
click at [367, 248] on input "bwilemon@ffjcpa.com" at bounding box center [732, 249] width 873 height 29
type input "bwilemon@ffwhcpa.com"
click at [1132, 106] on button "Save All" at bounding box center [1135, 114] width 74 height 23
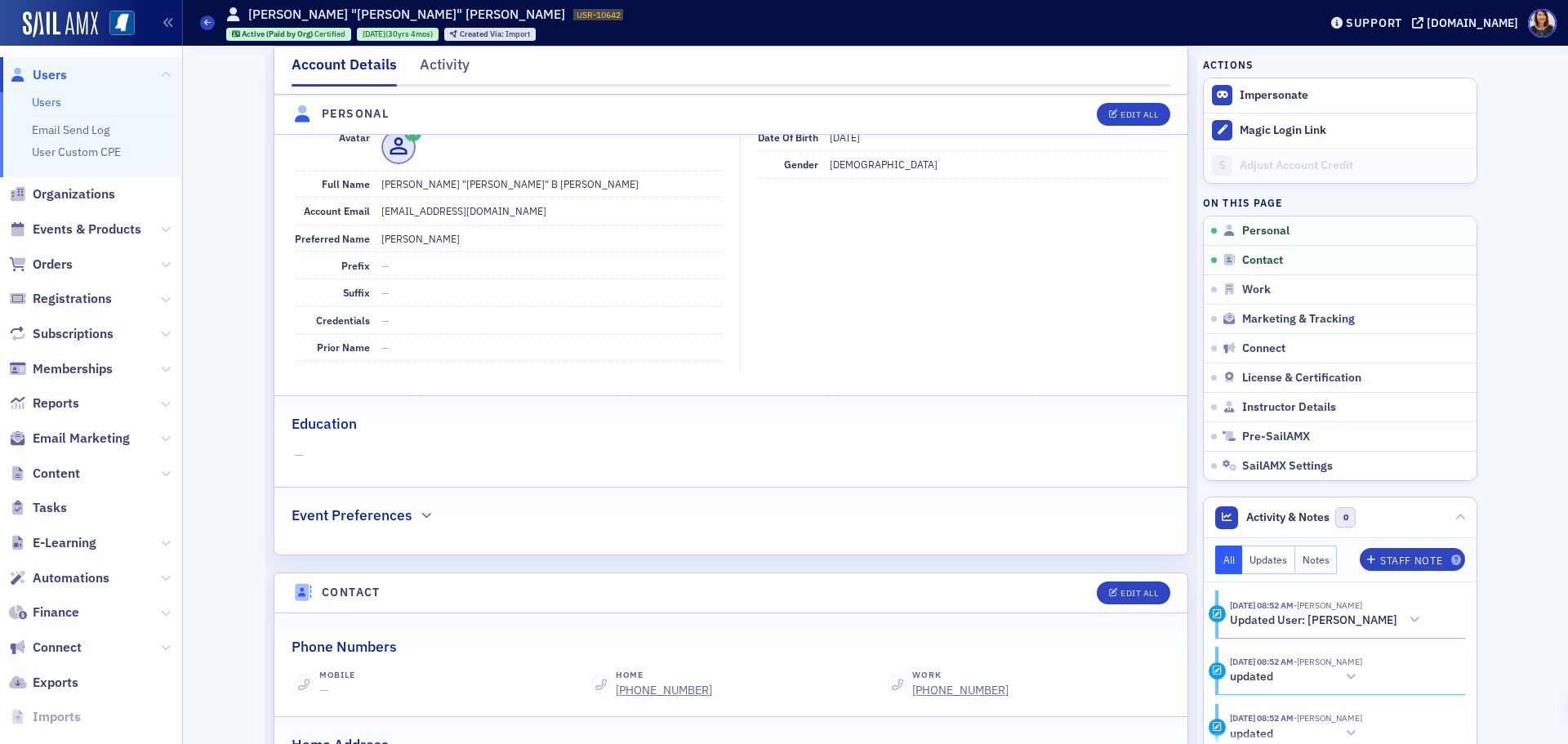
click at [46, 72] on span "Users" at bounding box center [50, 75] width 34 height 18
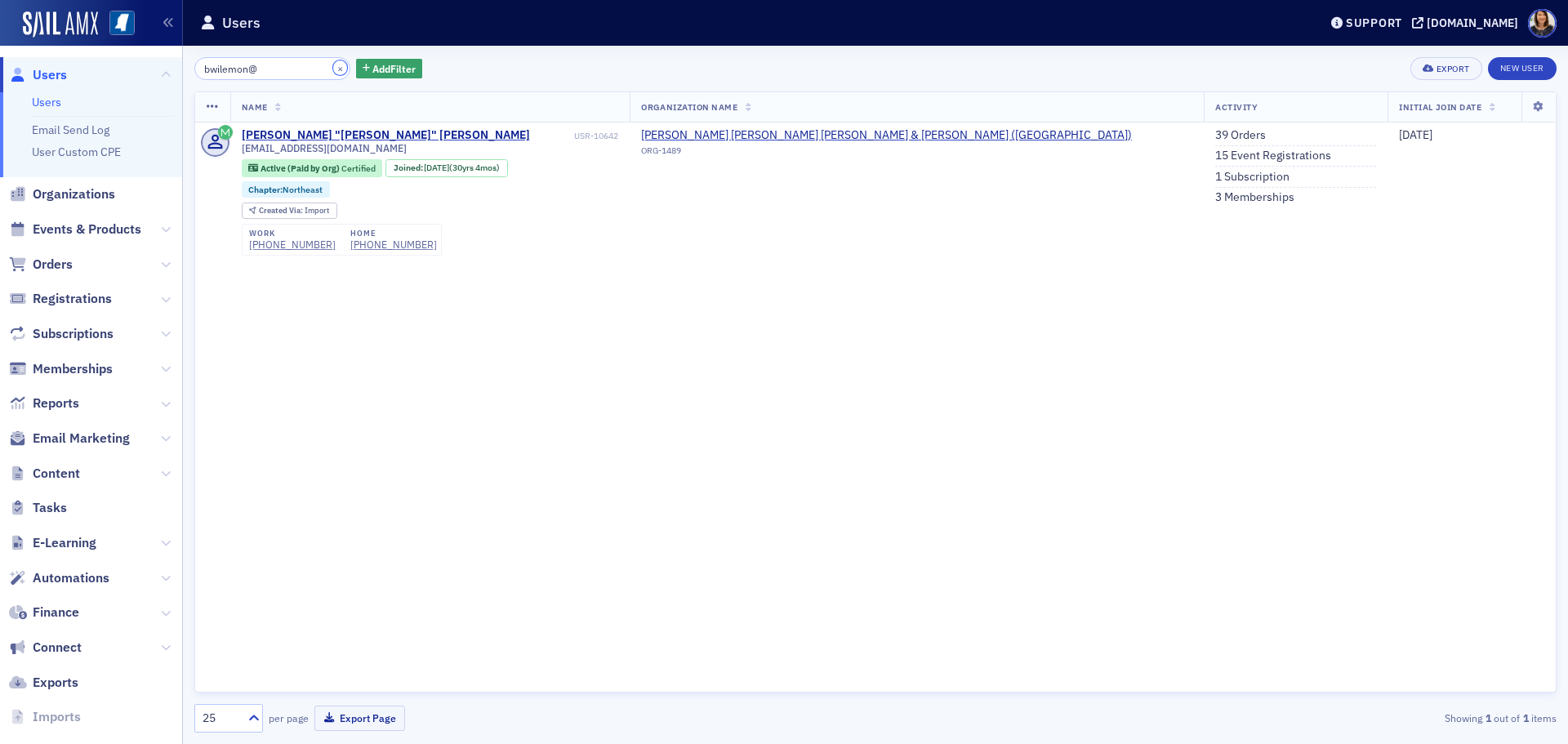
click at [334, 63] on button "×" at bounding box center [341, 68] width 15 height 15
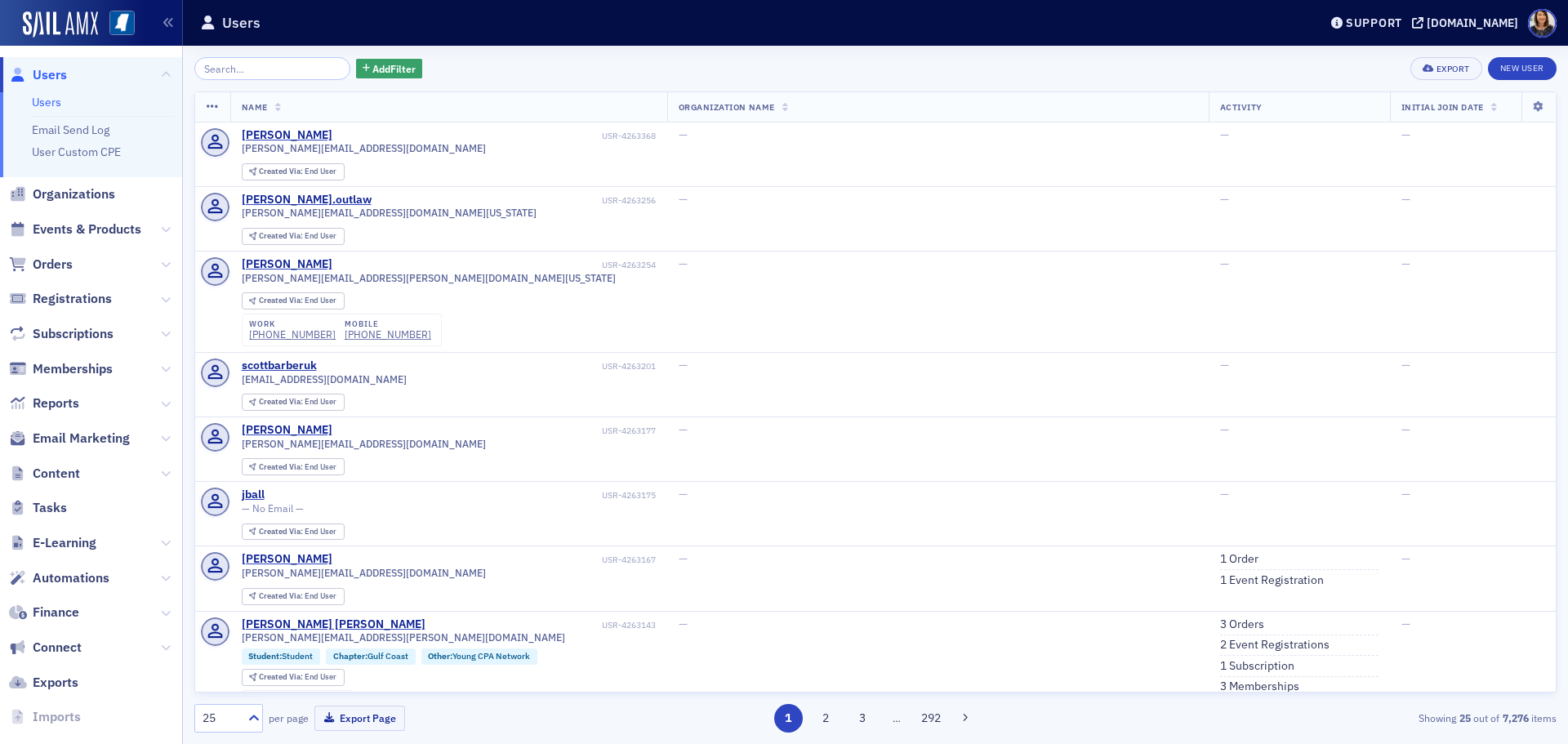
click at [213, 54] on div "Add Filter Export New User Name Organization Name Activity Initial Join Date je…" at bounding box center [876, 395] width 1362 height 698
click at [220, 57] on input "search" at bounding box center [272, 69] width 156 height 23
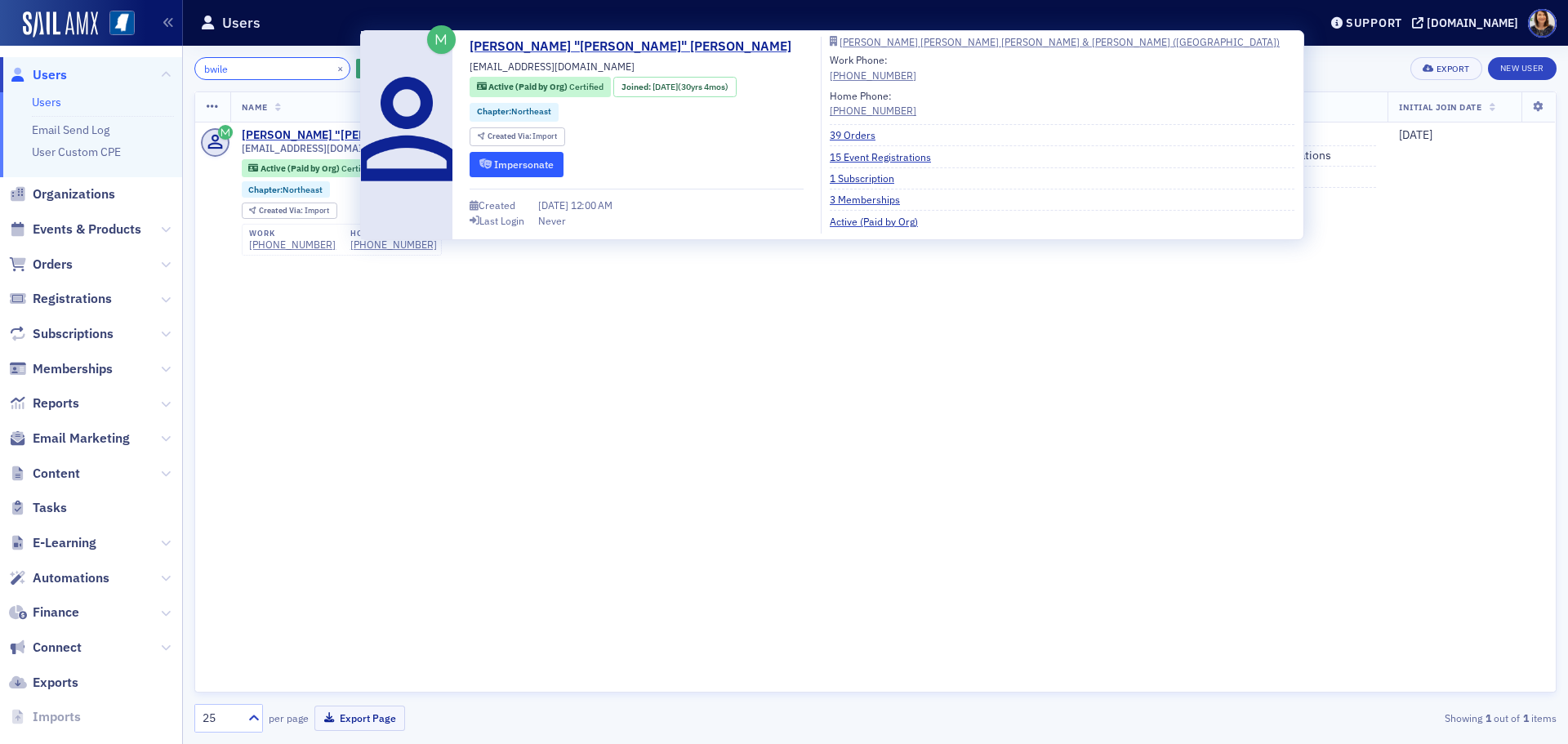
type input "bwile"
click at [511, 165] on button "Impersonate" at bounding box center [516, 164] width 94 height 25
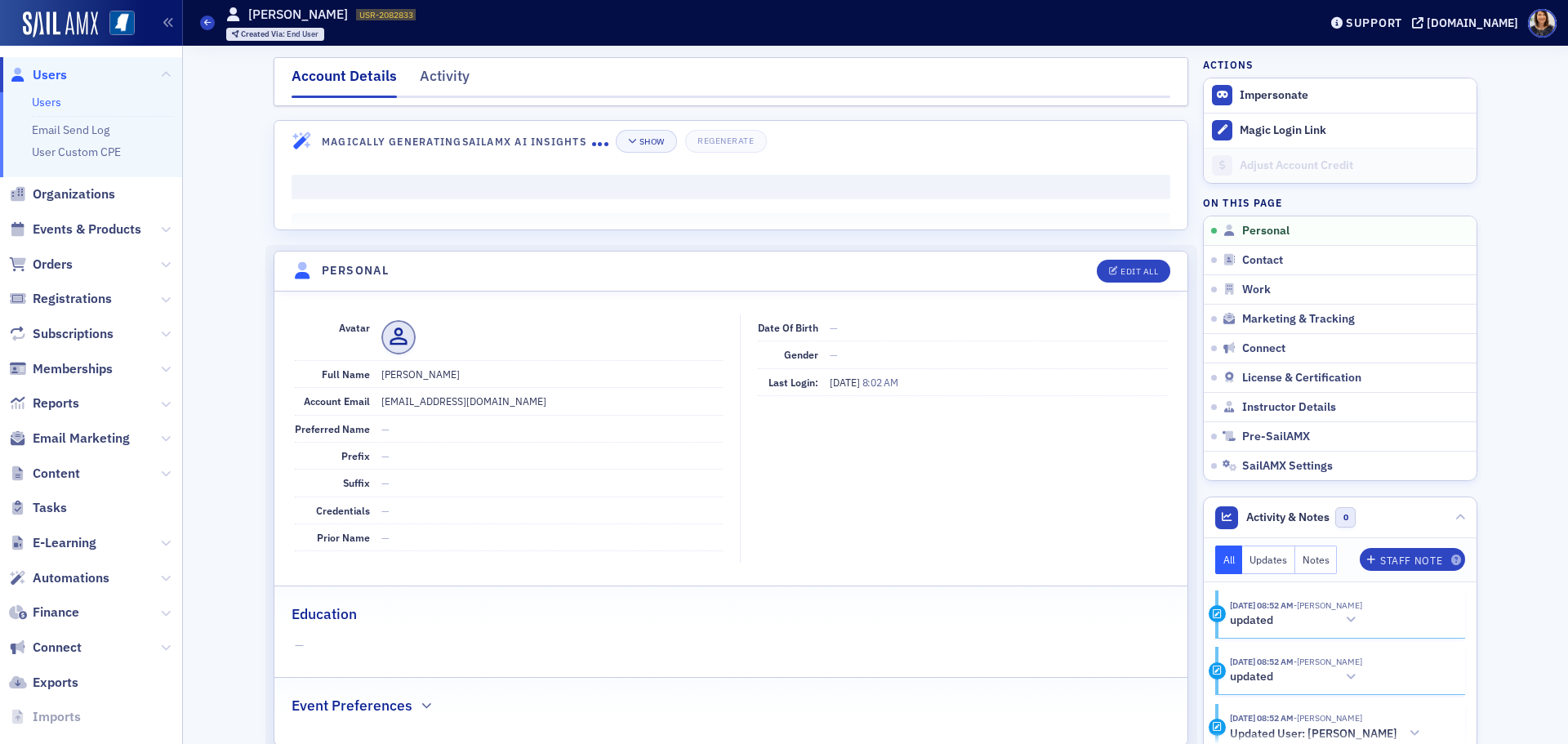
click at [50, 71] on span "Users" at bounding box center [50, 75] width 34 height 18
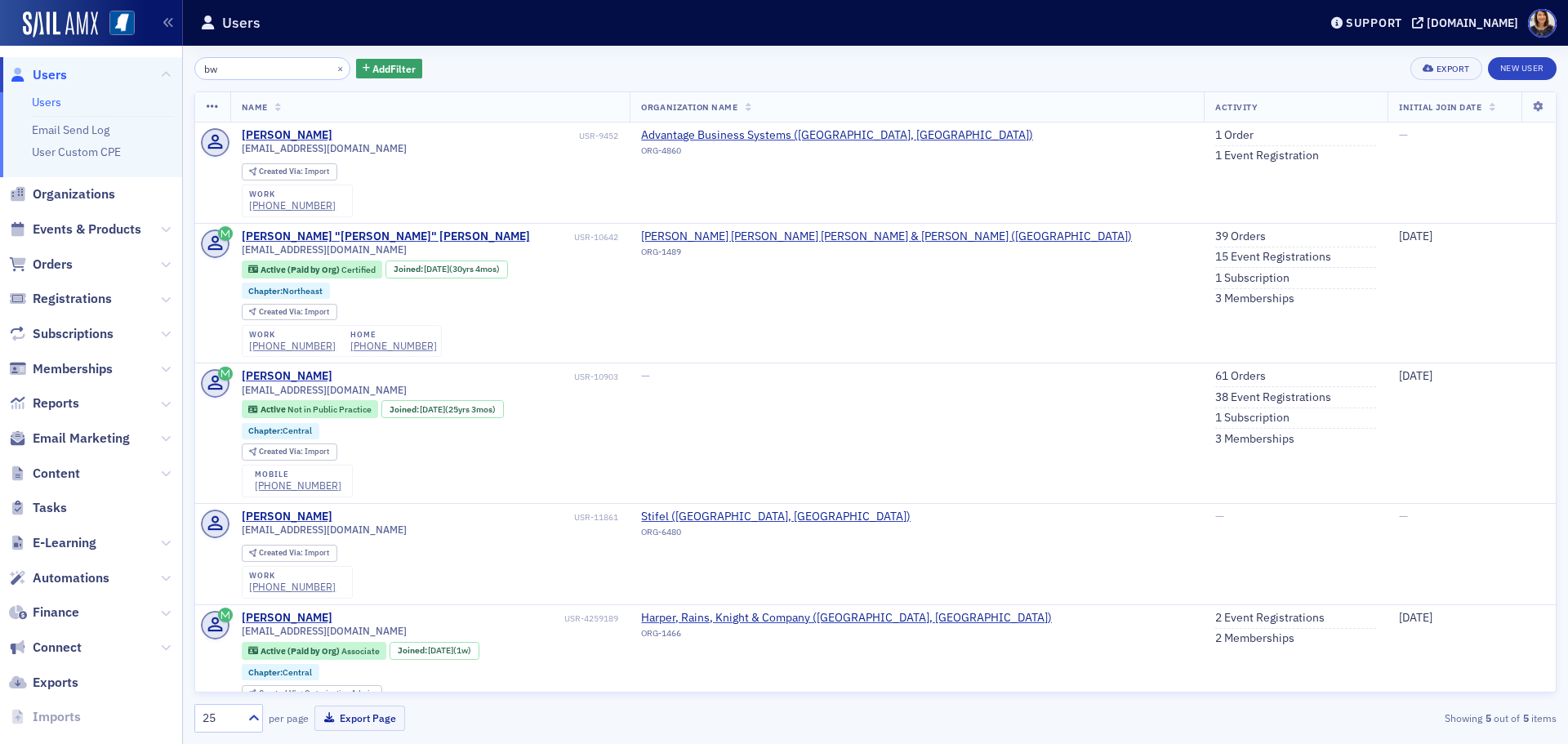
type input "b"
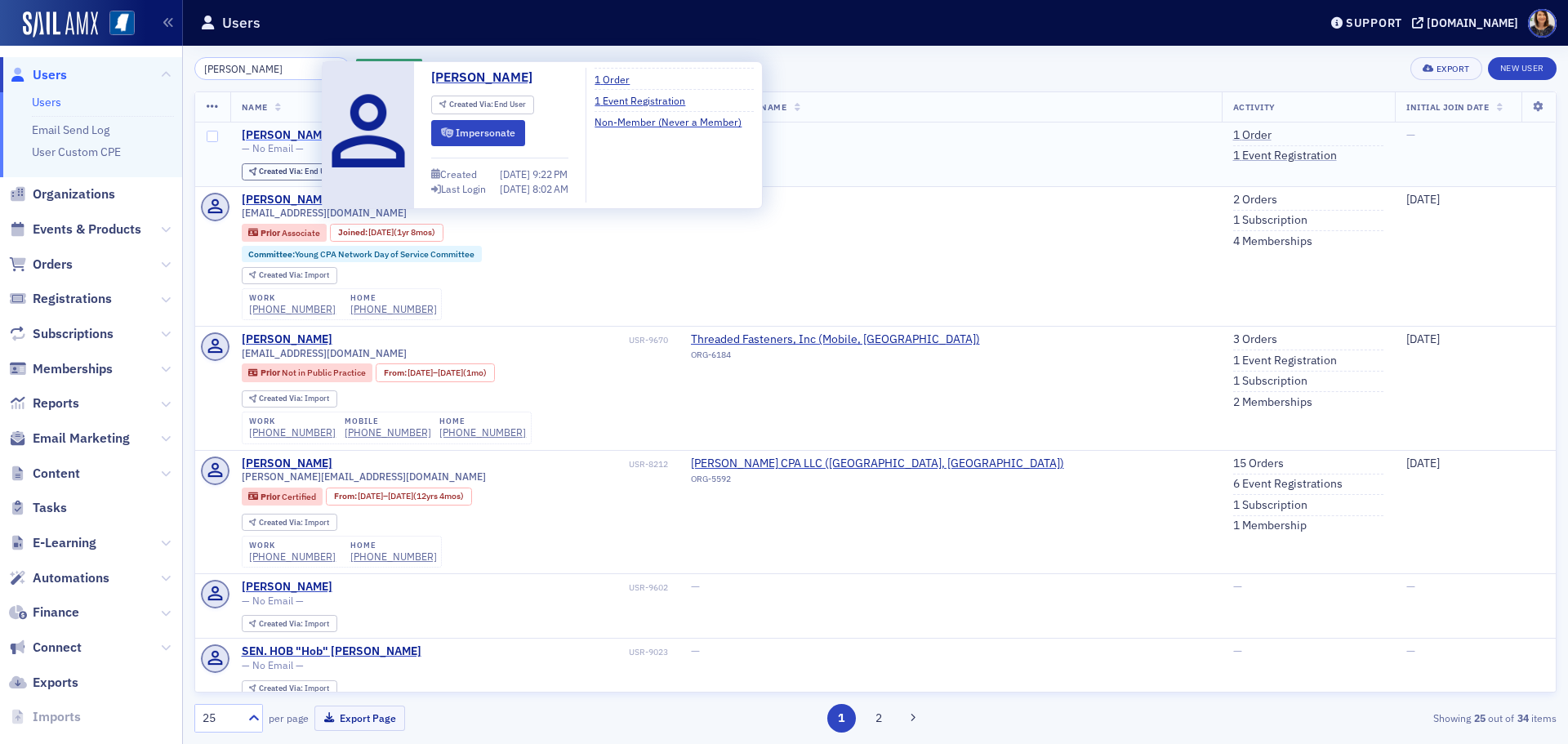
type input "bryan wile"
click at [305, 133] on div "Bryan Wilemon" at bounding box center [287, 136] width 91 height 15
click at [289, 136] on div "Bryan Wilemon" at bounding box center [287, 136] width 91 height 15
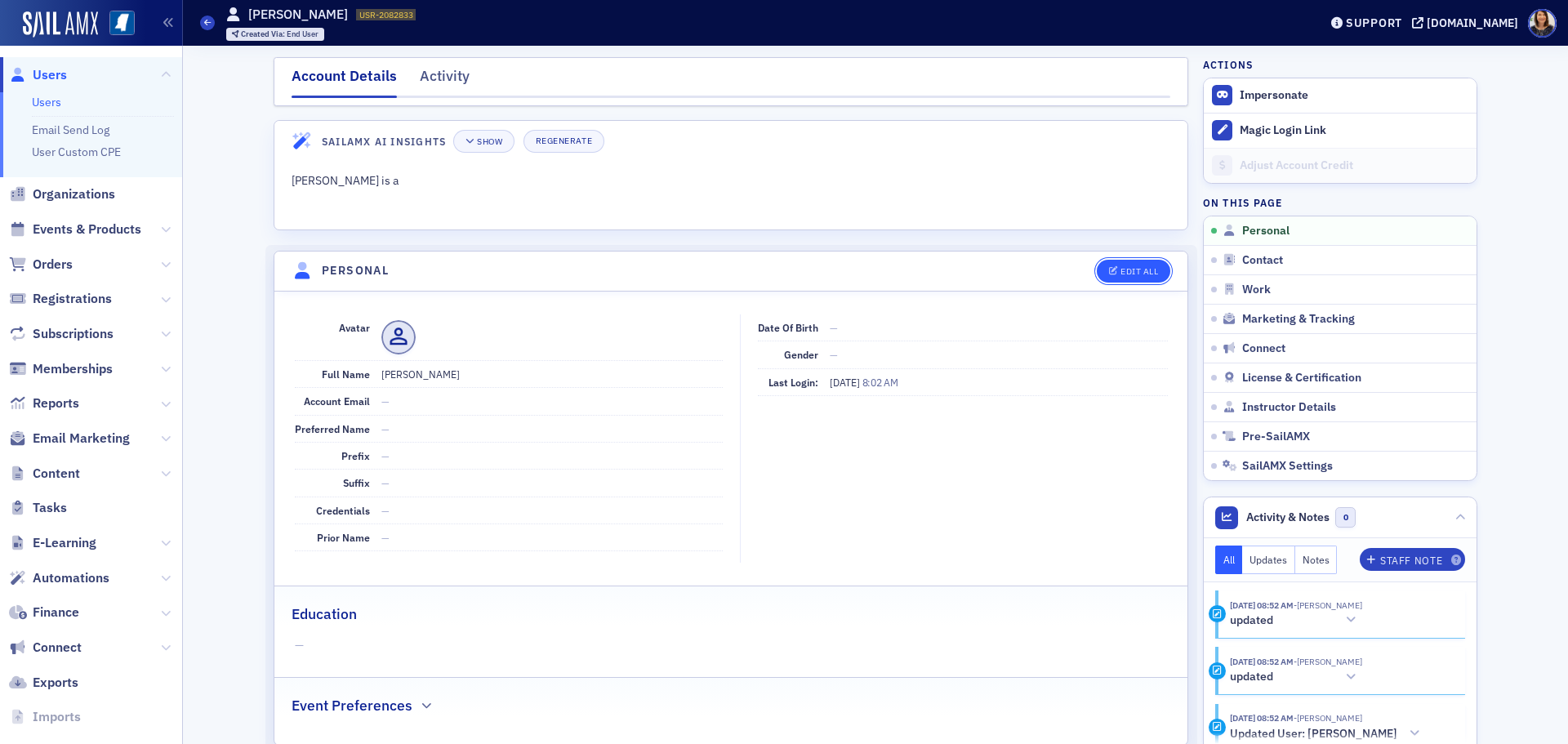
click at [1135, 280] on button "Edit All" at bounding box center [1134, 271] width 74 height 23
select select "US"
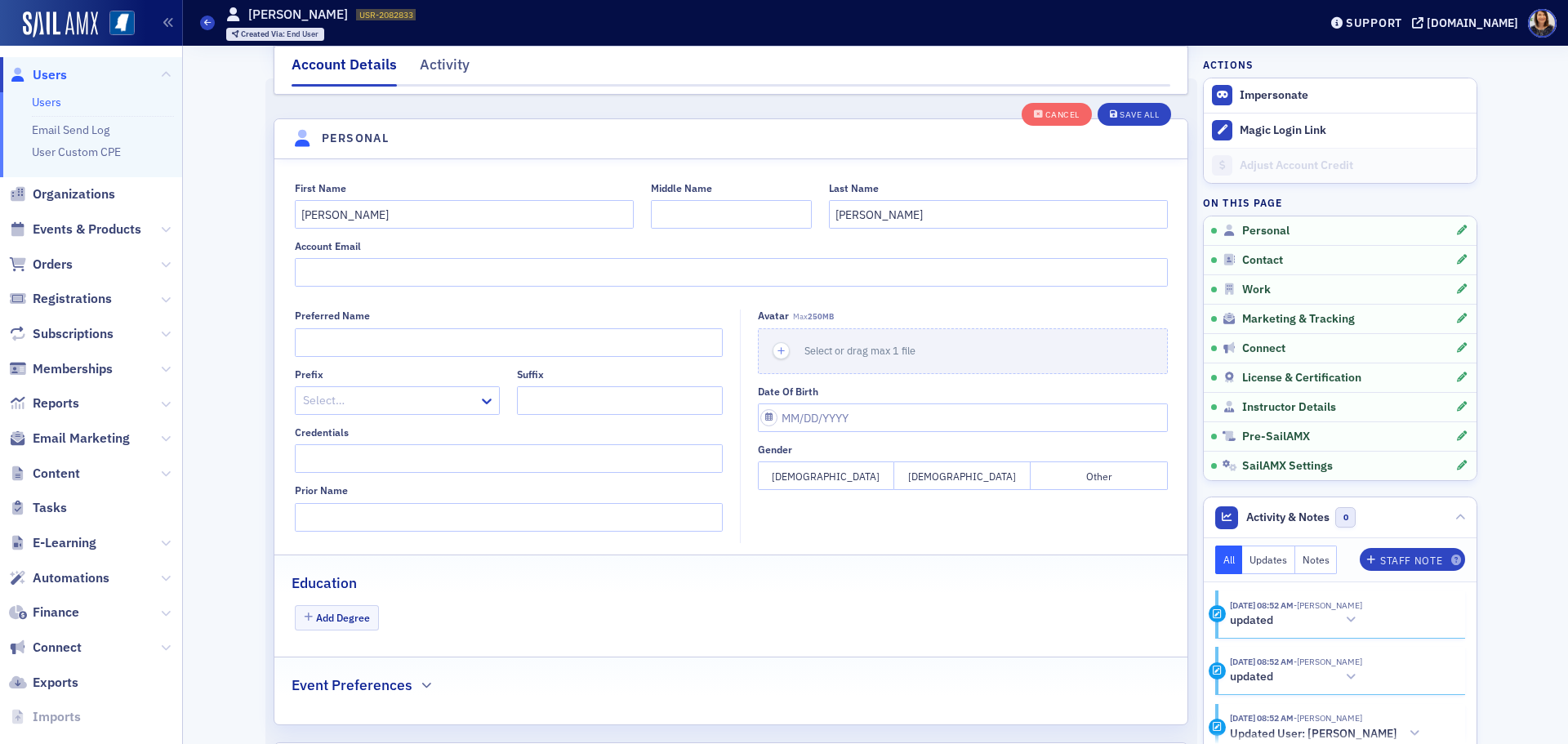
scroll to position [190, 0]
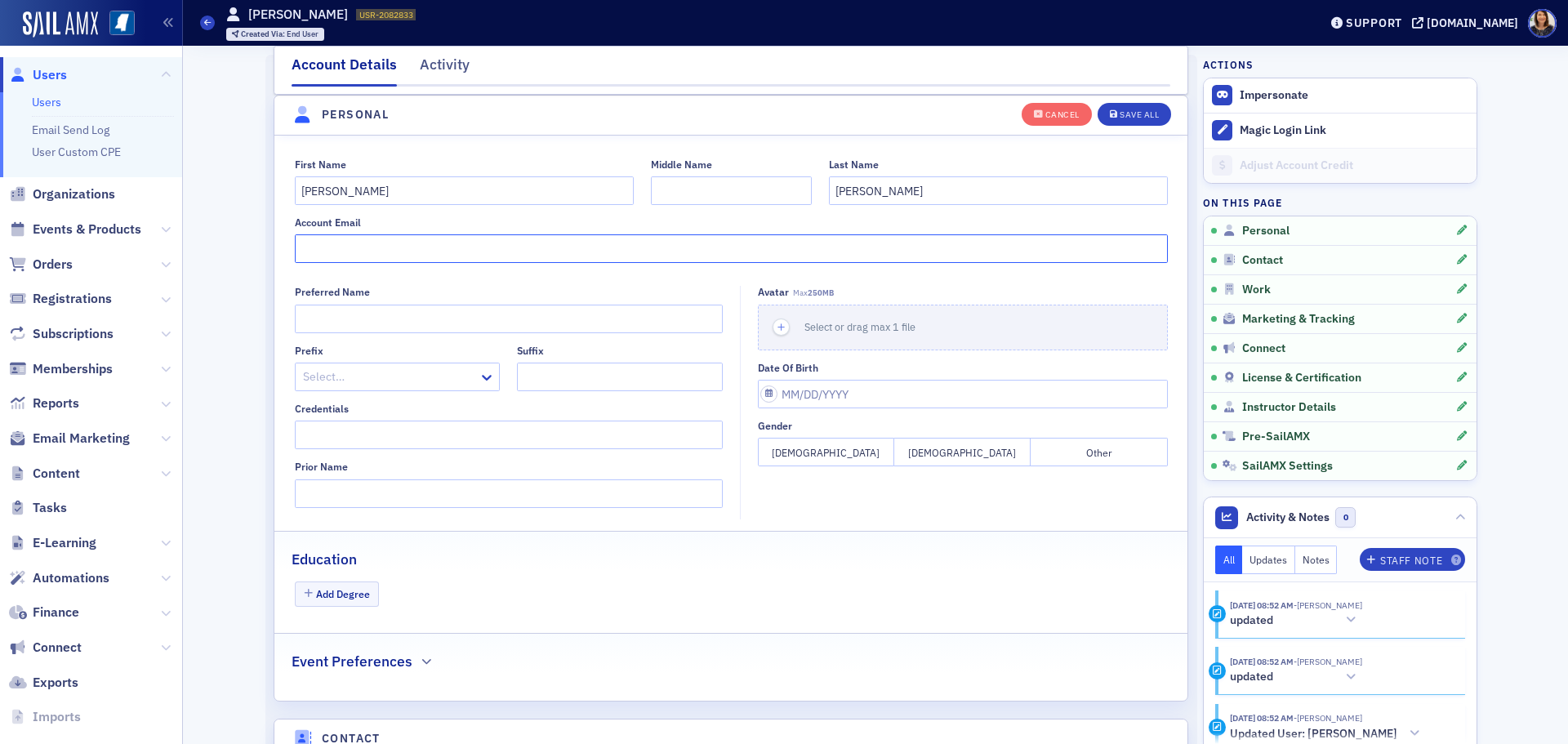
click at [392, 254] on input "Account Email" at bounding box center [732, 249] width 873 height 29
type input "bwilemon@ffwhcpa.com"
click at [1140, 103] on button "Save All" at bounding box center [1135, 114] width 74 height 23
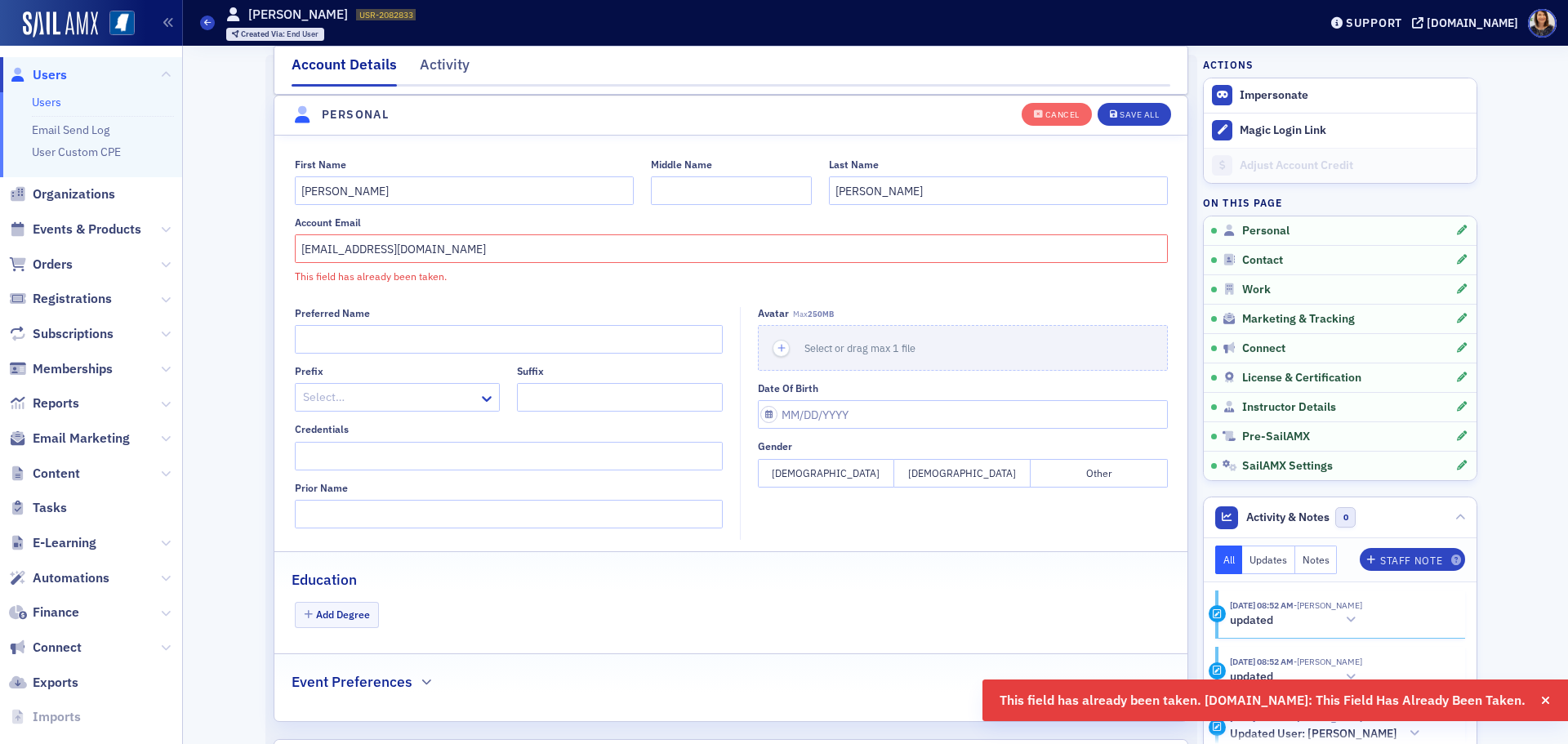
click at [43, 88] on span "Users" at bounding box center [91, 74] width 182 height 35
click at [48, 77] on span "Users" at bounding box center [50, 75] width 34 height 18
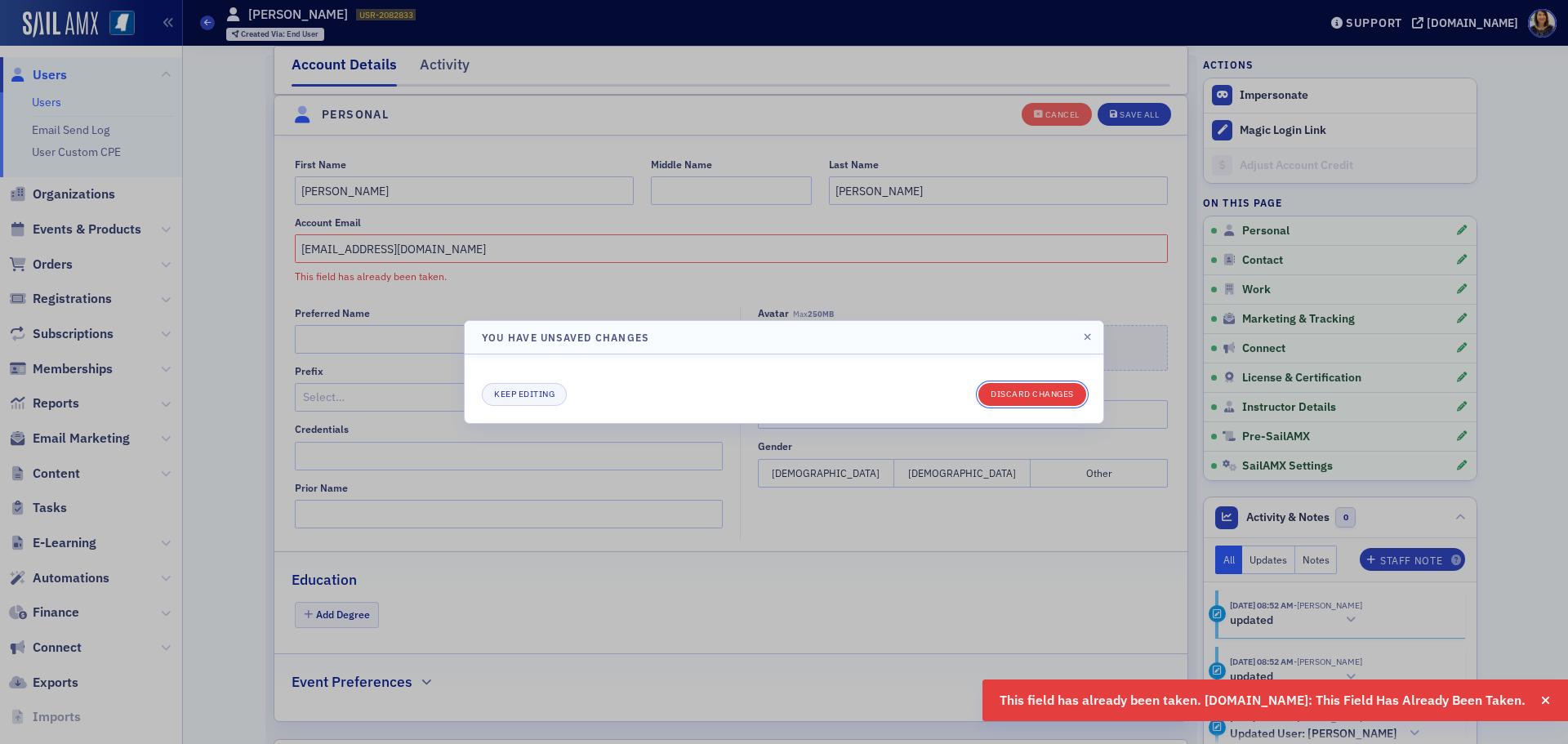
click at [1026, 393] on button "Discard changes" at bounding box center [1033, 395] width 108 height 23
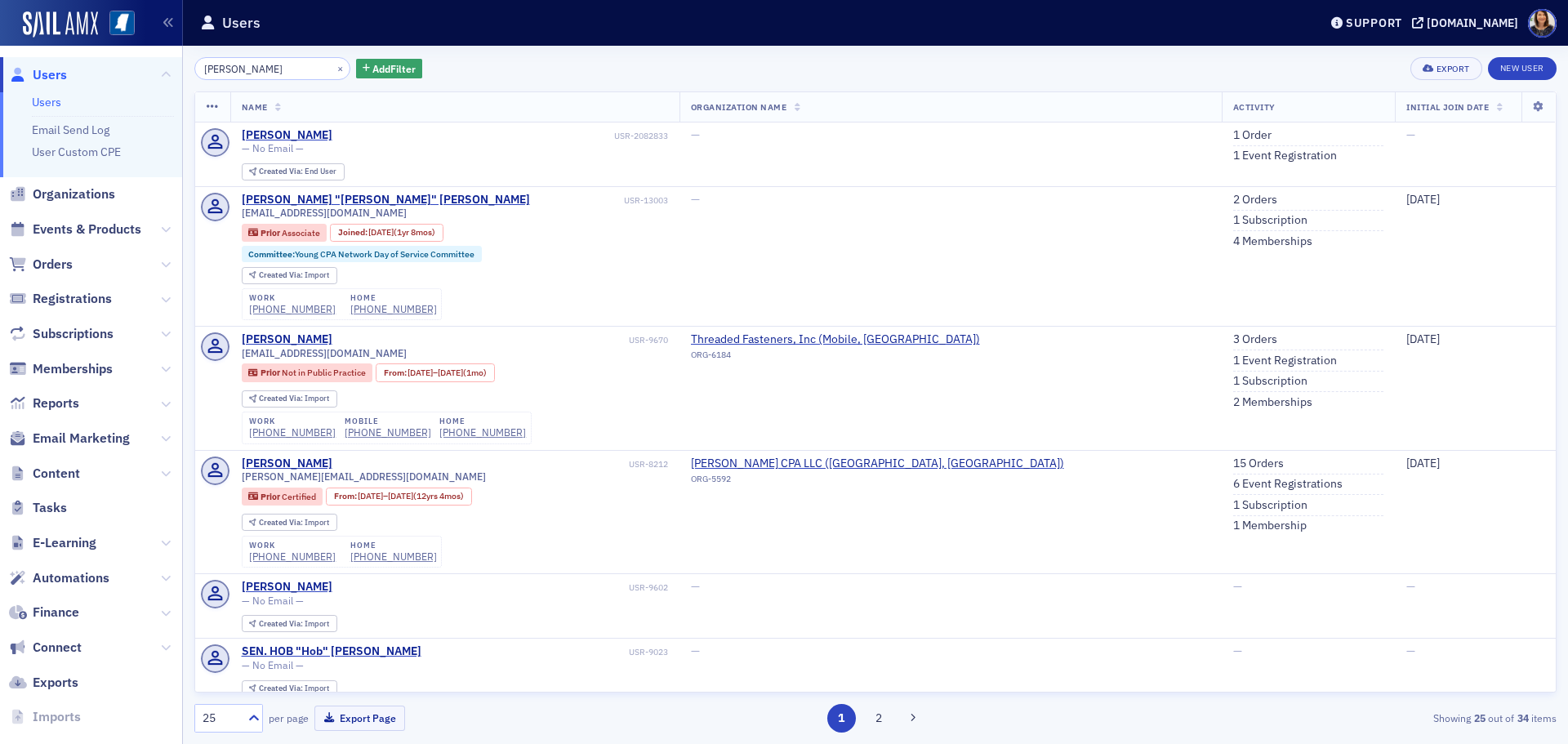
click at [307, 58] on input "bryan wile" at bounding box center [272, 69] width 156 height 23
click at [334, 73] on button "×" at bounding box center [341, 68] width 15 height 15
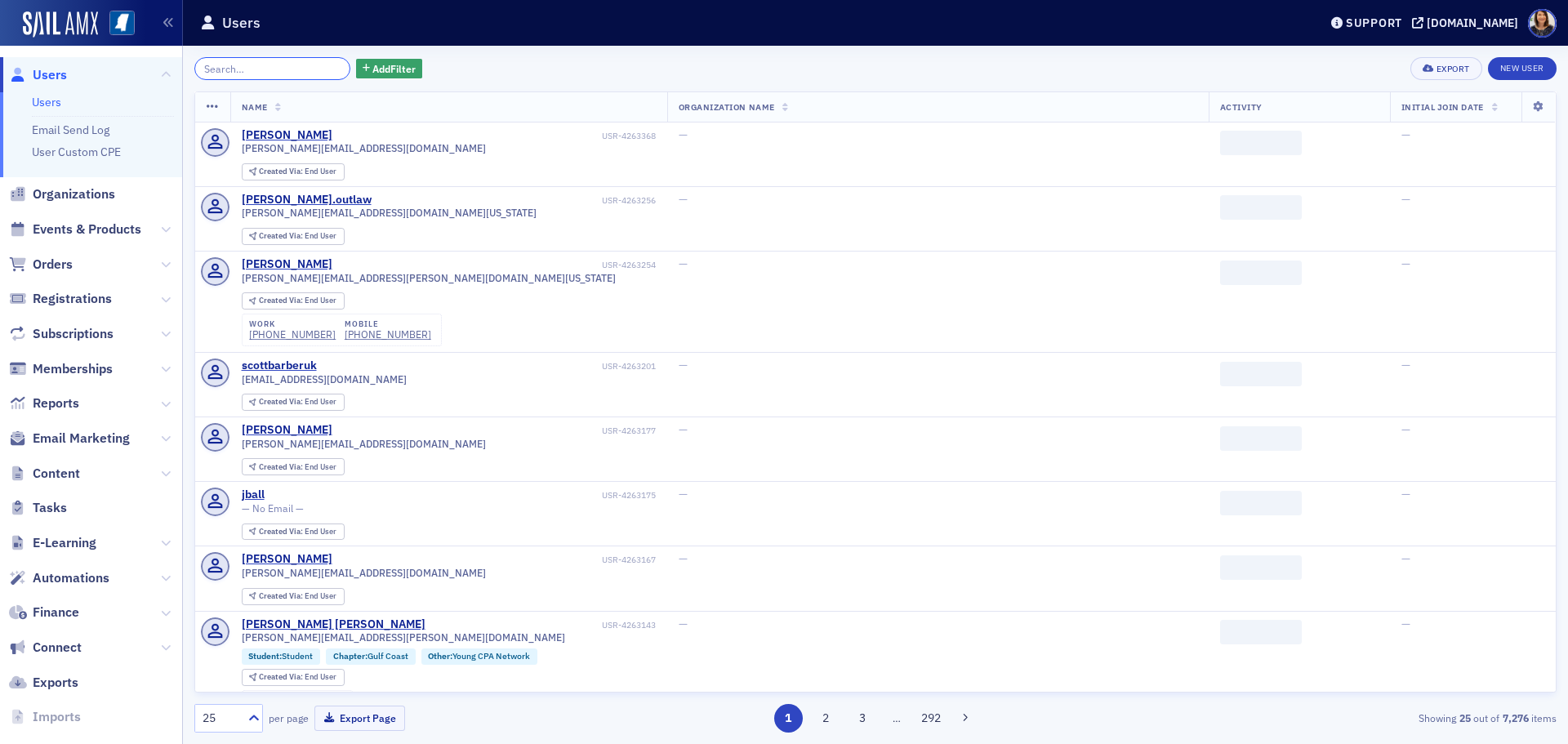
click at [283, 69] on input "search" at bounding box center [272, 69] width 156 height 23
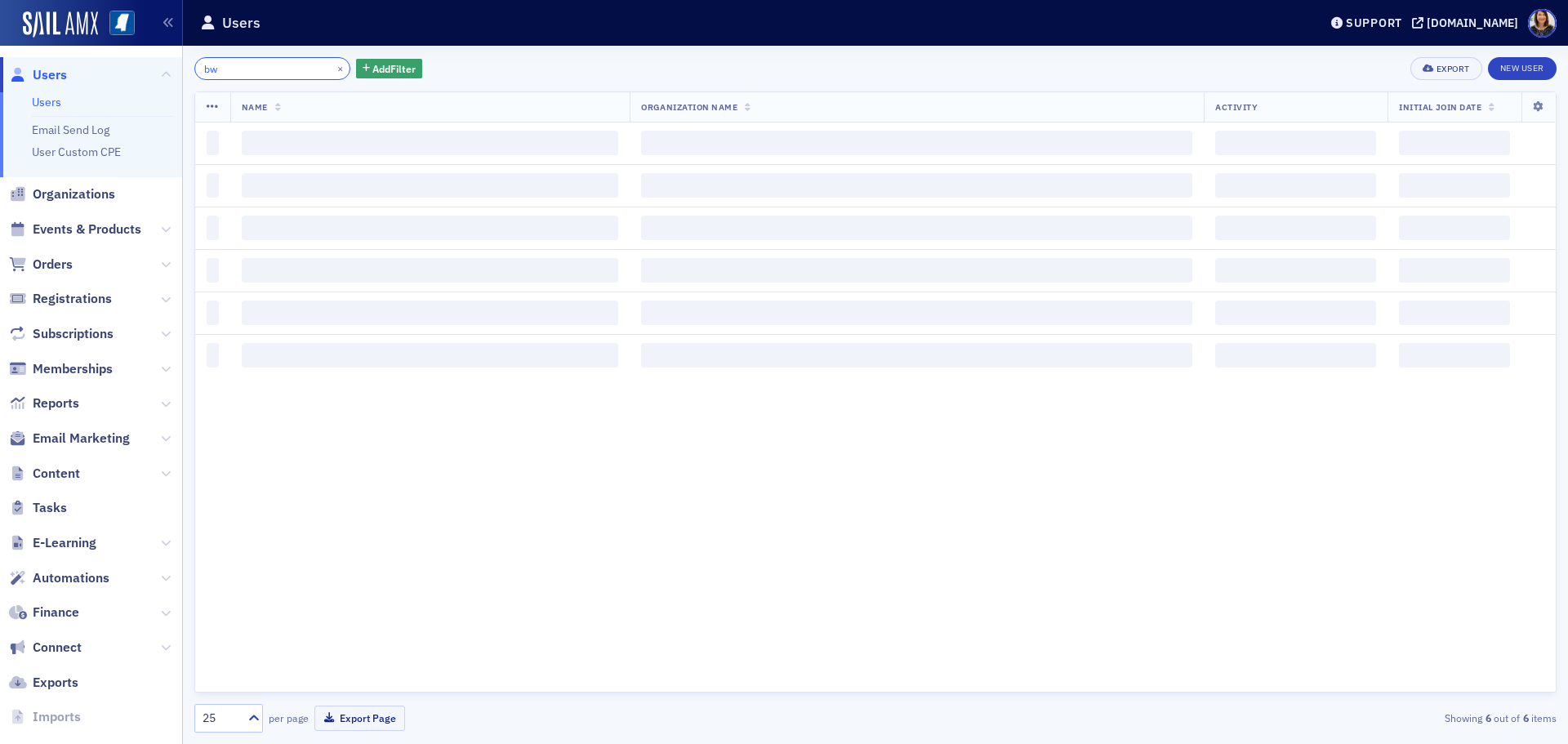
type input "b"
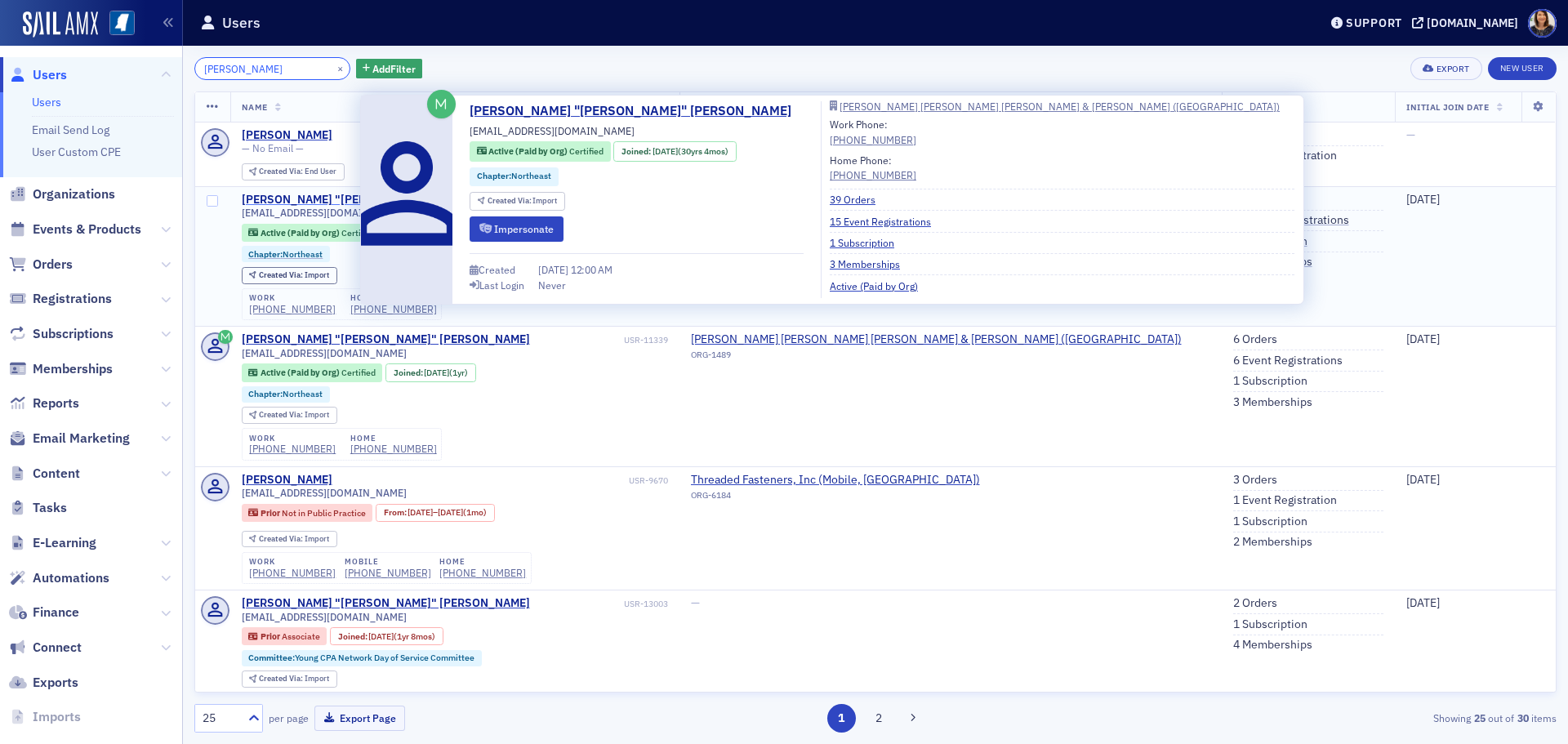
type input "bryan wilemon"
click at [328, 197] on div "Tony "Bryon" Wilemon" at bounding box center [386, 200] width 289 height 15
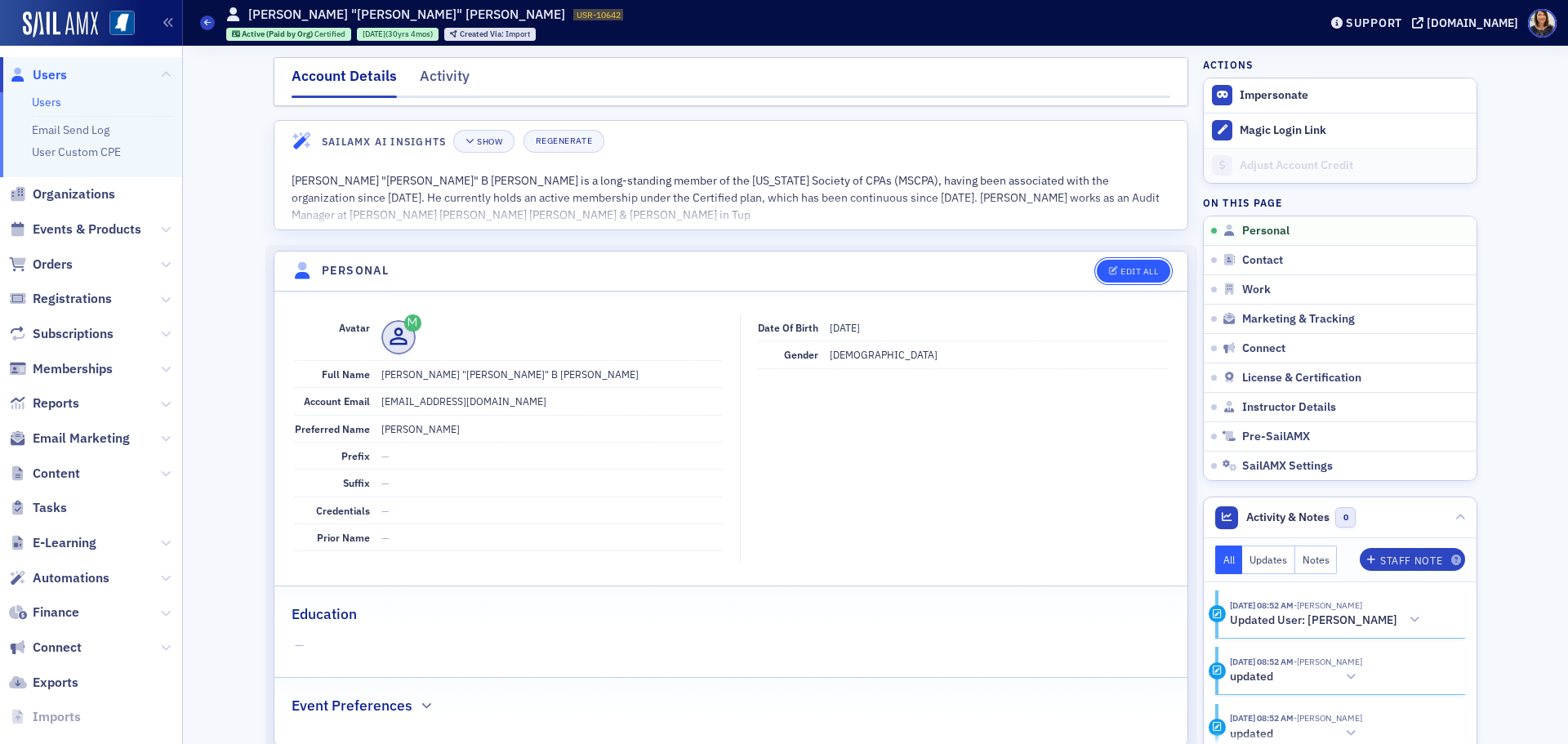
click at [1128, 272] on div "Edit All" at bounding box center [1140, 271] width 38 height 9
select select "US"
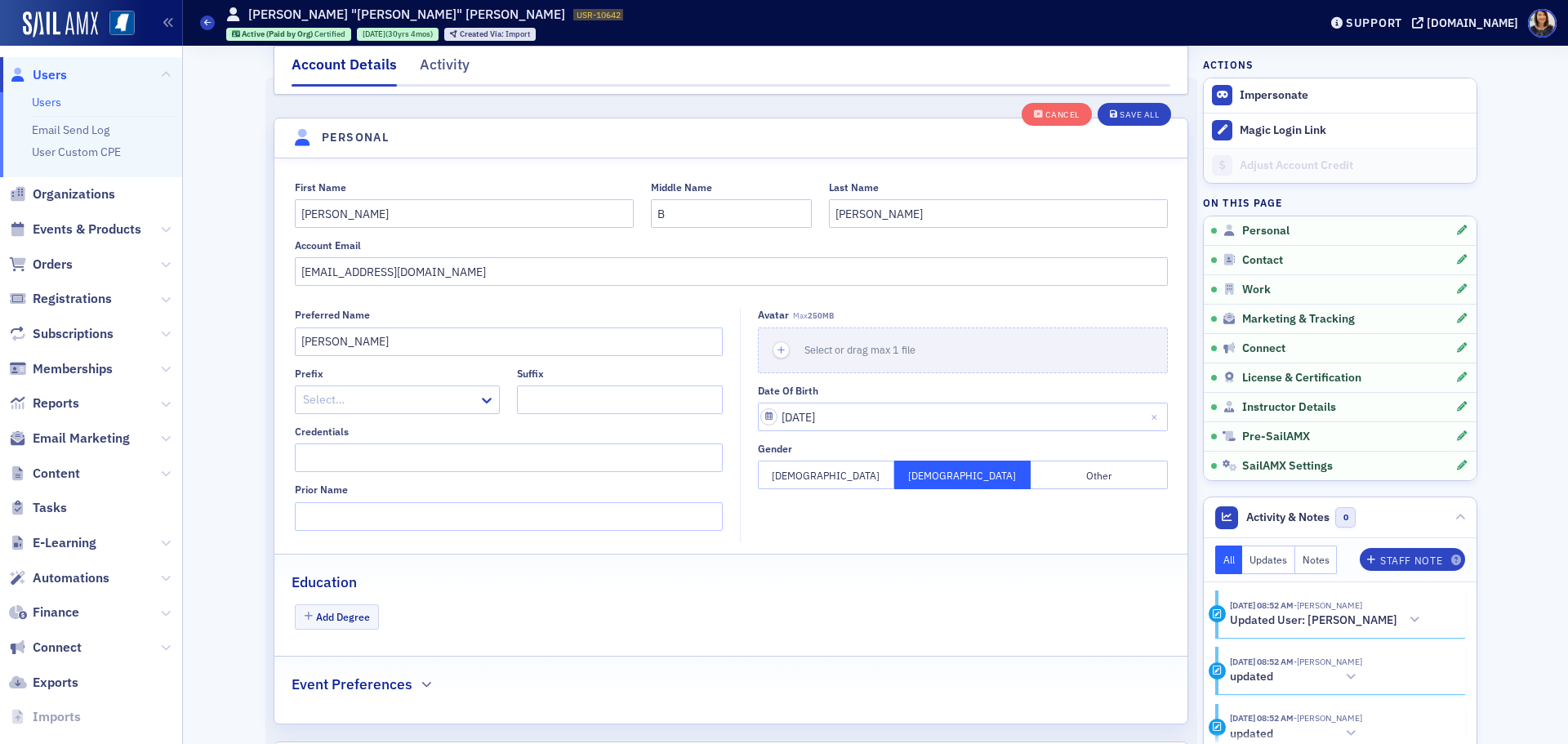
scroll to position [190, 0]
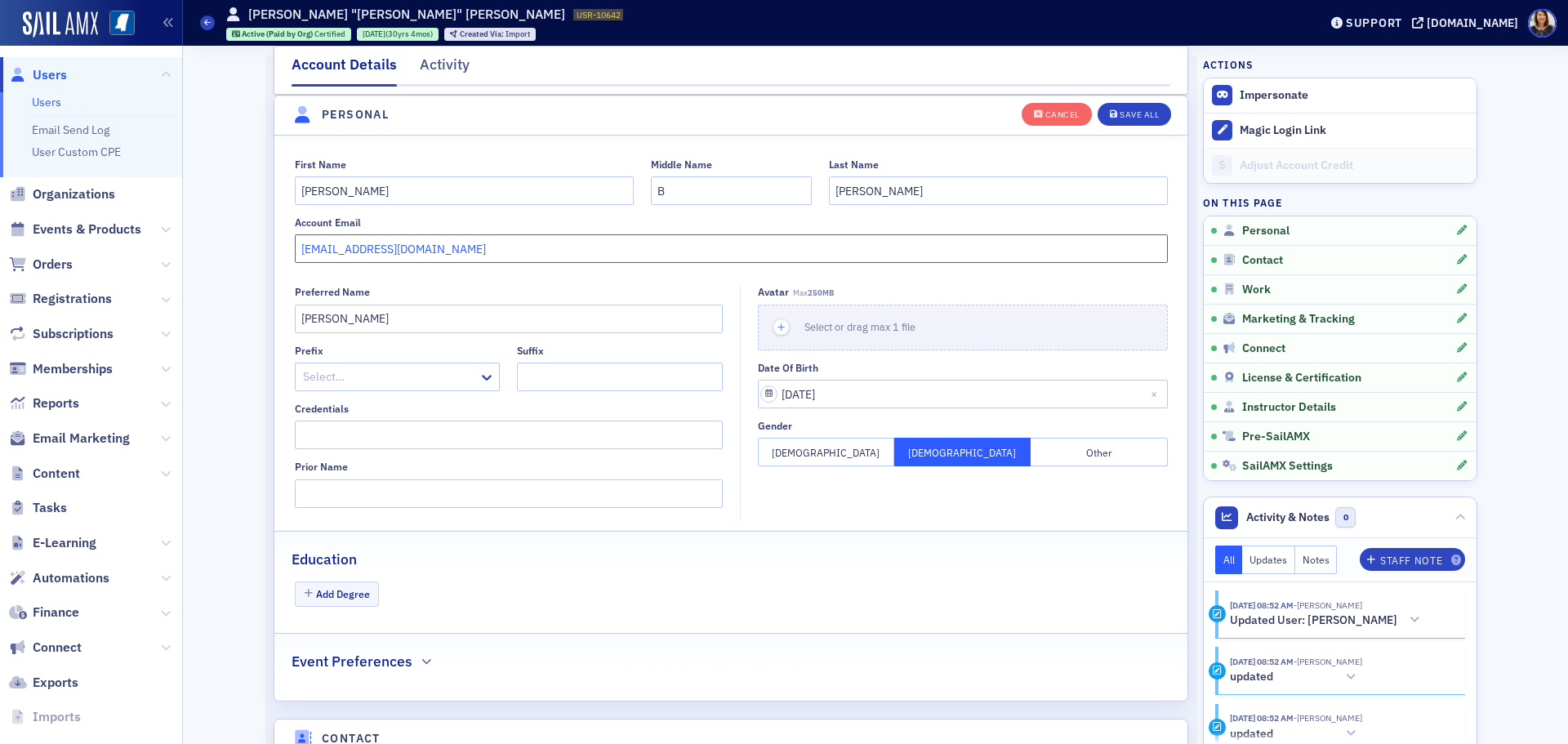
click at [516, 241] on input "bwilemon@ffwhcpa.com" at bounding box center [732, 249] width 873 height 29
type input "b"
click at [1131, 113] on div "Save All" at bounding box center [1140, 114] width 39 height 9
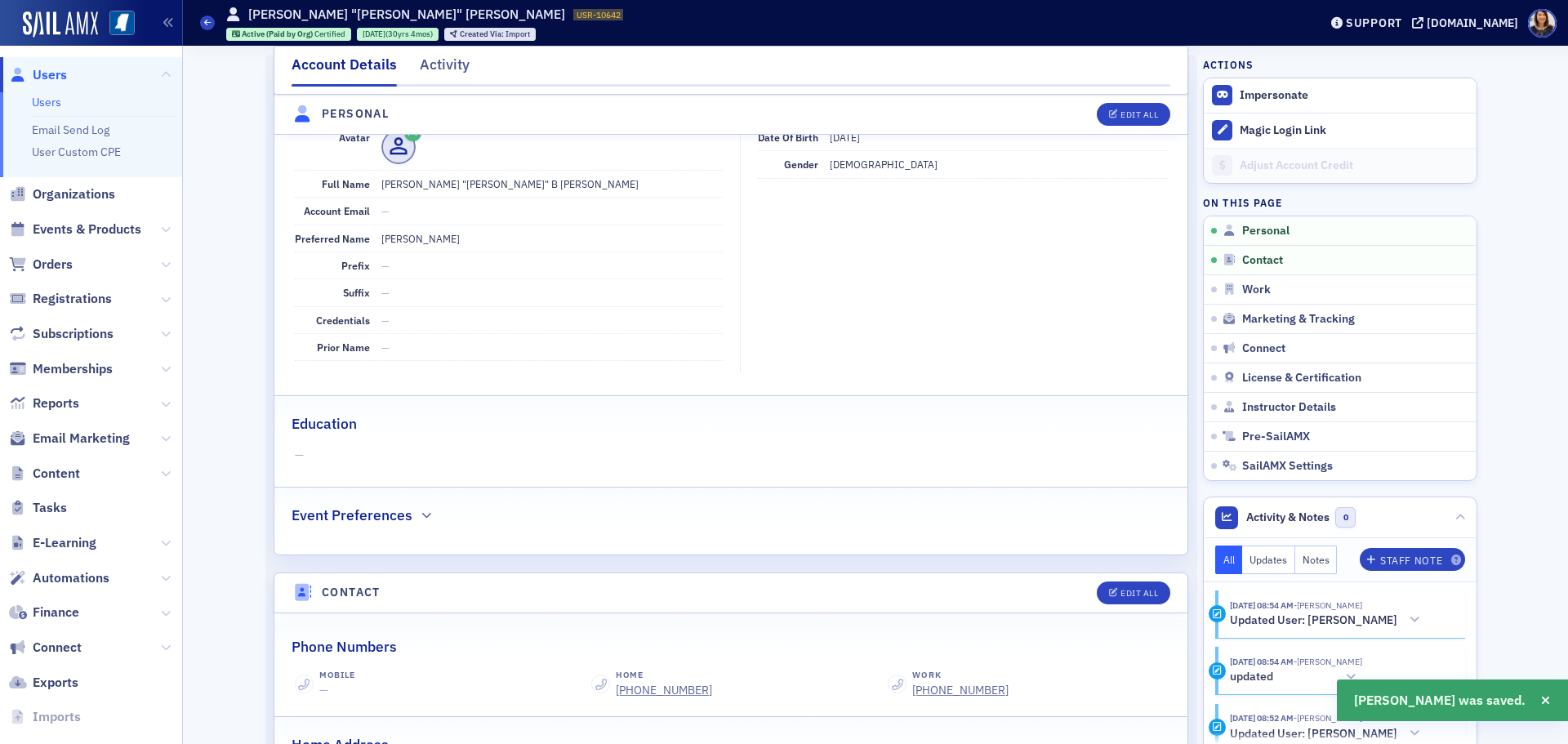
click at [56, 71] on span "Users" at bounding box center [50, 75] width 34 height 18
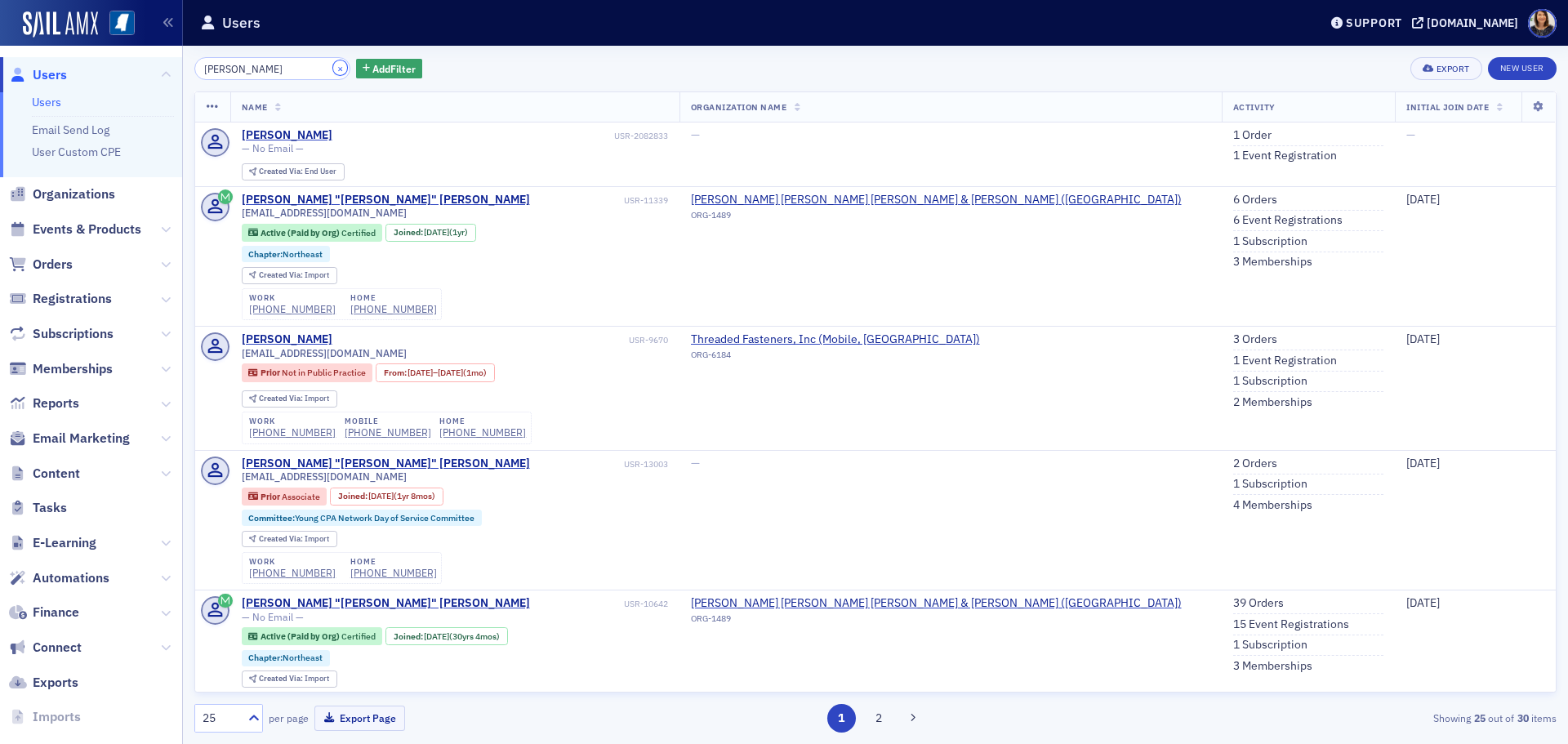
click at [334, 69] on button "×" at bounding box center [341, 68] width 15 height 15
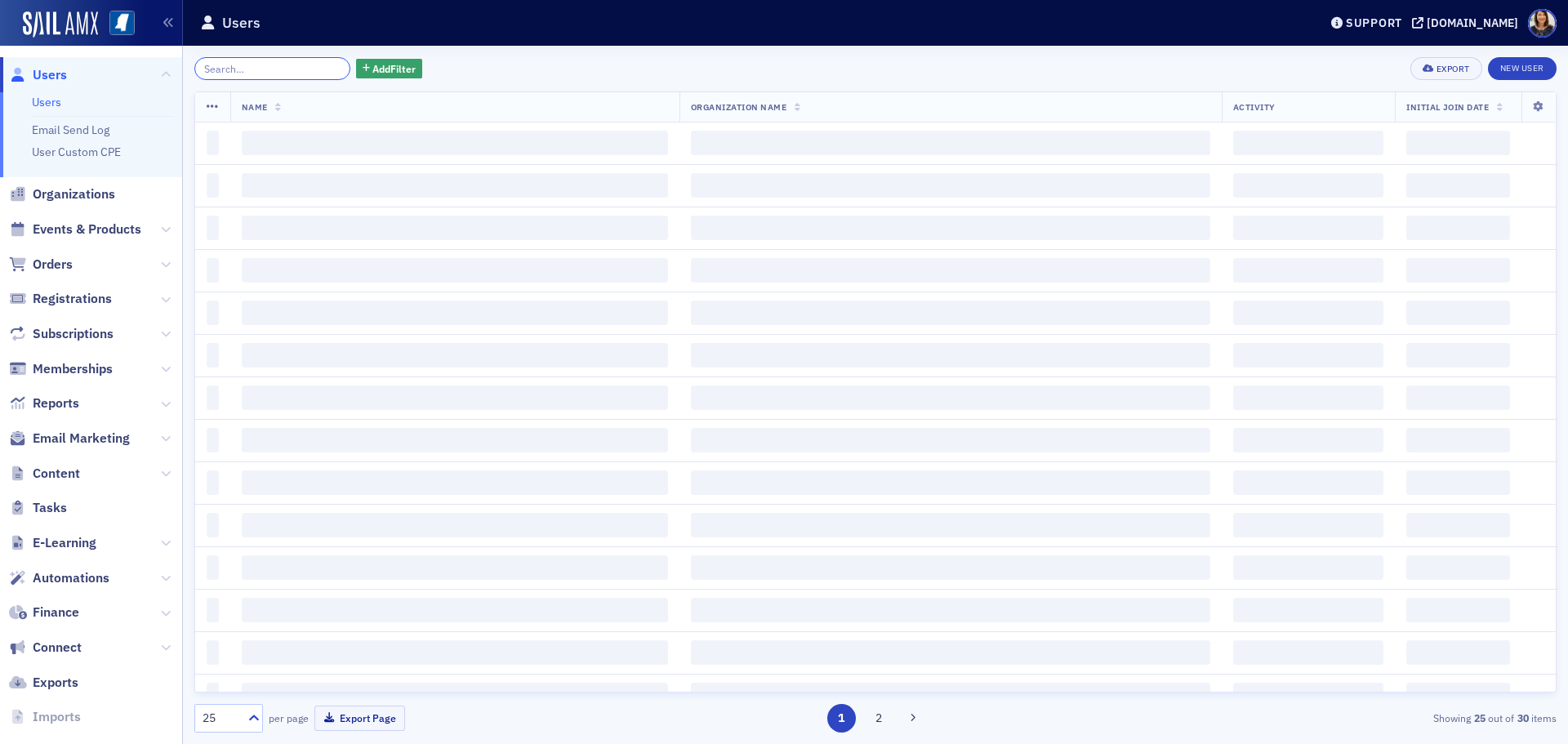
click at [272, 71] on input "search" at bounding box center [272, 69] width 156 height 23
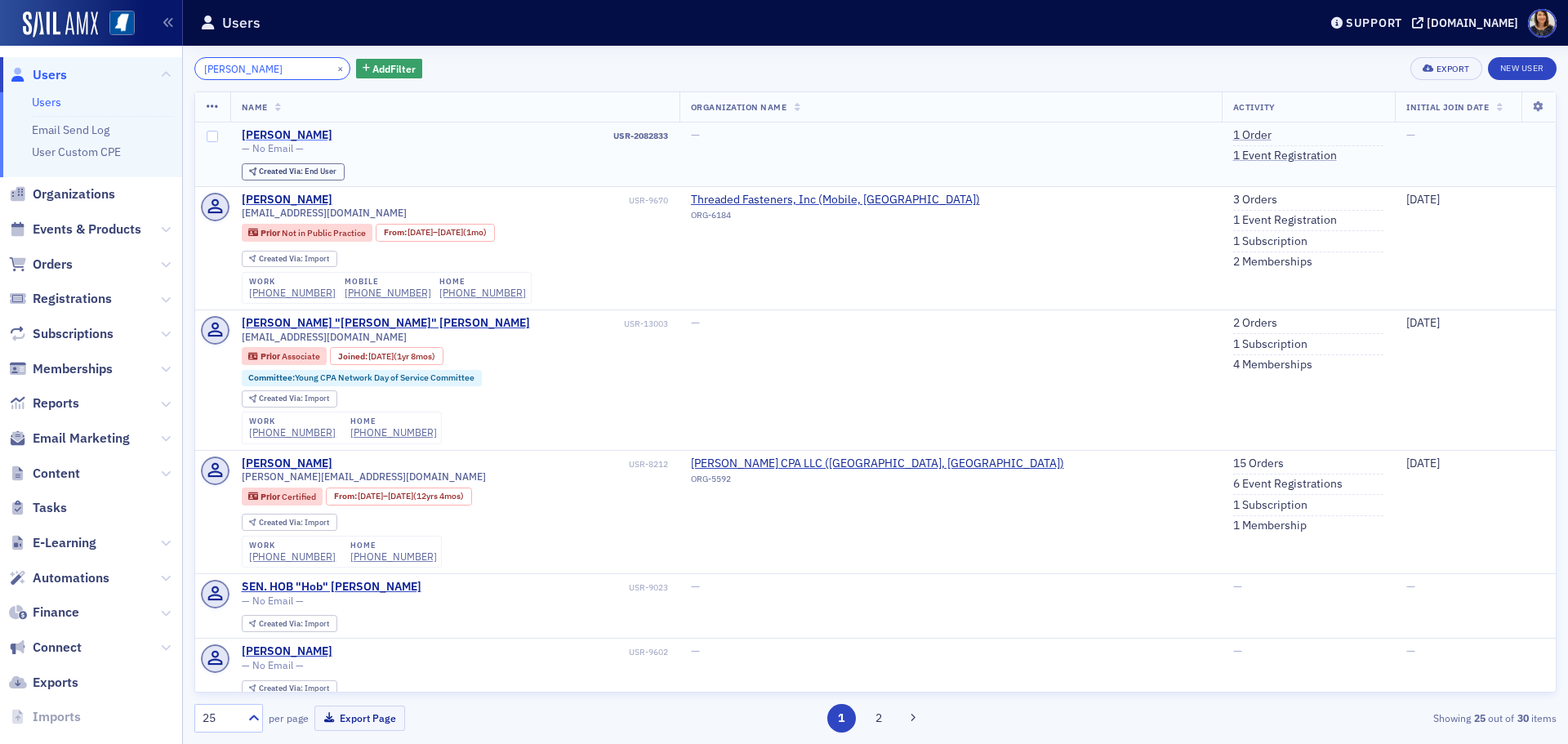
type input "bryan wilem"
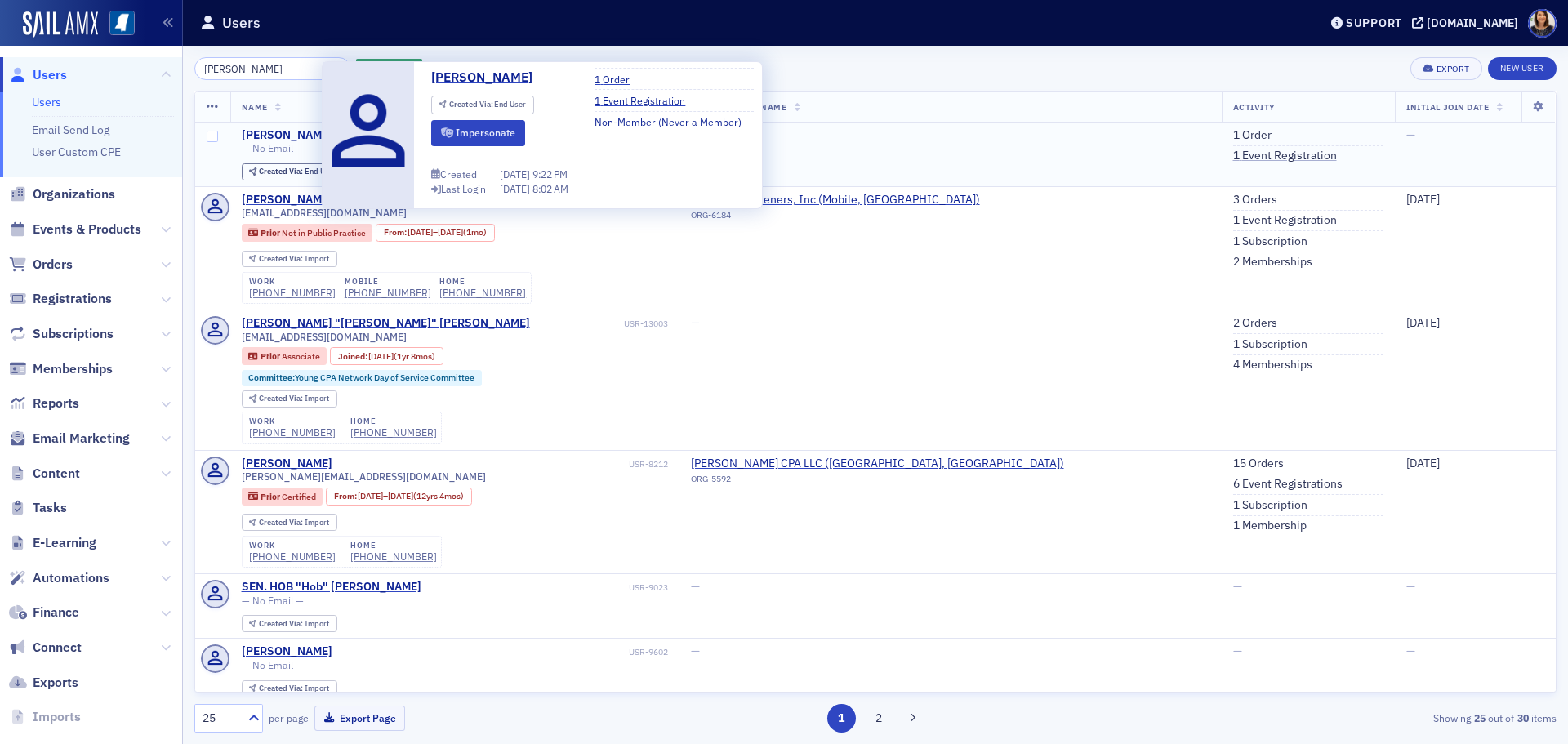
click at [294, 135] on div "Bryan Wilemon" at bounding box center [287, 136] width 91 height 15
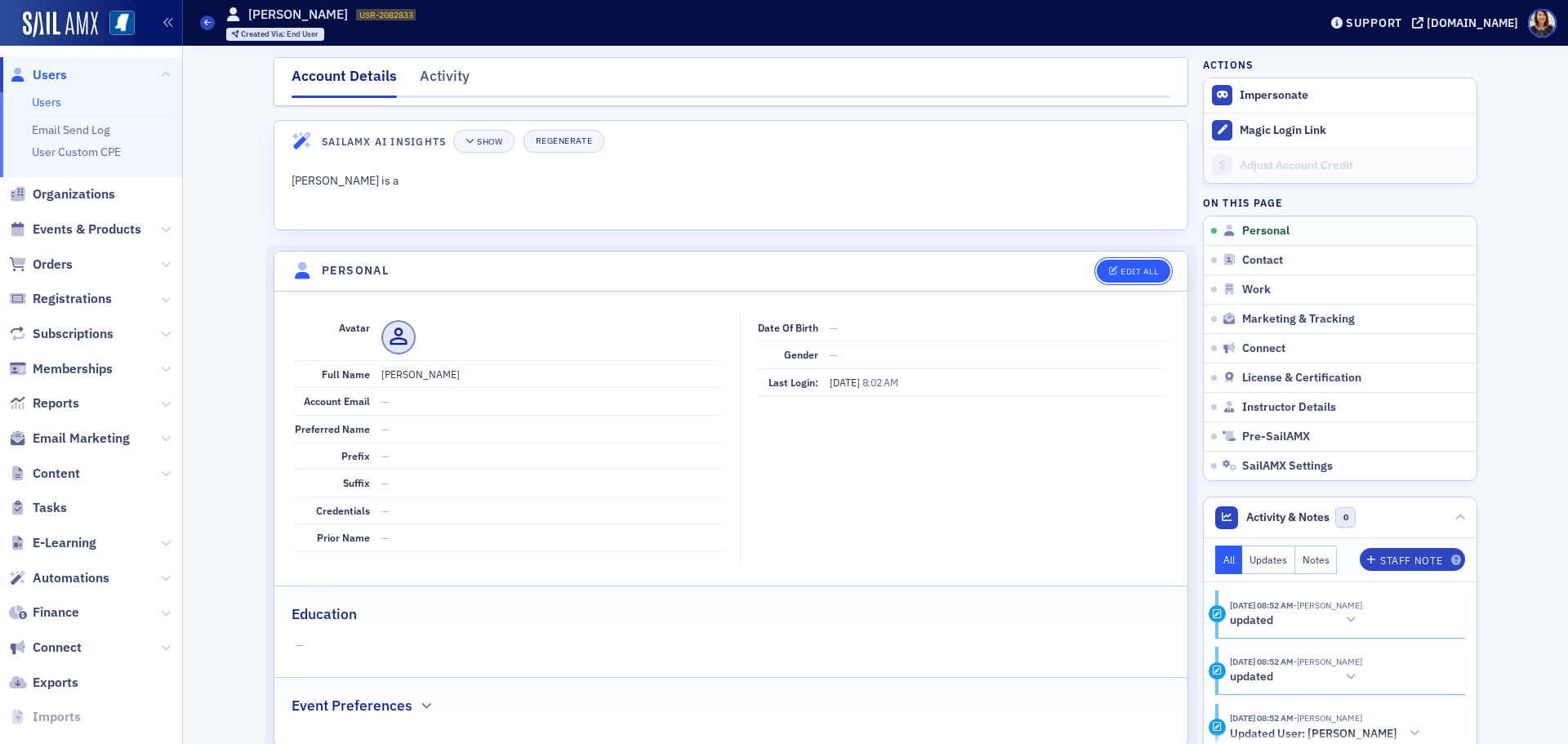
click at [1150, 268] on div "Edit All" at bounding box center [1140, 271] width 38 height 9
select select "US"
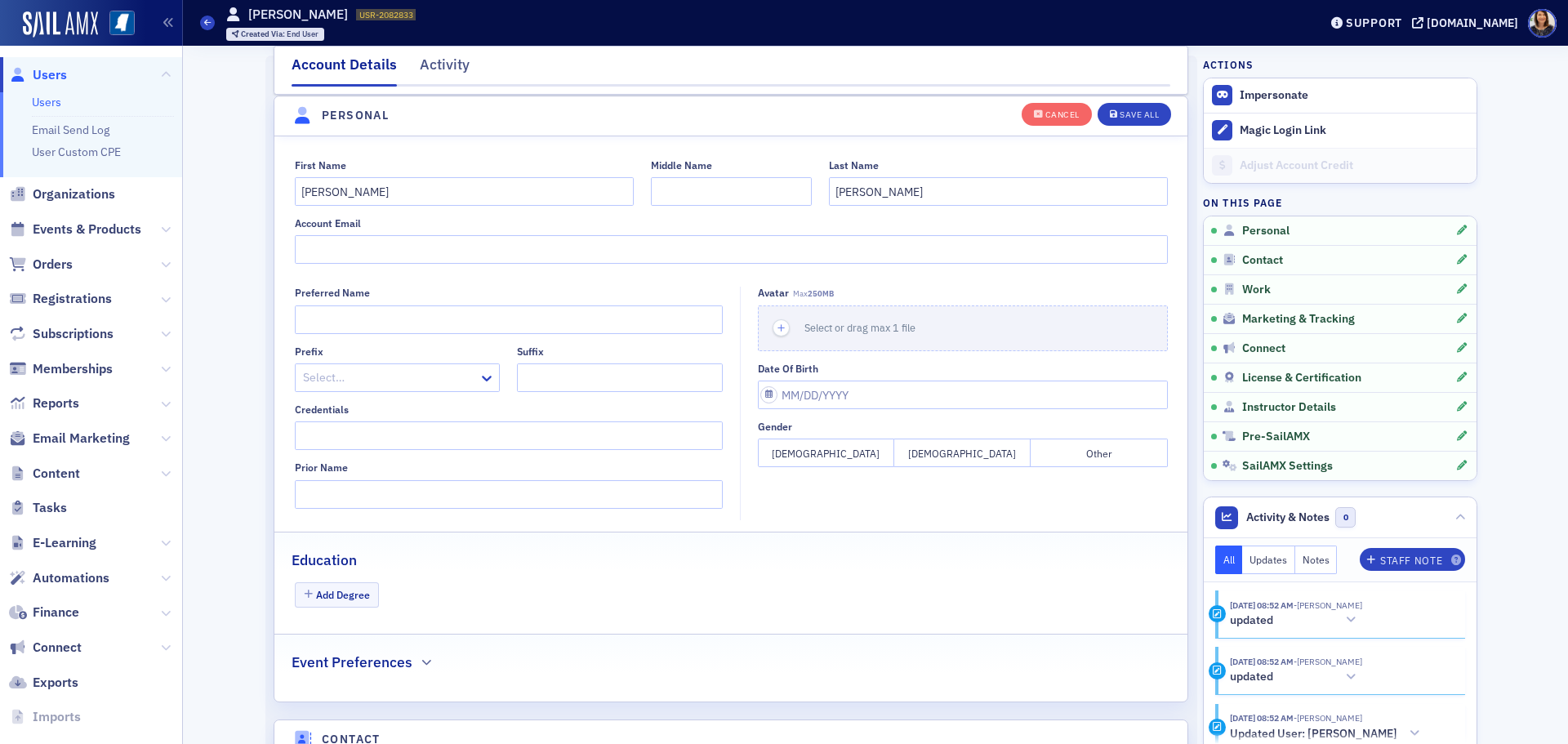
scroll to position [190, 0]
click at [459, 249] on input "Account Email" at bounding box center [732, 249] width 873 height 29
type input "bwilemon@ffwhcpa.com"
click at [1122, 119] on div "Save All" at bounding box center [1140, 114] width 39 height 9
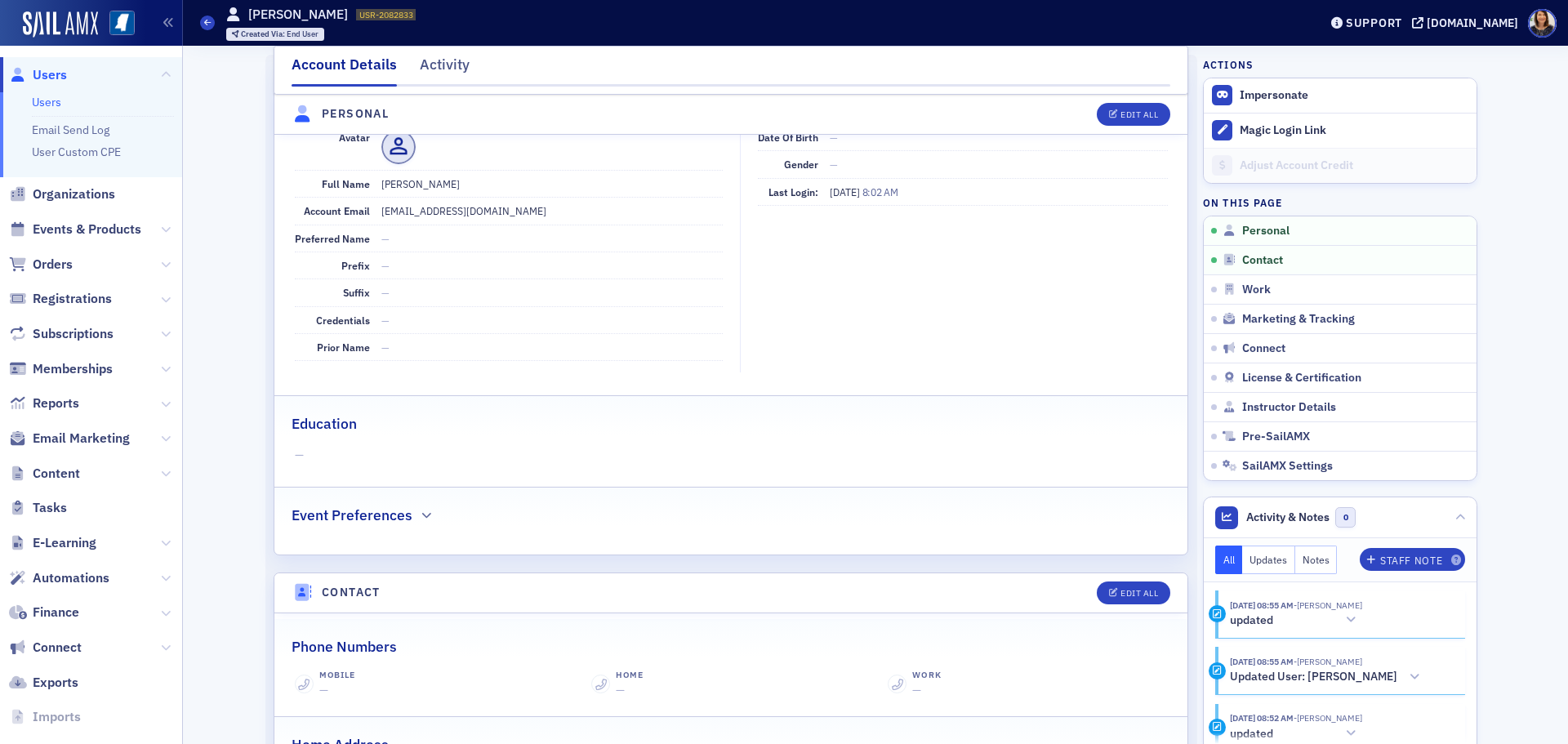
click at [40, 69] on span "Users" at bounding box center [50, 75] width 34 height 18
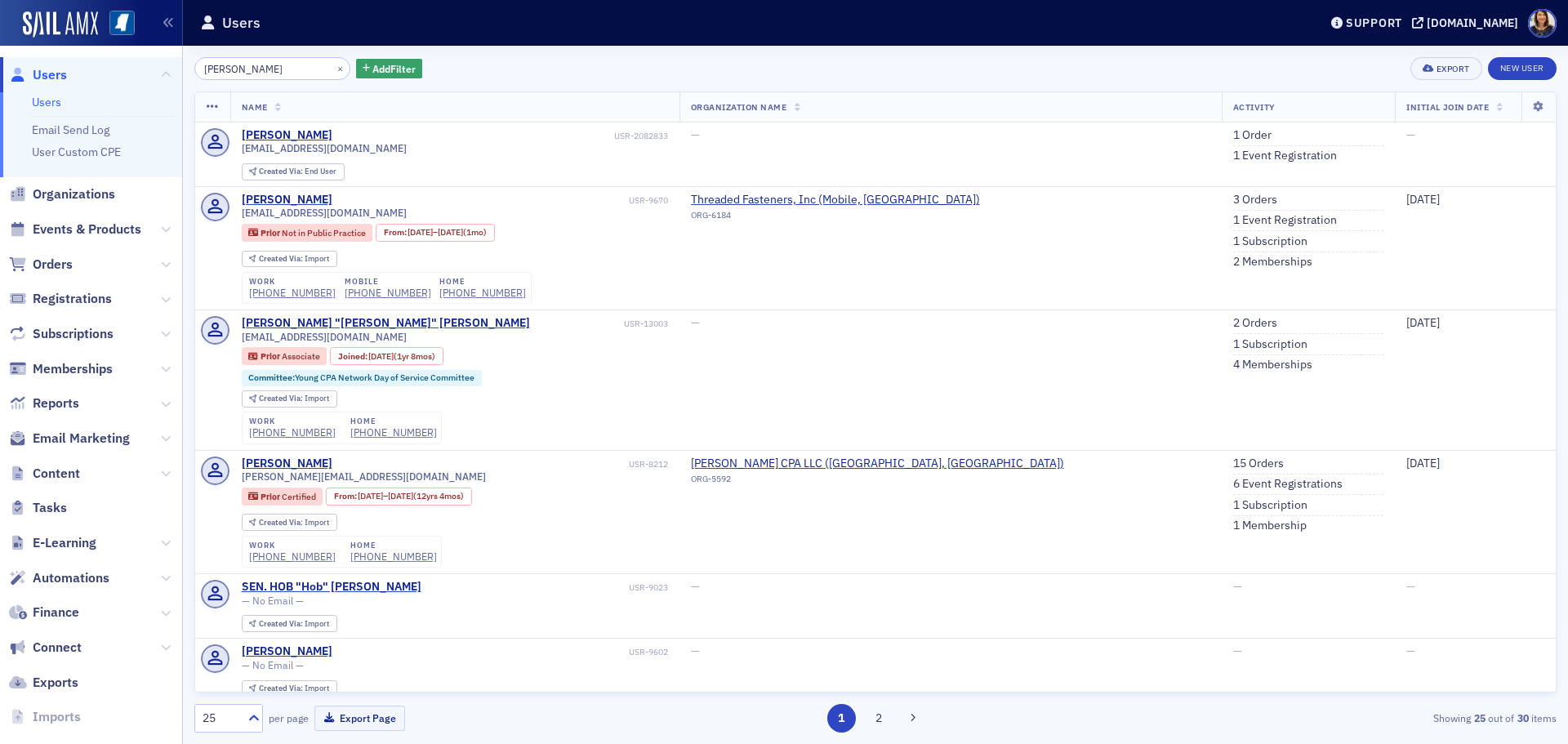
click at [334, 73] on div "×" at bounding box center [342, 68] width 17 height 20
click at [334, 69] on button "×" at bounding box center [341, 68] width 15 height 15
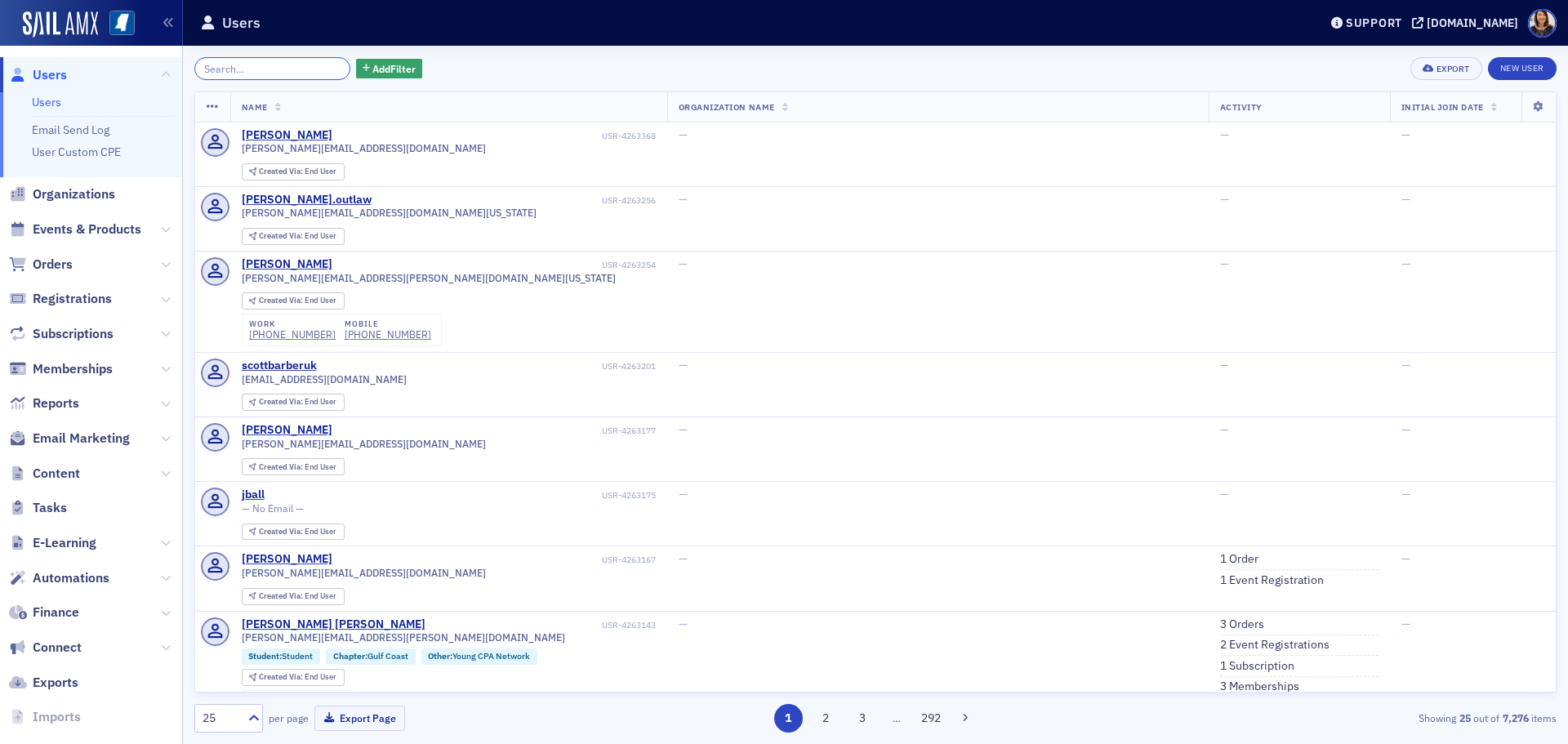
click at [251, 67] on input "search" at bounding box center [272, 69] width 156 height 23
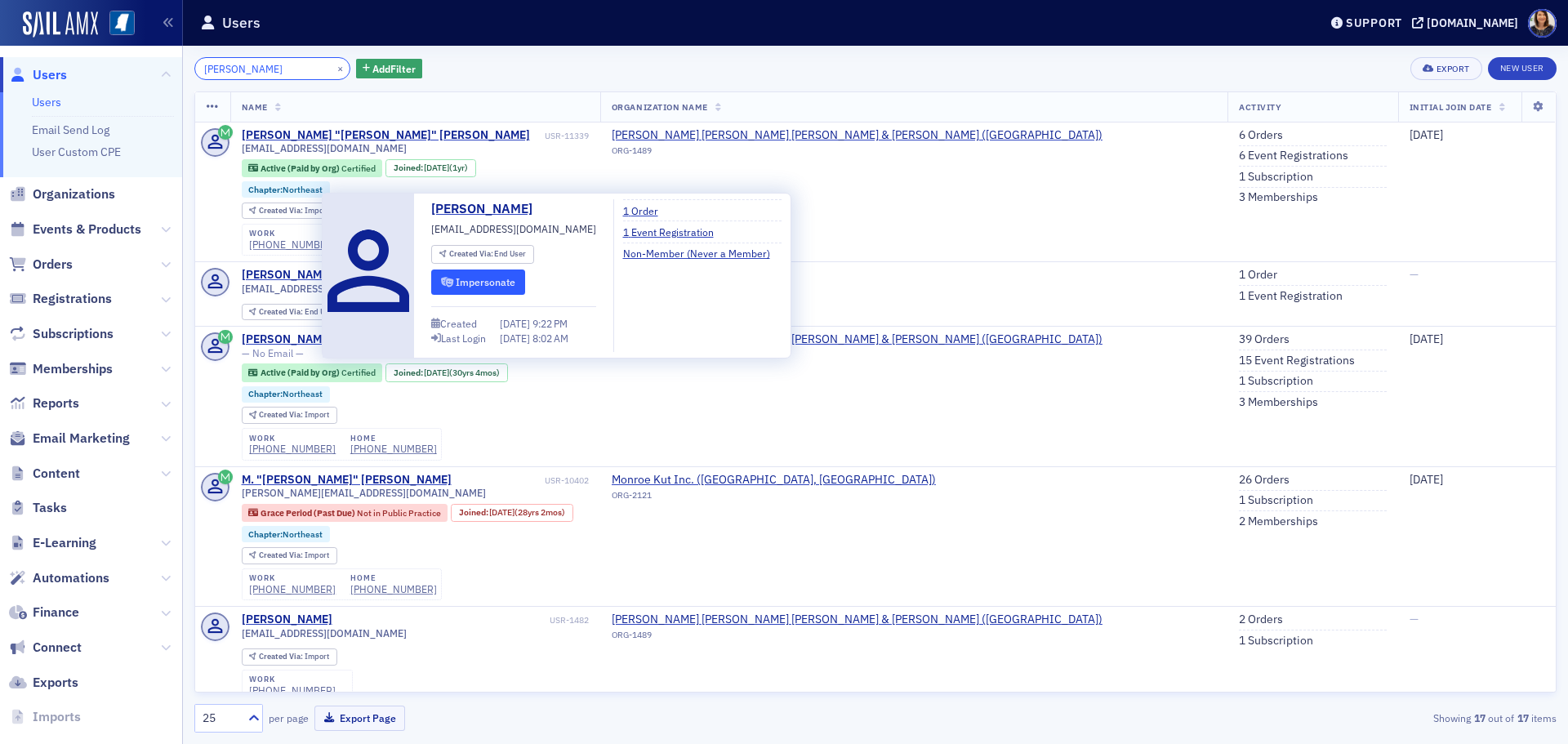
type input "wilemon"
click at [456, 283] on button "Impersonate" at bounding box center [477, 282] width 94 height 25
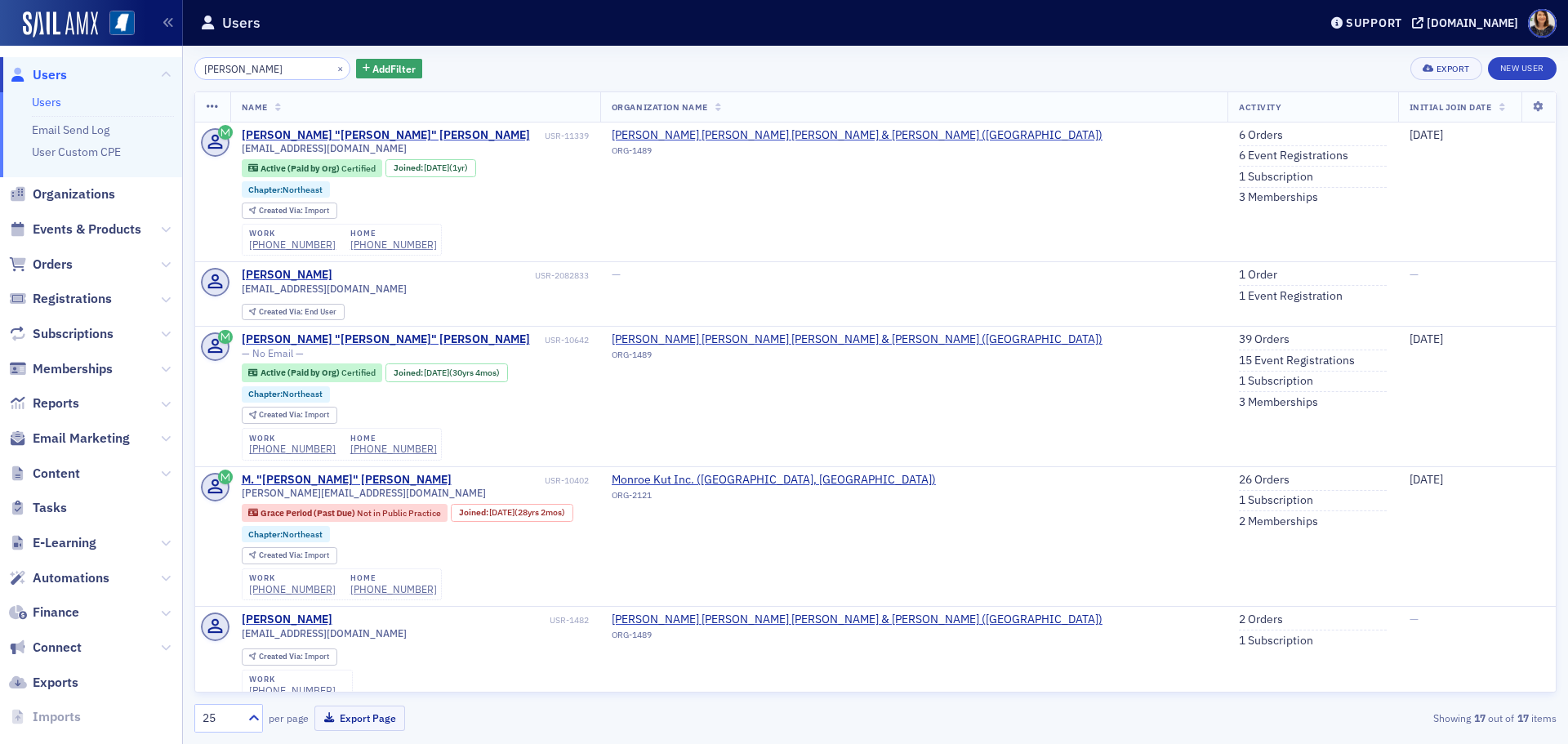
click at [287, 56] on div "wilemon × Add Filter Export New User Name Organization Name Activity Initial Jo…" at bounding box center [876, 395] width 1362 height 698
drag, startPoint x: 329, startPoint y: 59, endPoint x: 347, endPoint y: 74, distance: 23.4
click at [341, 72] on div "wilemon × Add Filter" at bounding box center [308, 69] width 228 height 23
click at [312, 67] on input "wilemon" at bounding box center [272, 69] width 156 height 23
click at [334, 69] on div "×" at bounding box center [342, 68] width 17 height 20
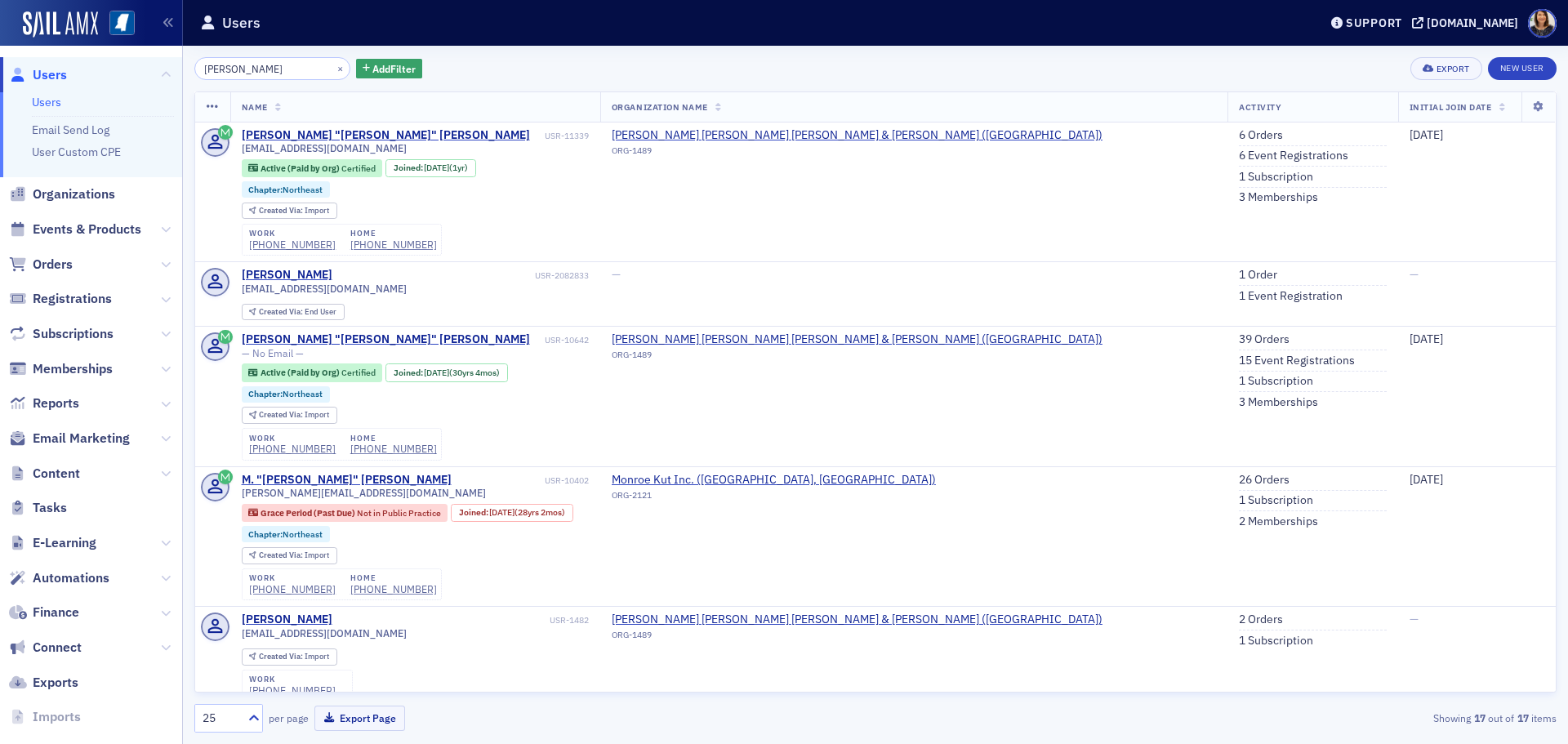
click at [334, 70] on div "×" at bounding box center [342, 68] width 17 height 20
click at [334, 69] on button "×" at bounding box center [341, 68] width 15 height 15
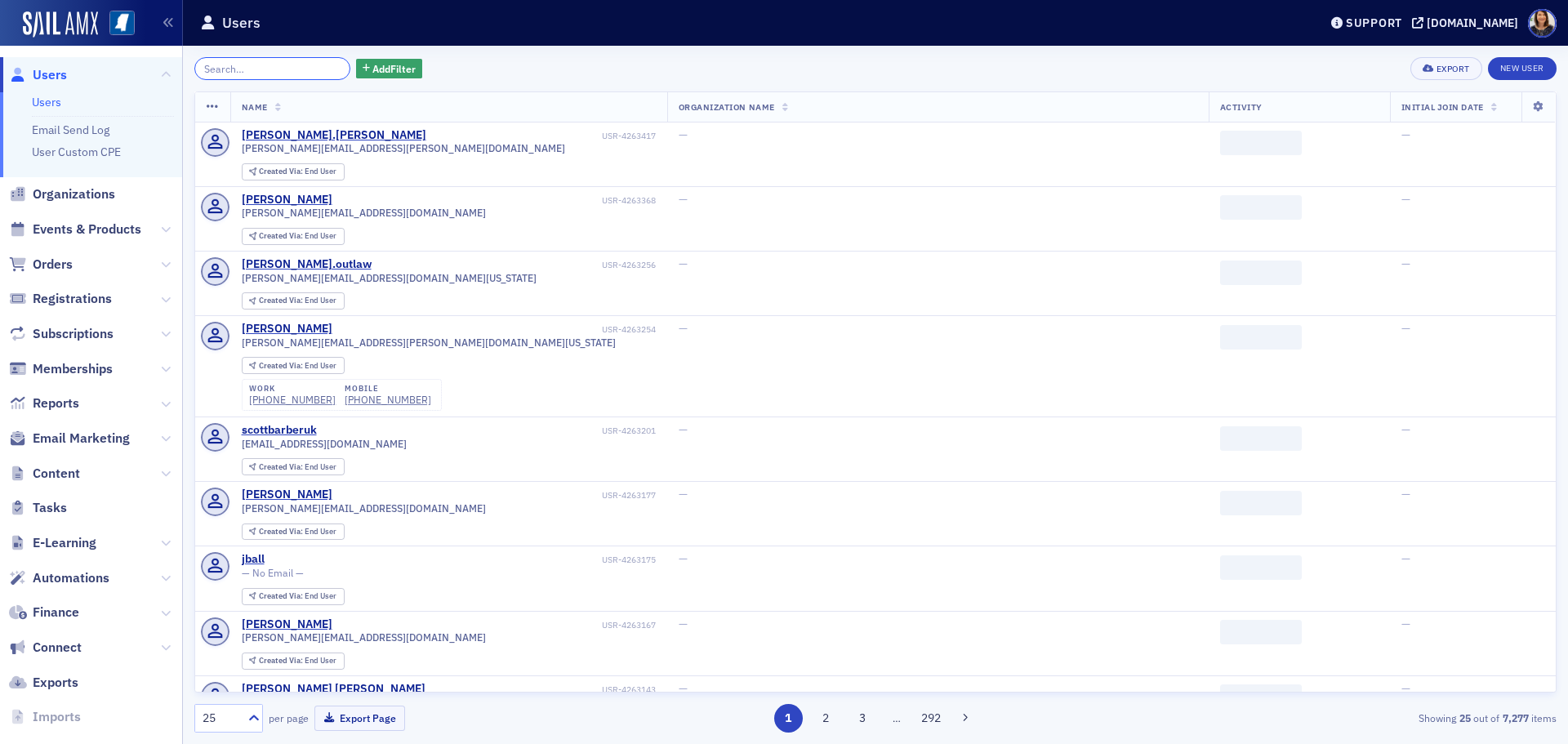
click at [306, 69] on input "search" at bounding box center [272, 69] width 156 height 23
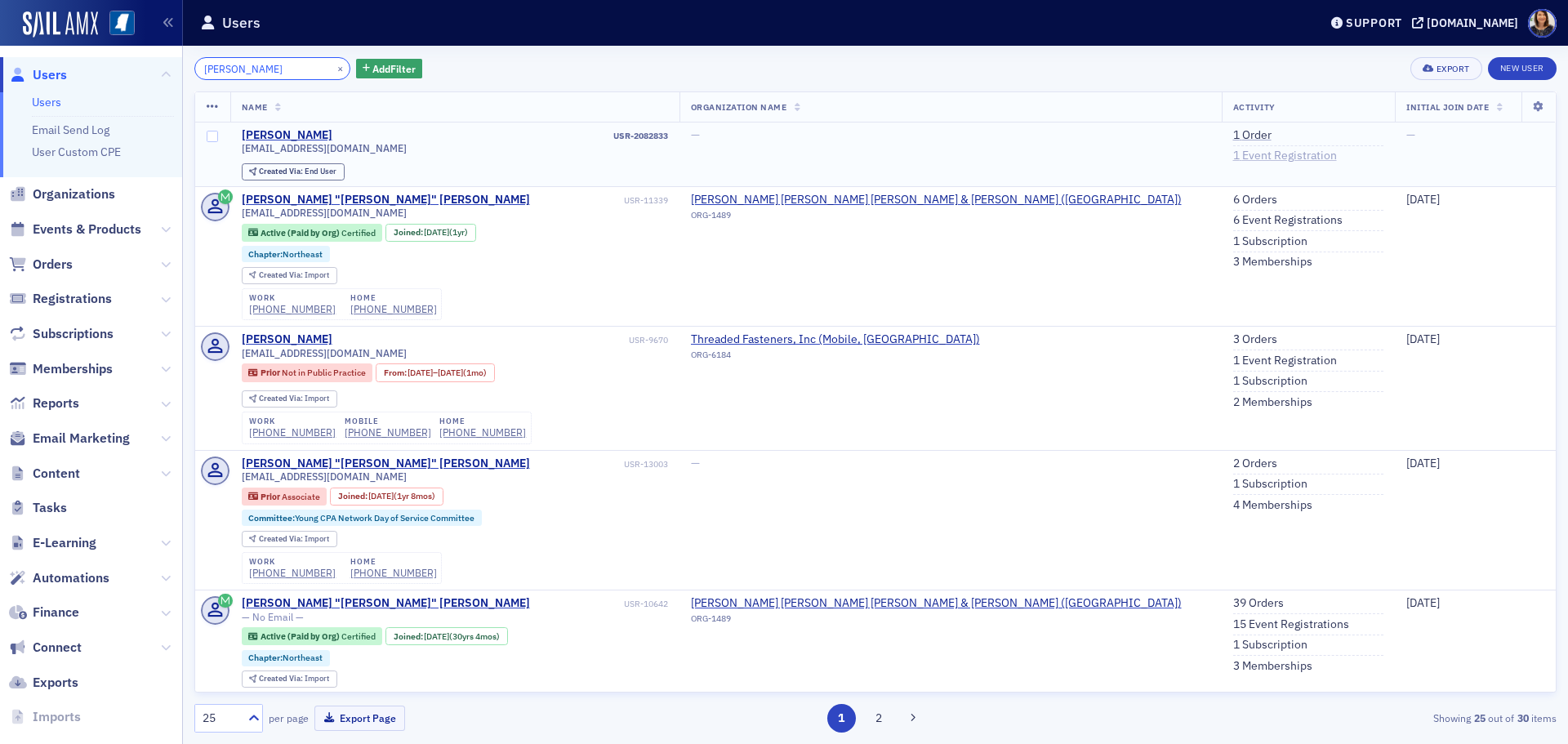
type input "bryan wilemon"
click at [1234, 158] on link "1 Event Registration" at bounding box center [1285, 156] width 104 height 15
click at [1234, 603] on link "39 Orders" at bounding box center [1259, 603] width 51 height 15
click at [1234, 196] on link "6 Orders" at bounding box center [1256, 200] width 44 height 15
click at [1234, 602] on link "39 Orders" at bounding box center [1259, 603] width 51 height 15
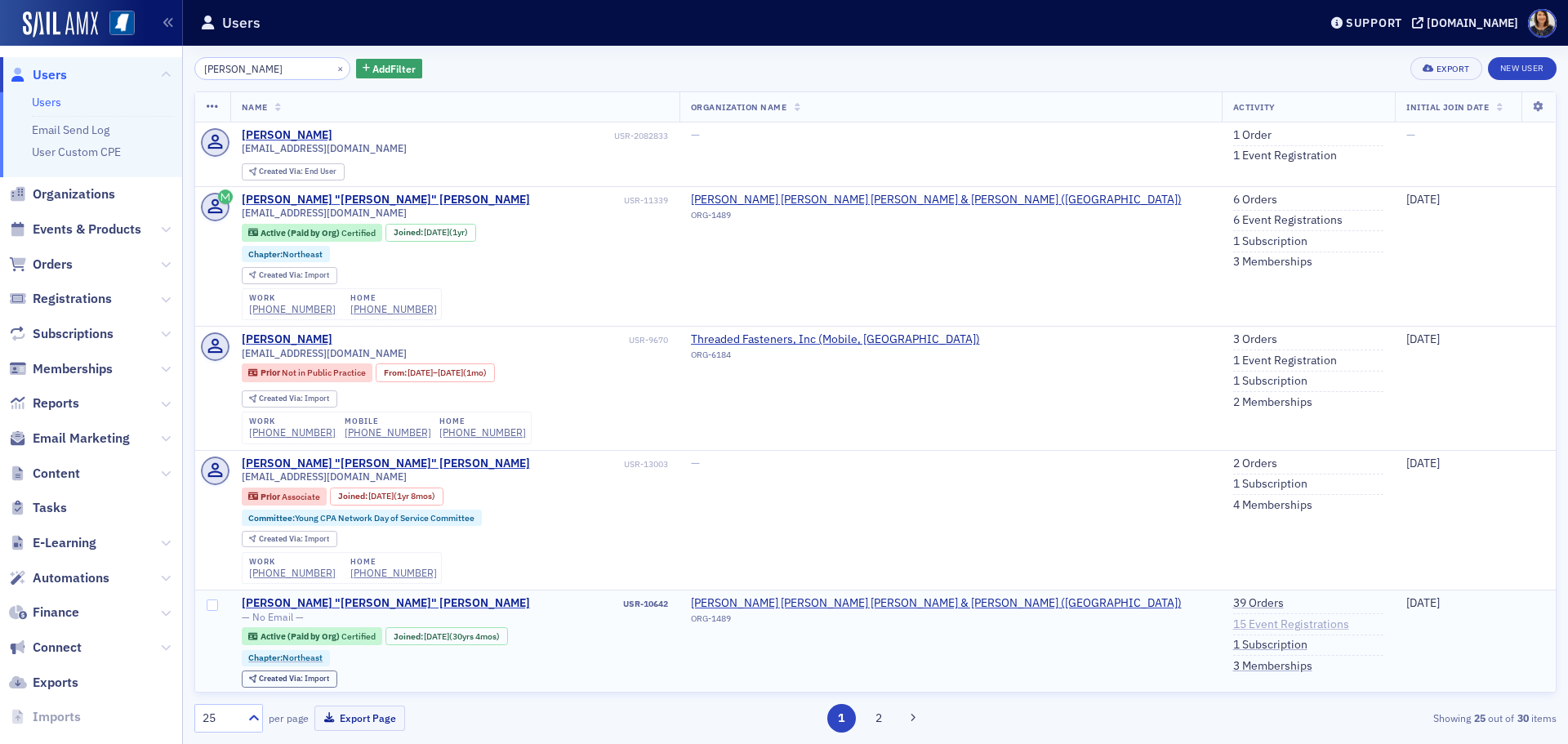
click at [1234, 624] on link "15 Event Registrations" at bounding box center [1292, 625] width 116 height 15
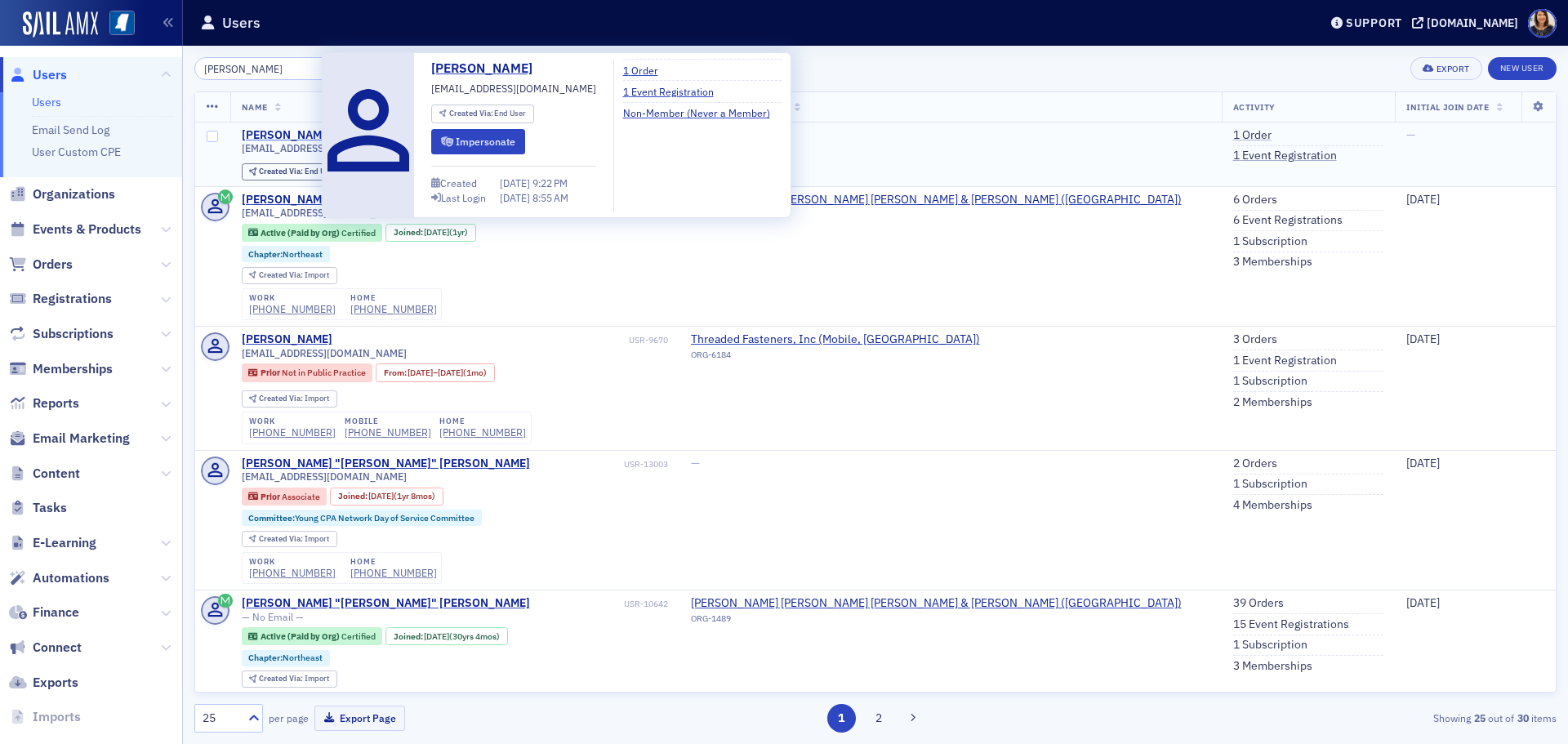
click at [300, 131] on div "Bryan Wilemon" at bounding box center [287, 136] width 91 height 15
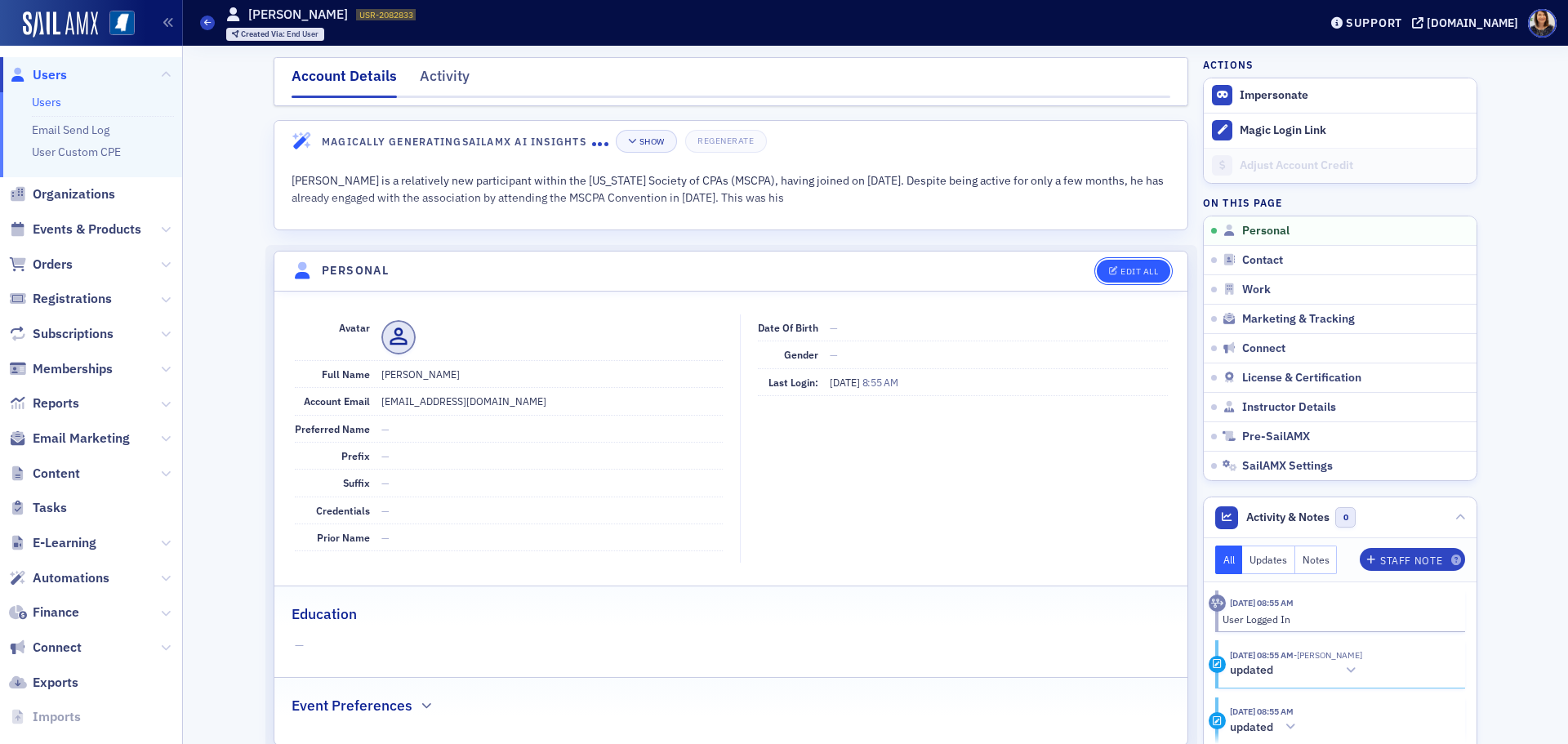
click at [1164, 276] on button "Edit All" at bounding box center [1134, 271] width 74 height 23
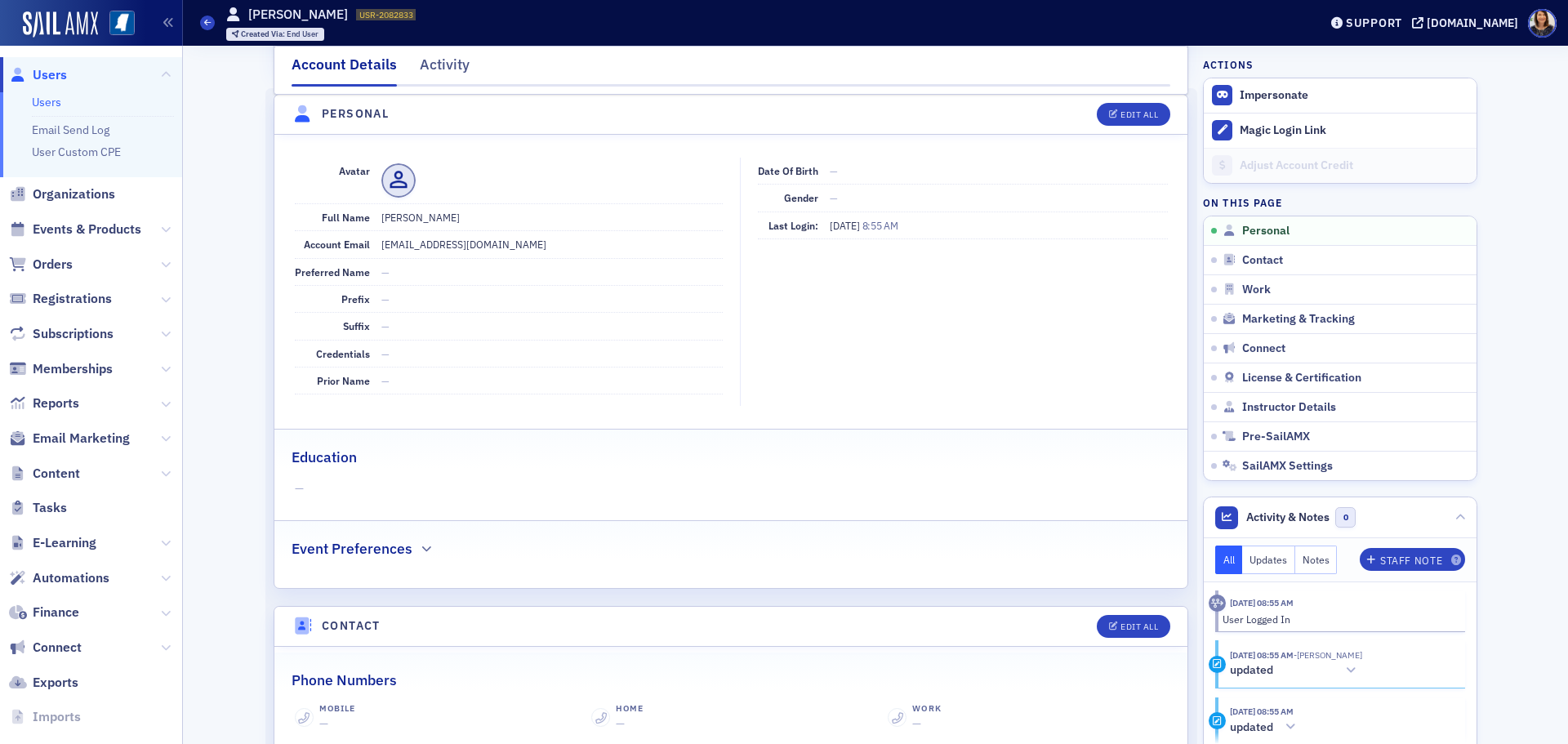
select select "US"
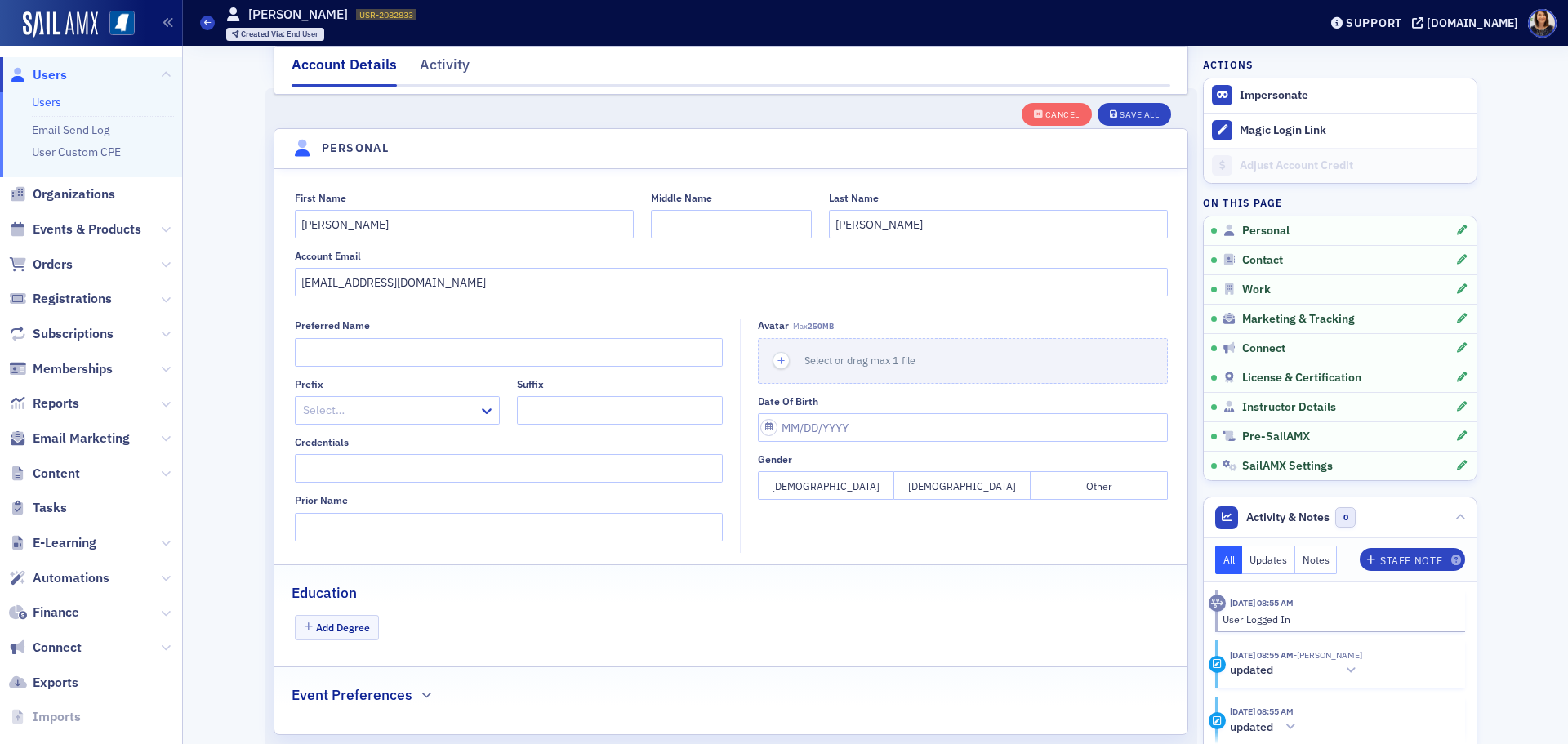
scroll to position [190, 0]
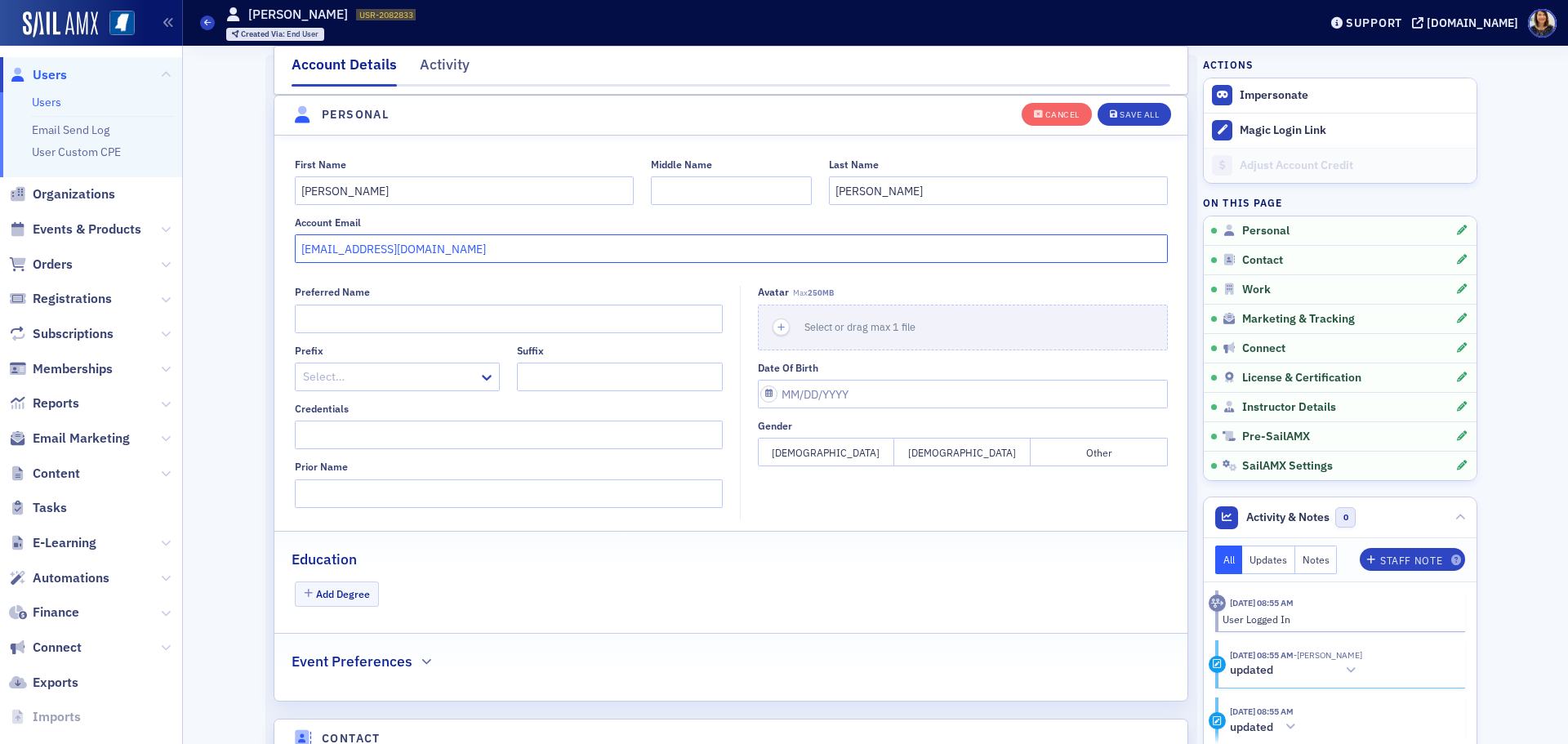
click at [452, 244] on input "bwilemon@ffwhcpa.com" at bounding box center [732, 249] width 873 height 29
type input "b"
click at [1121, 112] on div "Save All" at bounding box center [1140, 114] width 39 height 9
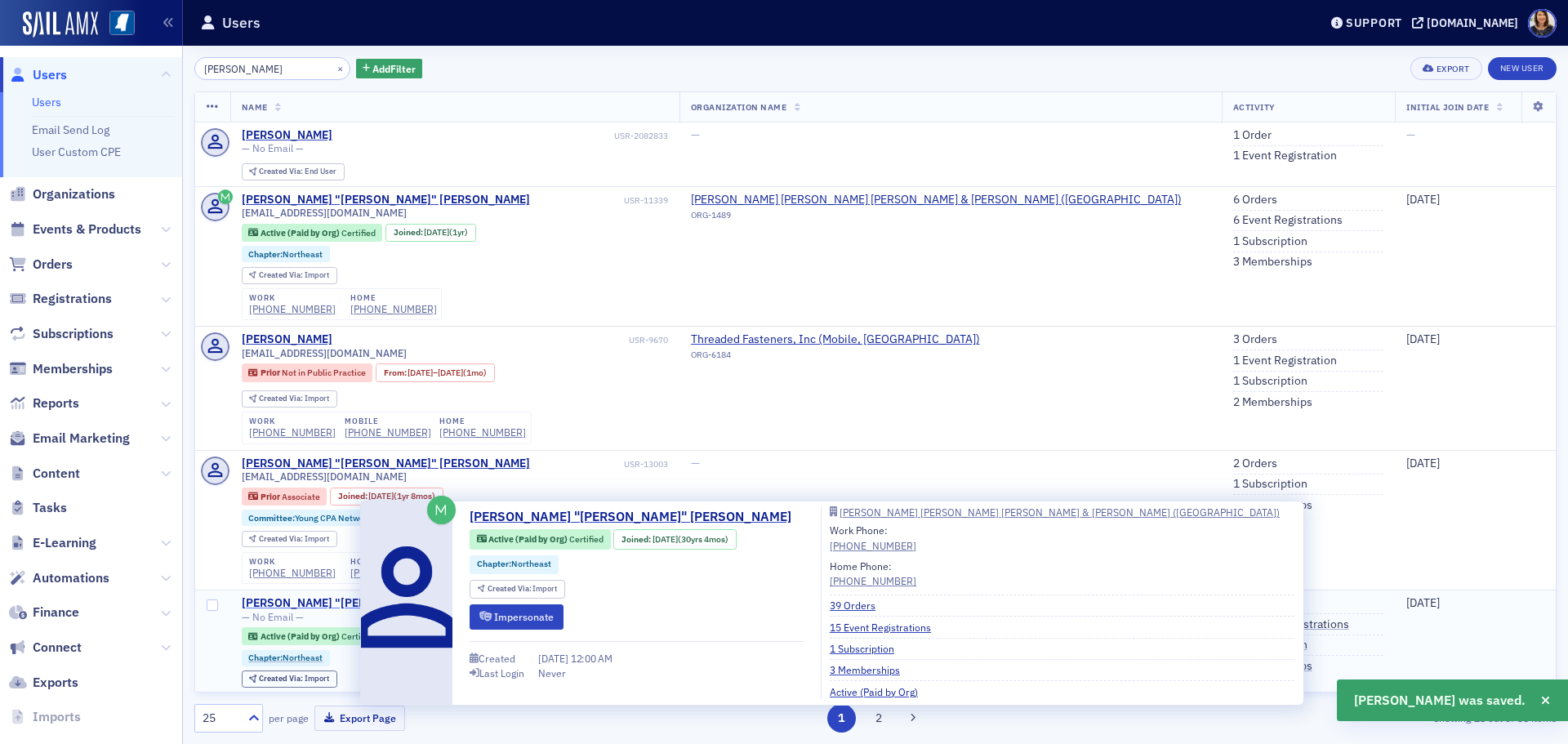
click at [292, 596] on div "Tony "Bryon" Wilemon" at bounding box center [386, 603] width 289 height 15
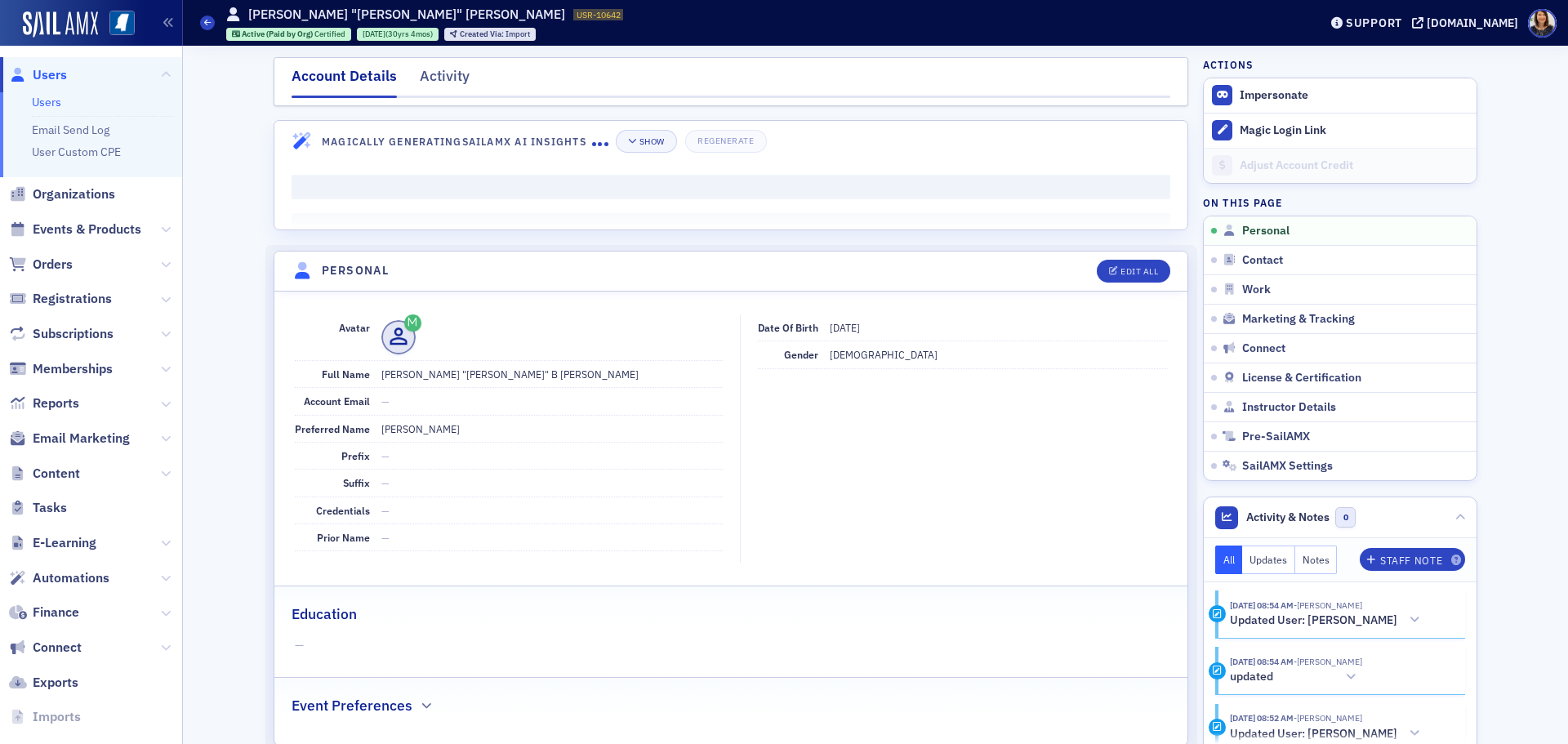
click at [1123, 255] on header "Personal Edit All" at bounding box center [731, 271] width 913 height 40
click at [1122, 271] on div "Edit All" at bounding box center [1140, 271] width 38 height 9
select select "US"
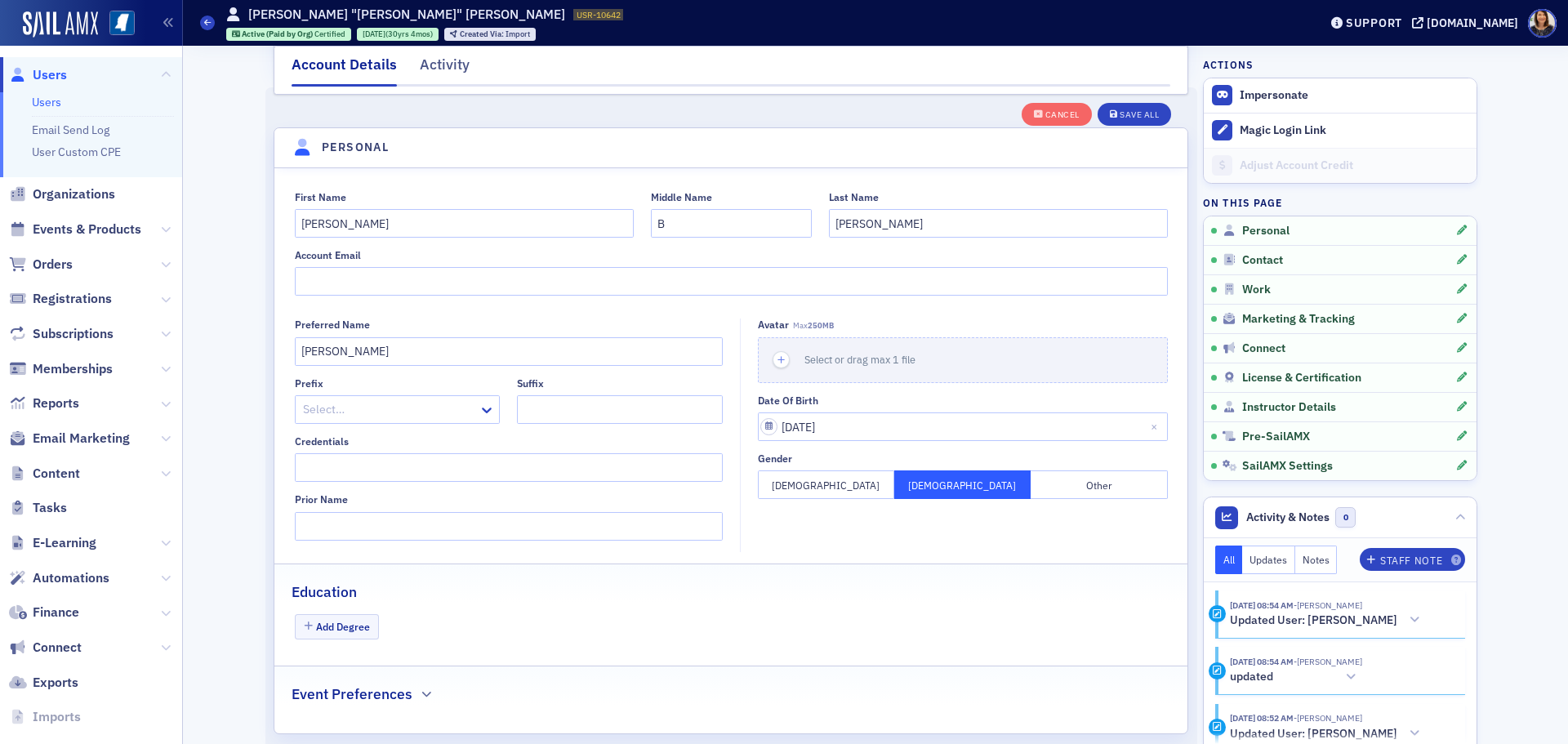
scroll to position [190, 0]
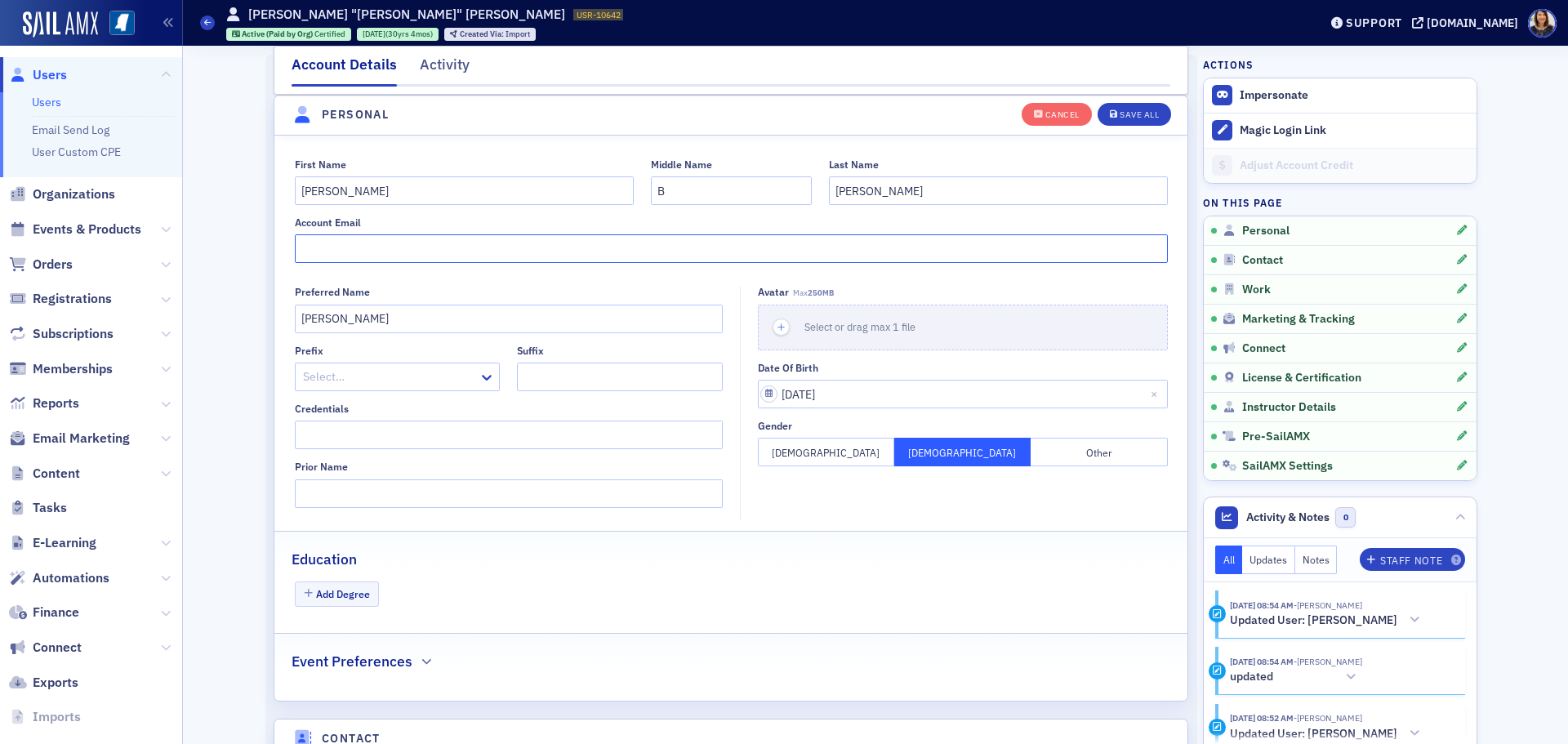
drag, startPoint x: 310, startPoint y: 236, endPoint x: 324, endPoint y: 248, distance: 18.4
click at [311, 237] on input "Account Email" at bounding box center [732, 249] width 873 height 29
type input "bwilemon@ffwhcpa.com"
click at [1163, 110] on button "Save All" at bounding box center [1135, 114] width 74 height 23
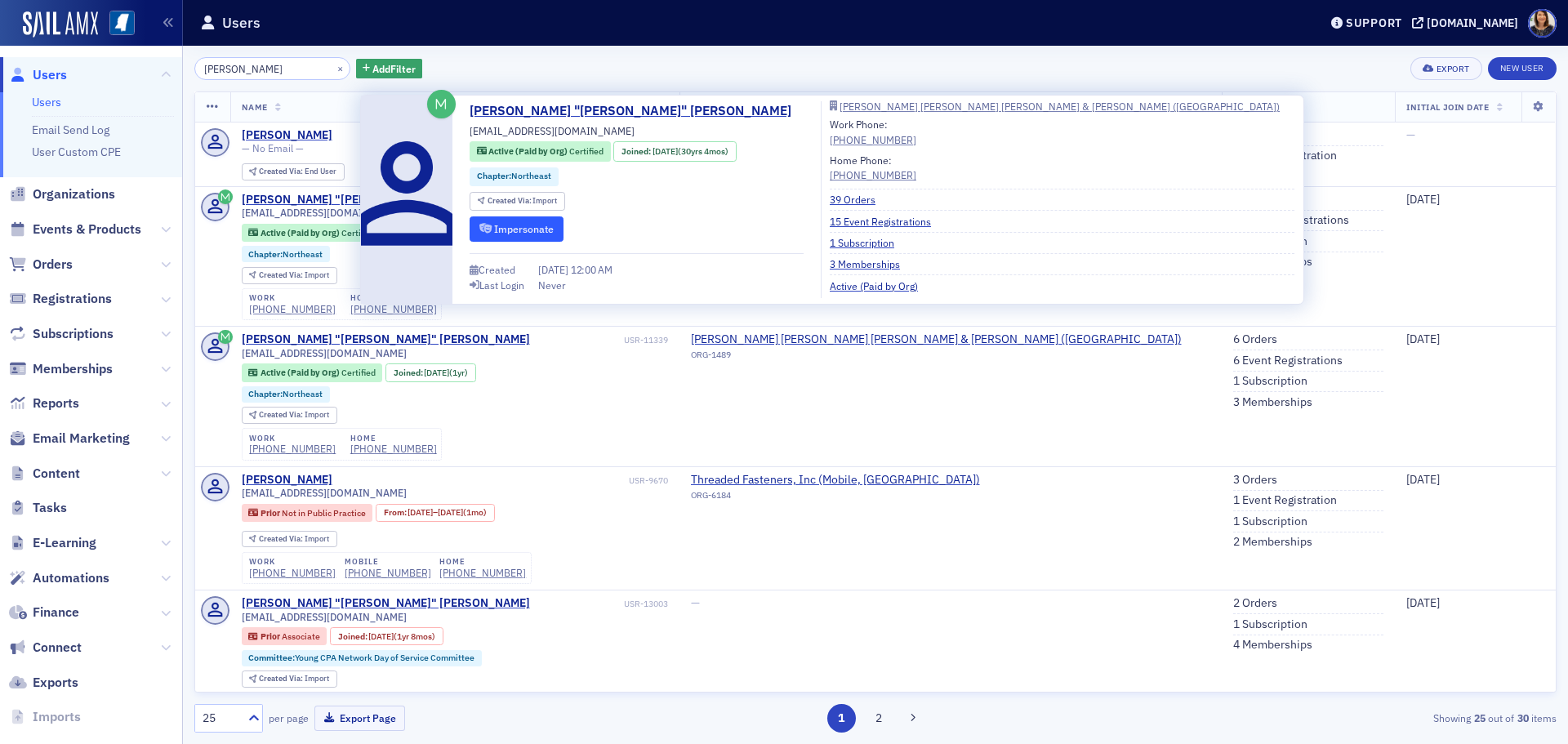
click at [544, 227] on button "Impersonate" at bounding box center [516, 229] width 94 height 25
click at [541, 229] on button "Impersonate" at bounding box center [516, 229] width 94 height 25
click at [316, 200] on div "Tony "Bryon" Wilemon" at bounding box center [386, 200] width 289 height 15
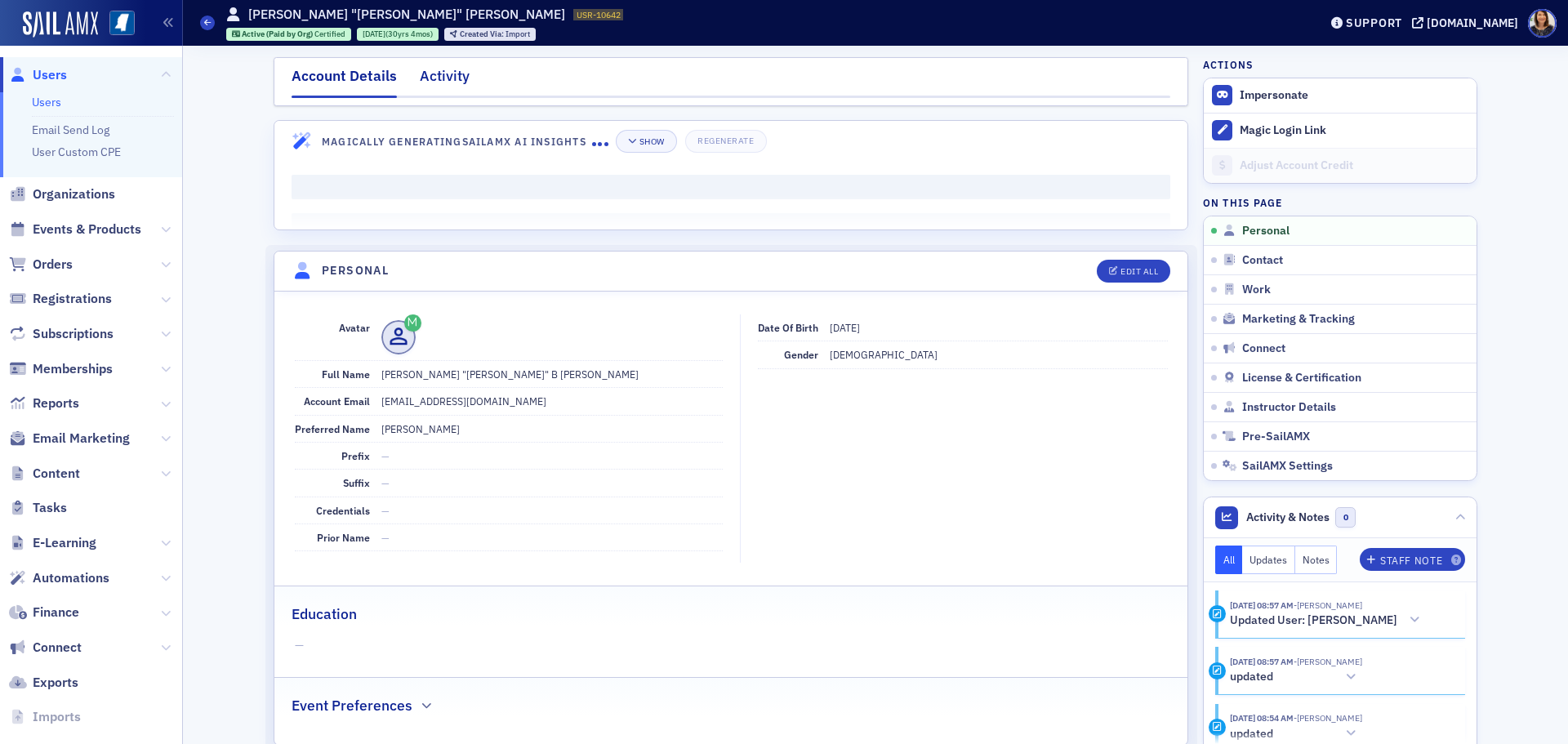
click at [450, 79] on div "Activity" at bounding box center [445, 80] width 50 height 30
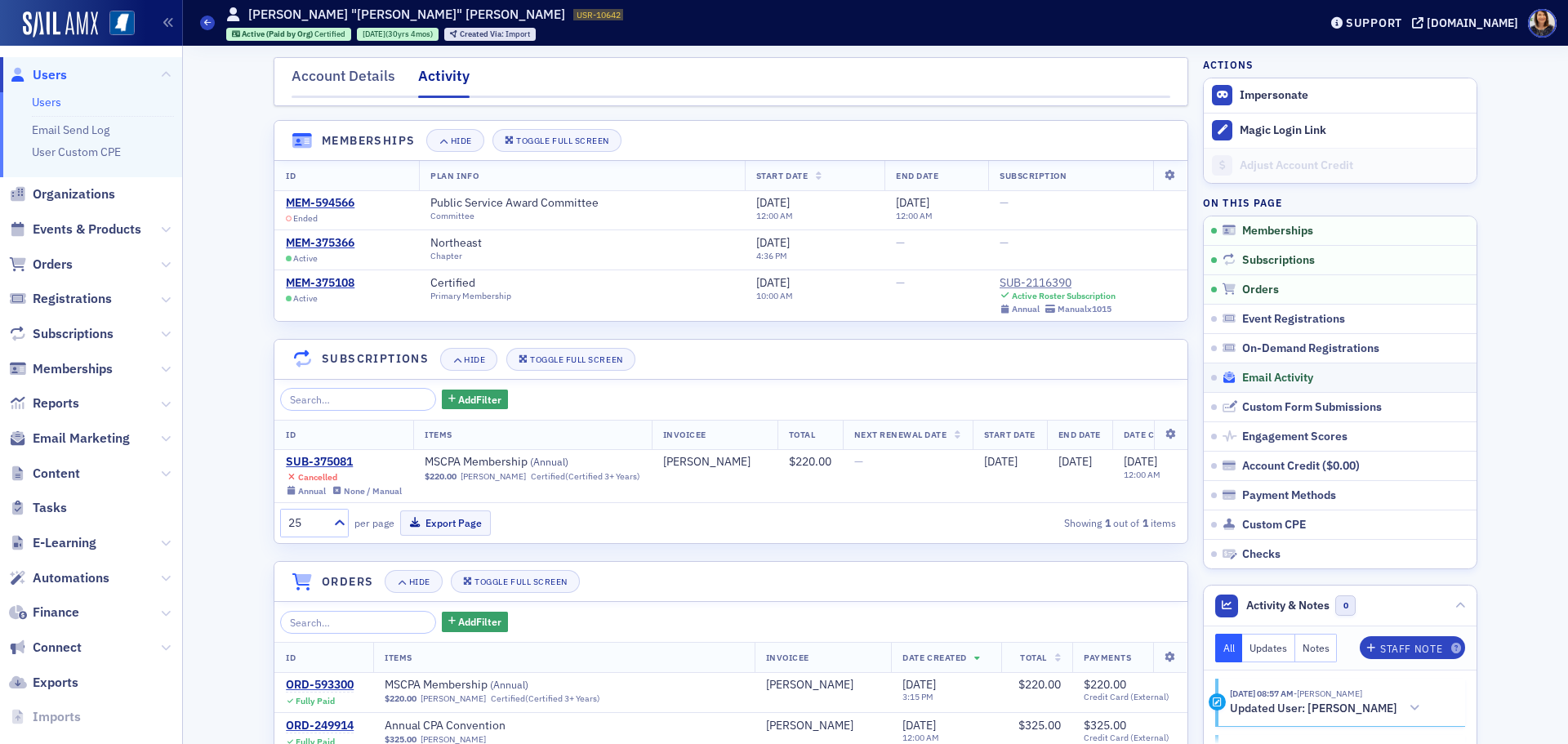
click at [1255, 383] on span "Email Activity" at bounding box center [1278, 379] width 71 height 15
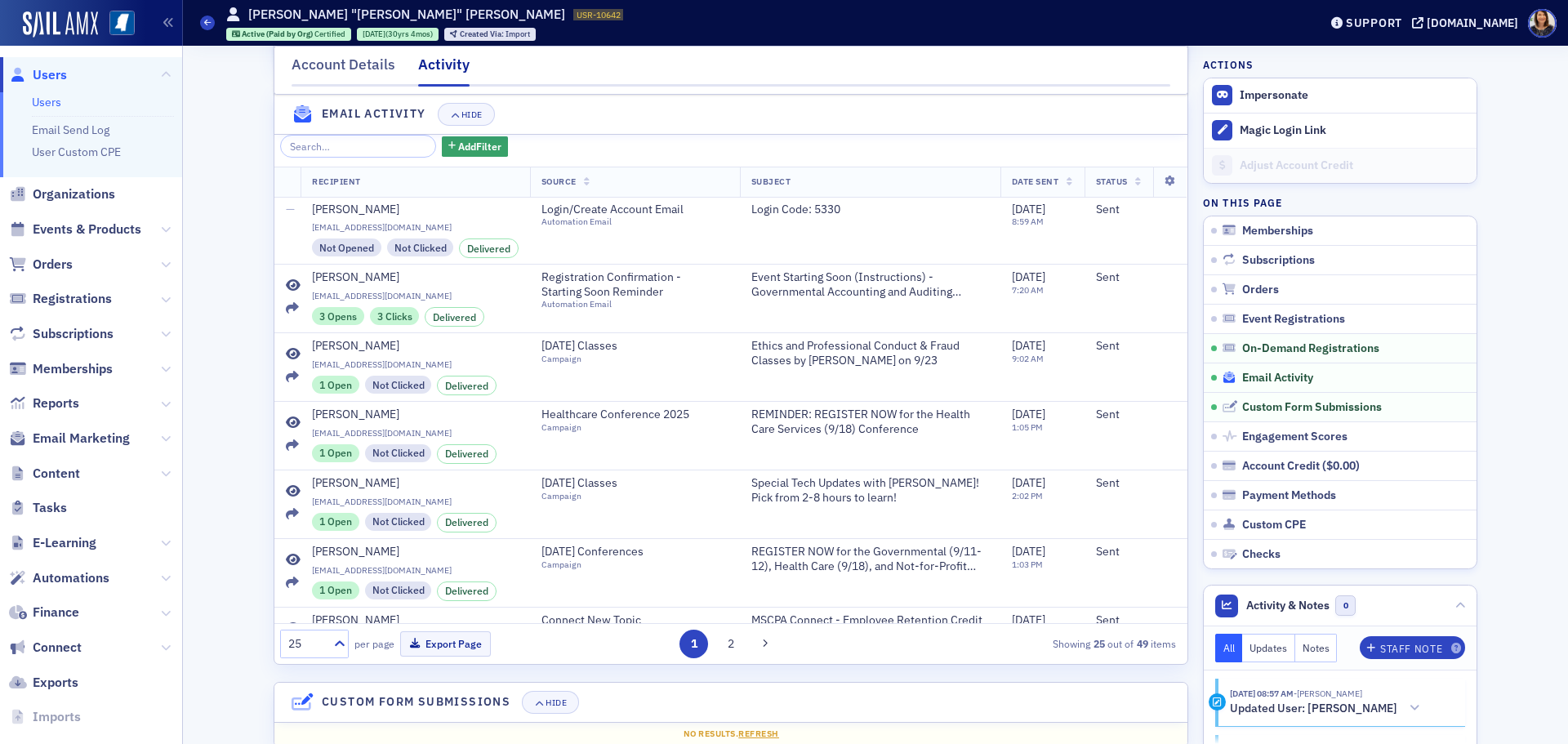
scroll to position [1755, 0]
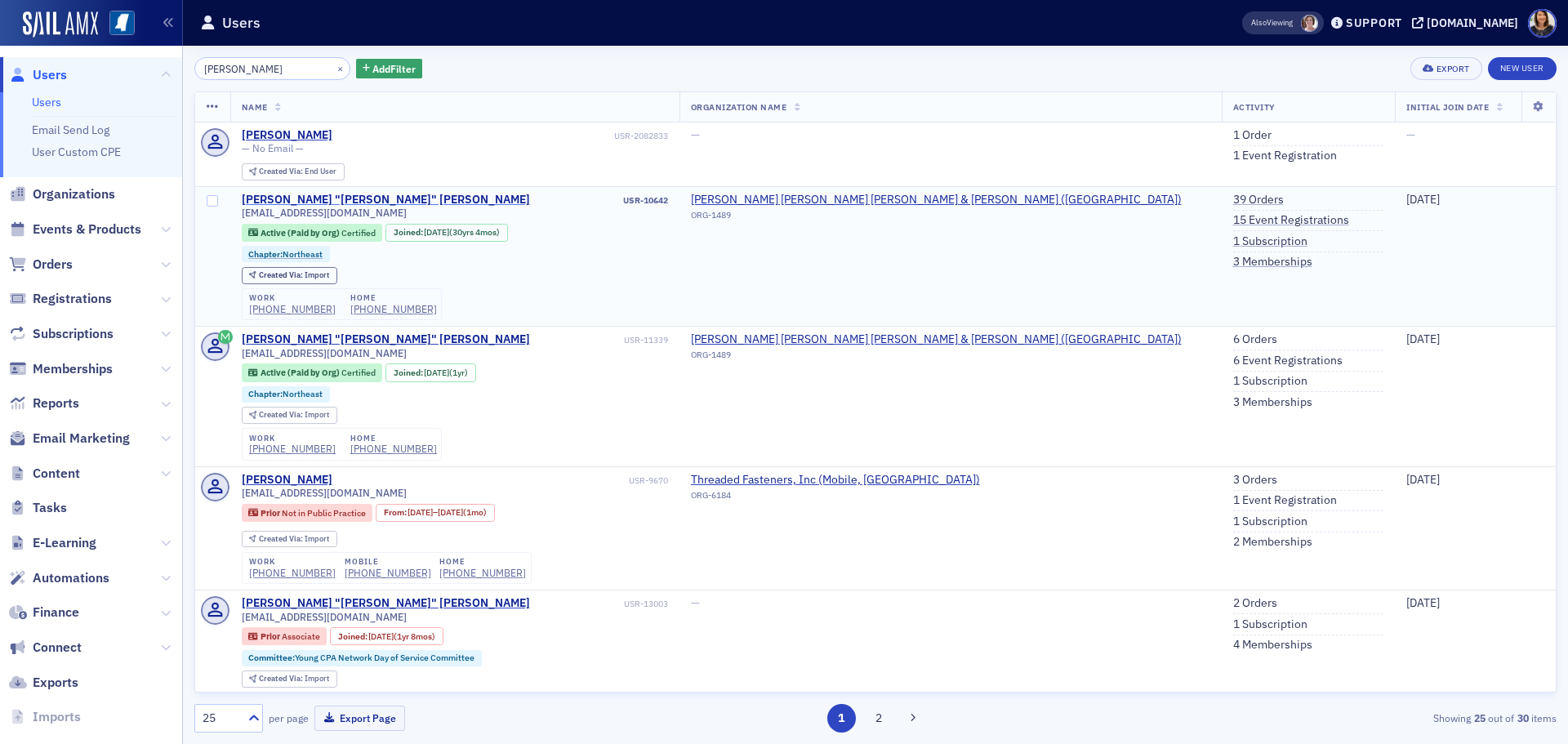
click at [330, 199] on div "Tony "Bryon" Wilemon" at bounding box center [386, 200] width 289 height 15
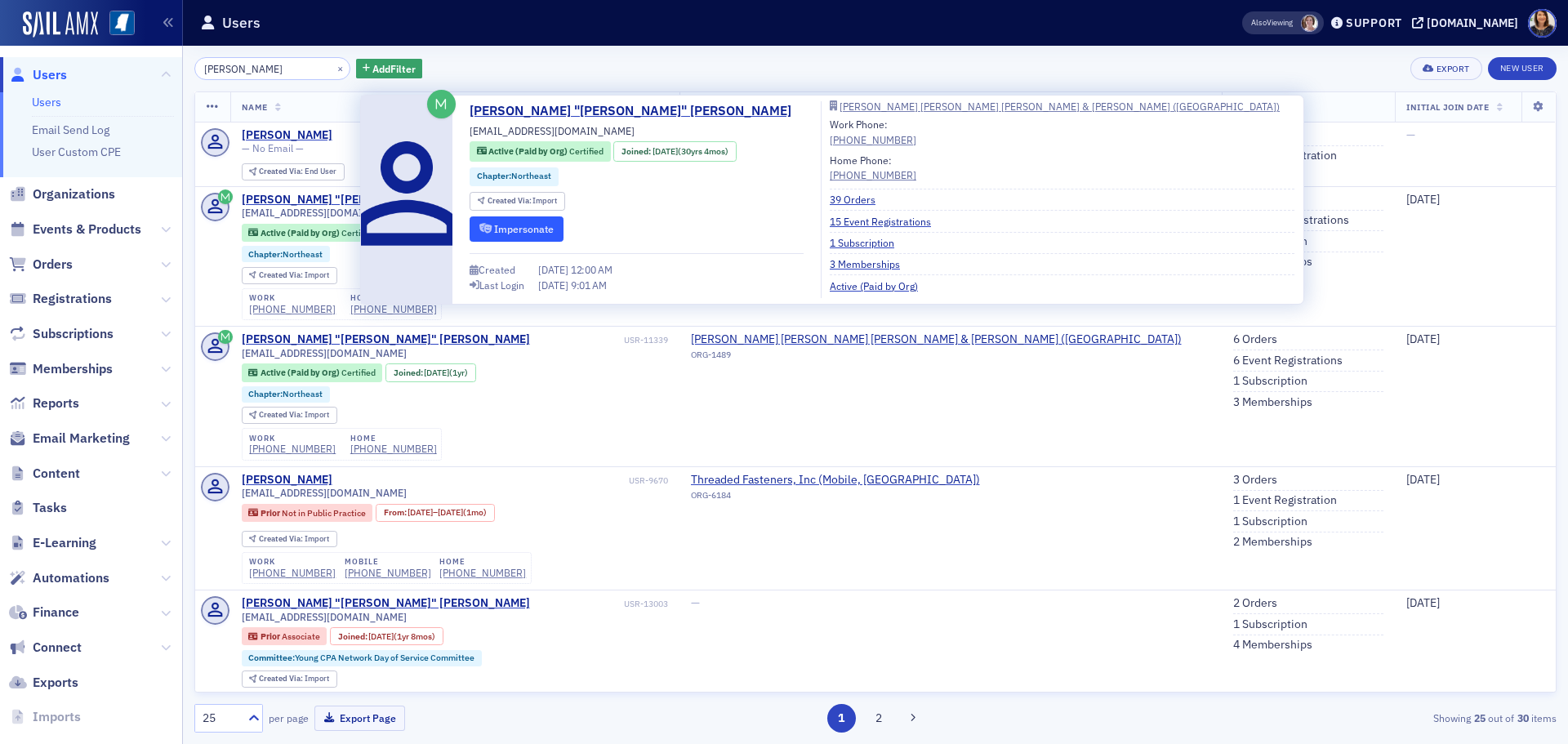
click at [508, 229] on button "Impersonate" at bounding box center [516, 229] width 94 height 25
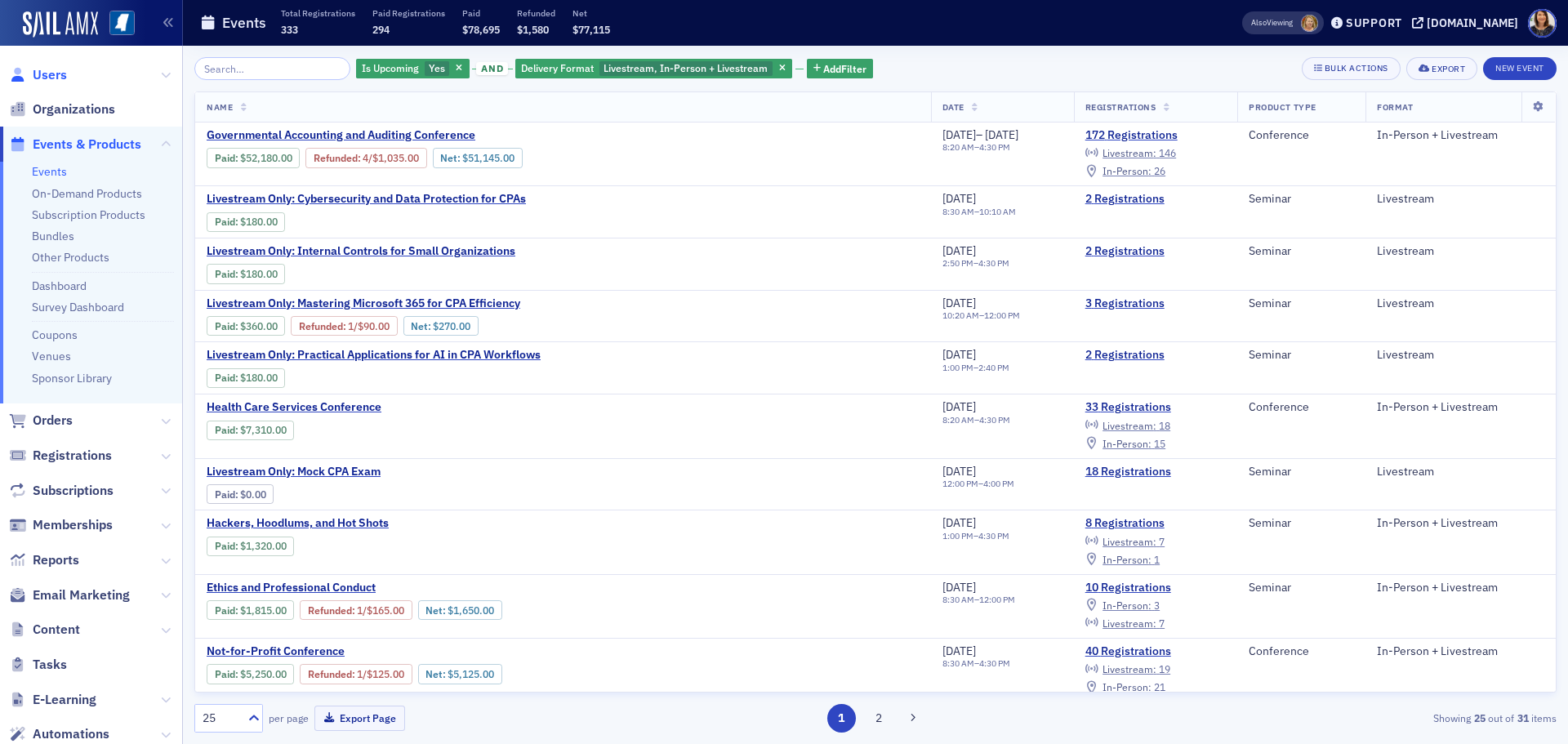
click at [41, 74] on span "Users" at bounding box center [50, 75] width 34 height 18
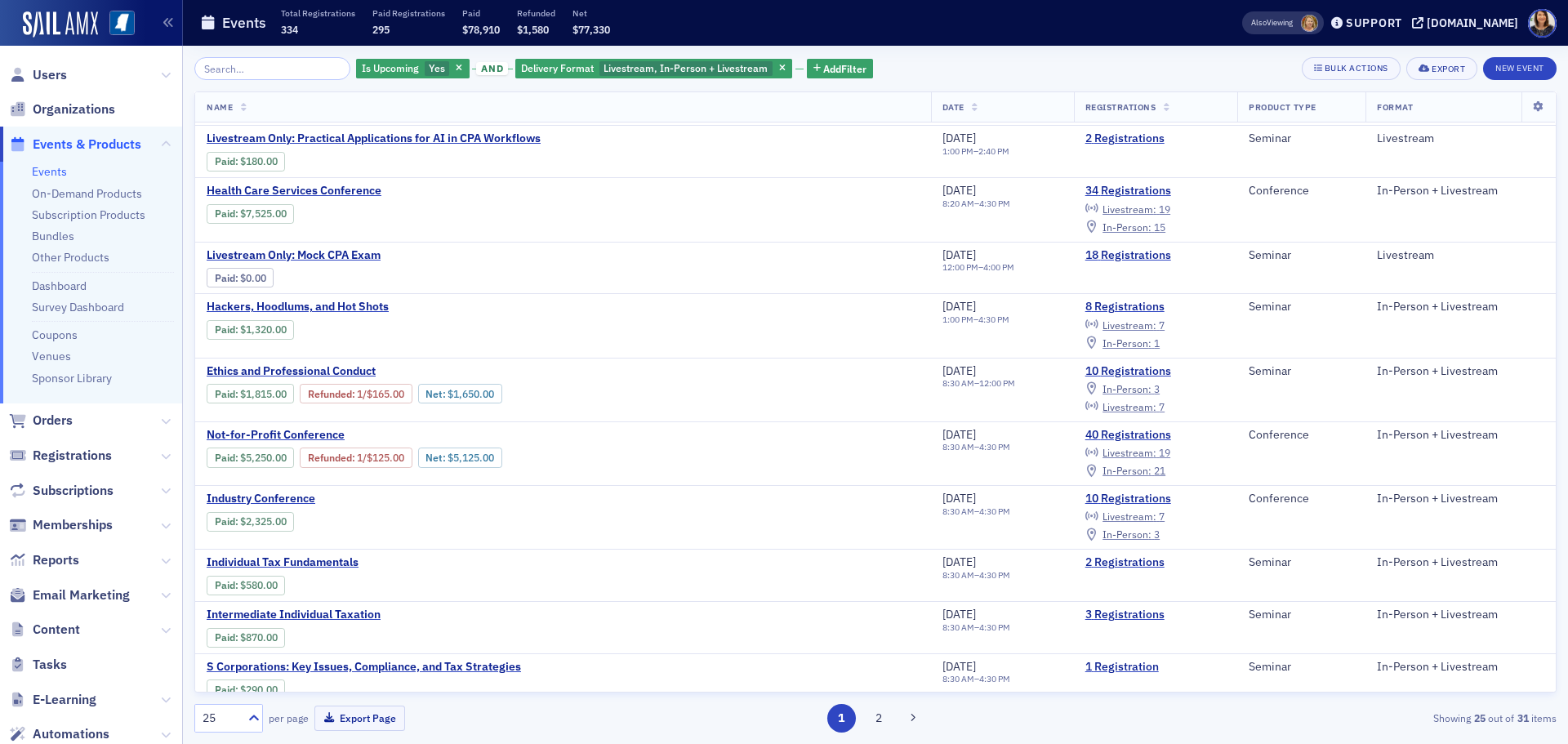
scroll to position [218, 0]
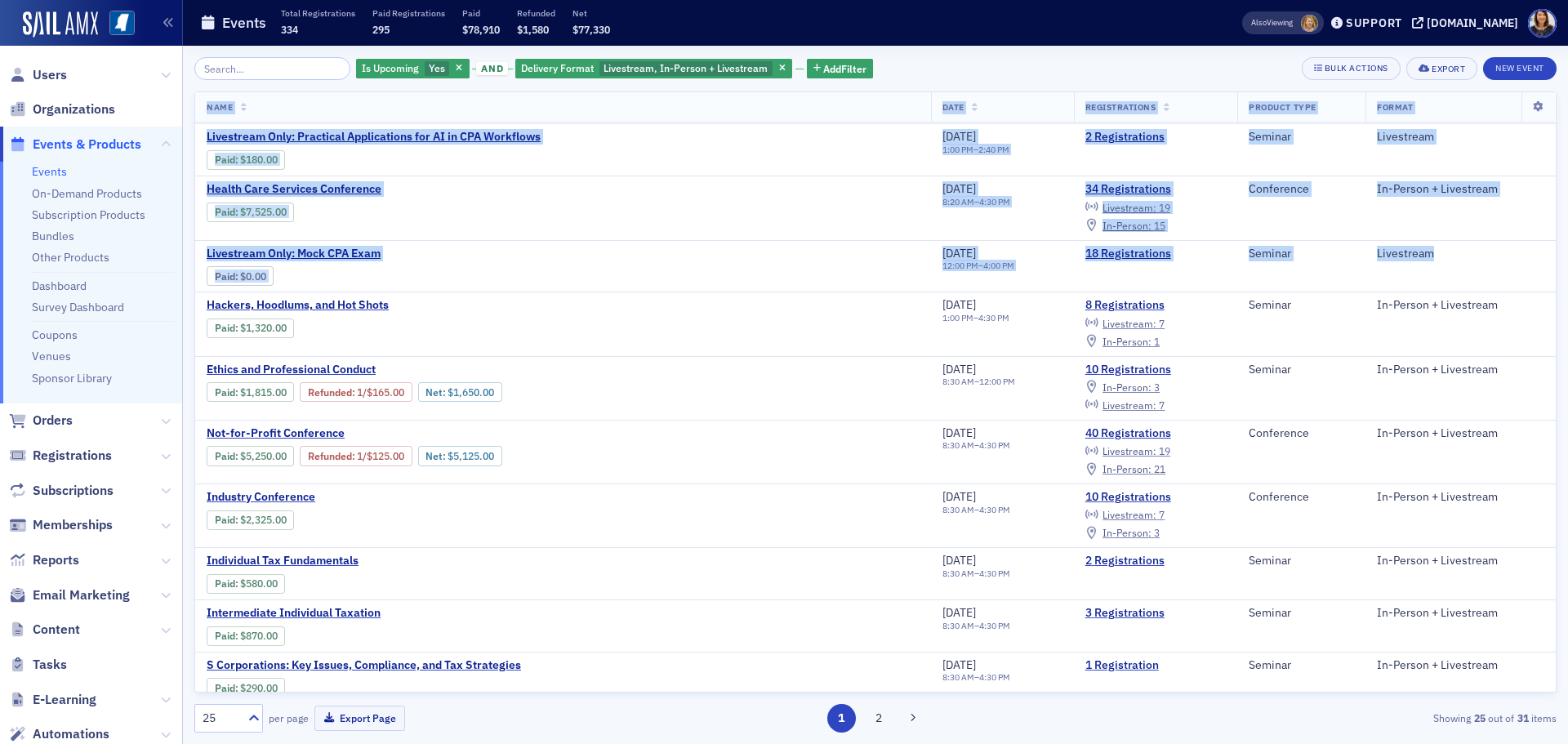
drag, startPoint x: 1541, startPoint y: 254, endPoint x: 1543, endPoint y: 275, distance: 21.1
click at [1543, 275] on div "Name Date Registrations Product Type Format Governmental Accounting and Auditin…" at bounding box center [876, 392] width 1362 height 601
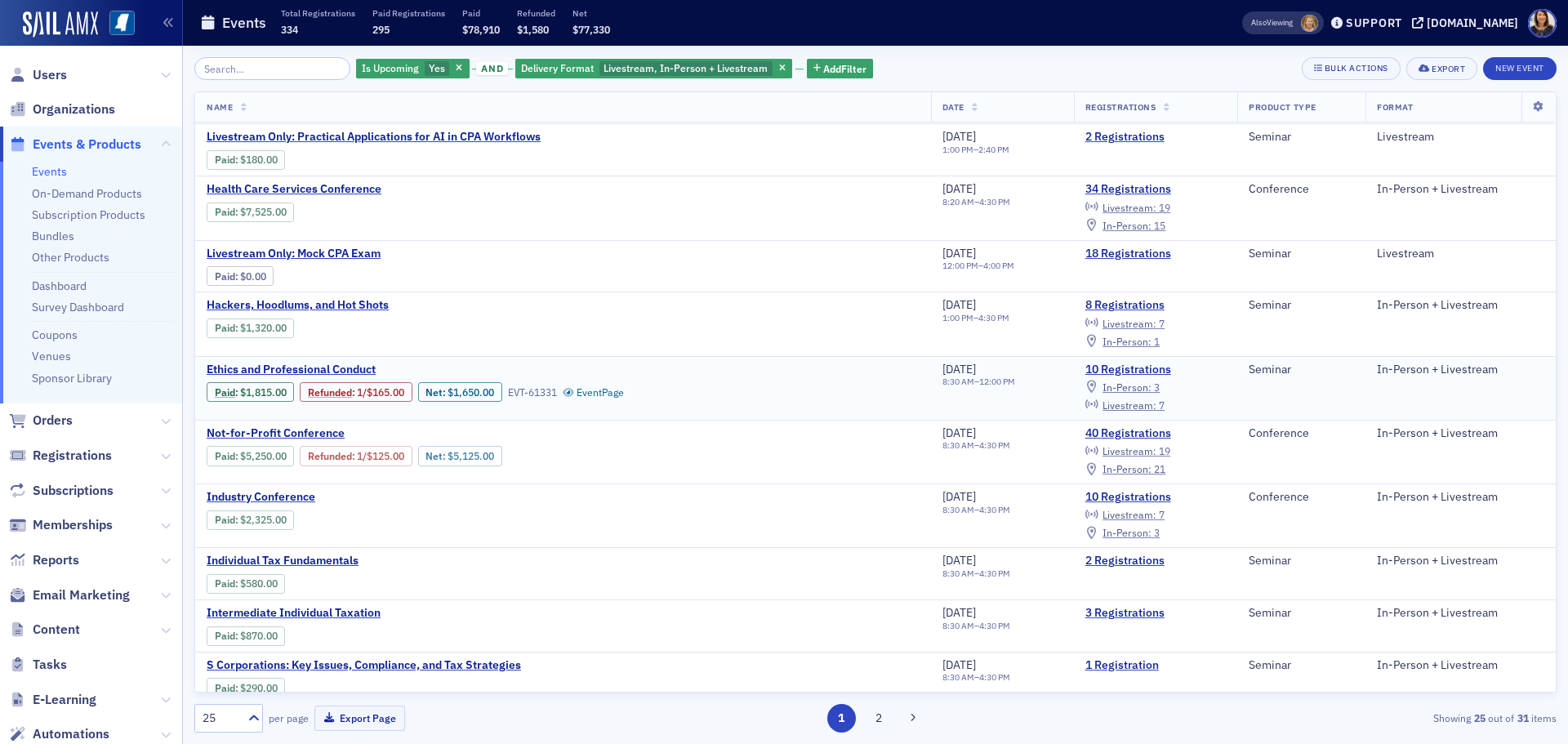
click at [640, 361] on td "Ethics and Professional Conduct Paid : $1,815.00 Refunded : 1 / $165.00 Net : $…" at bounding box center [563, 388] width 736 height 64
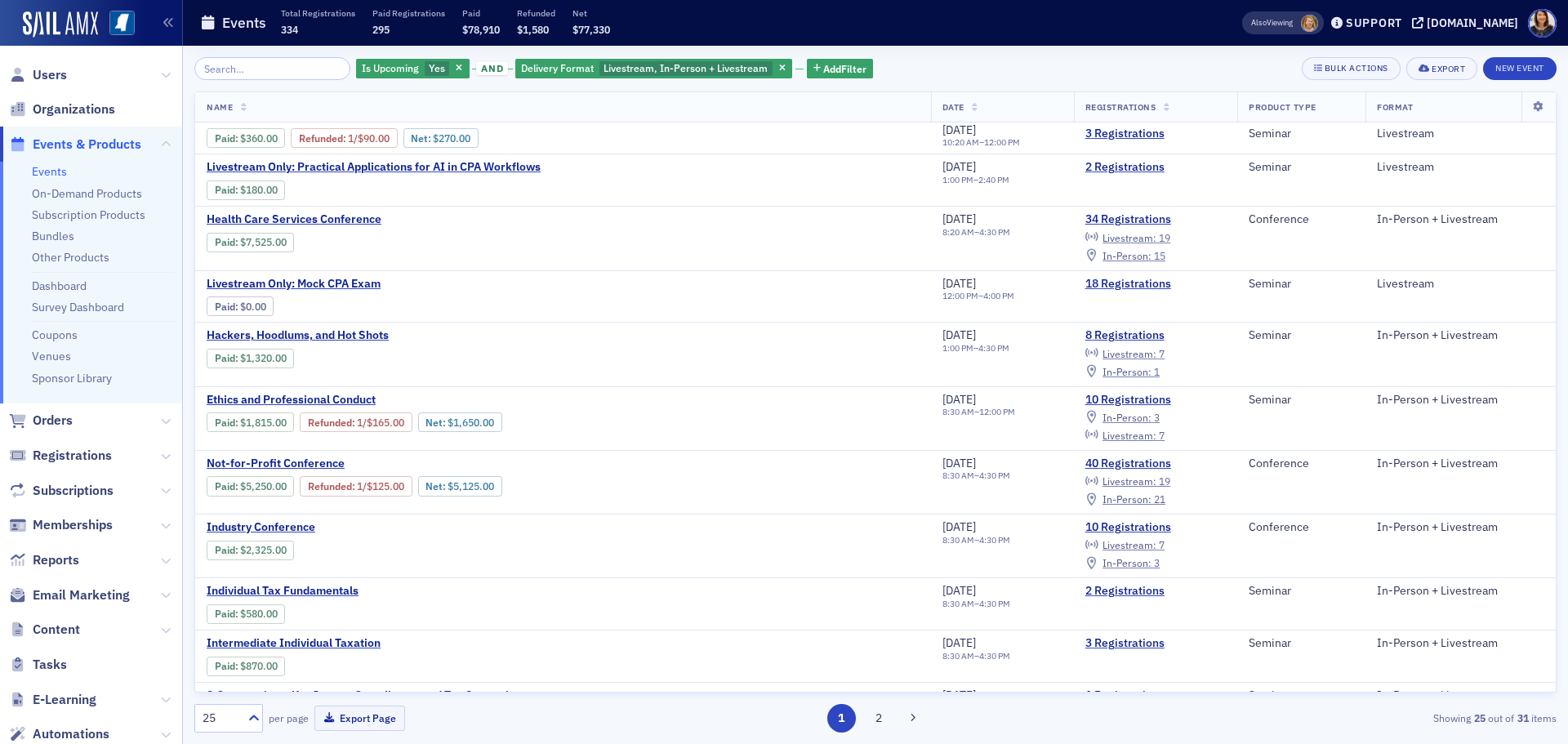
scroll to position [0, 0]
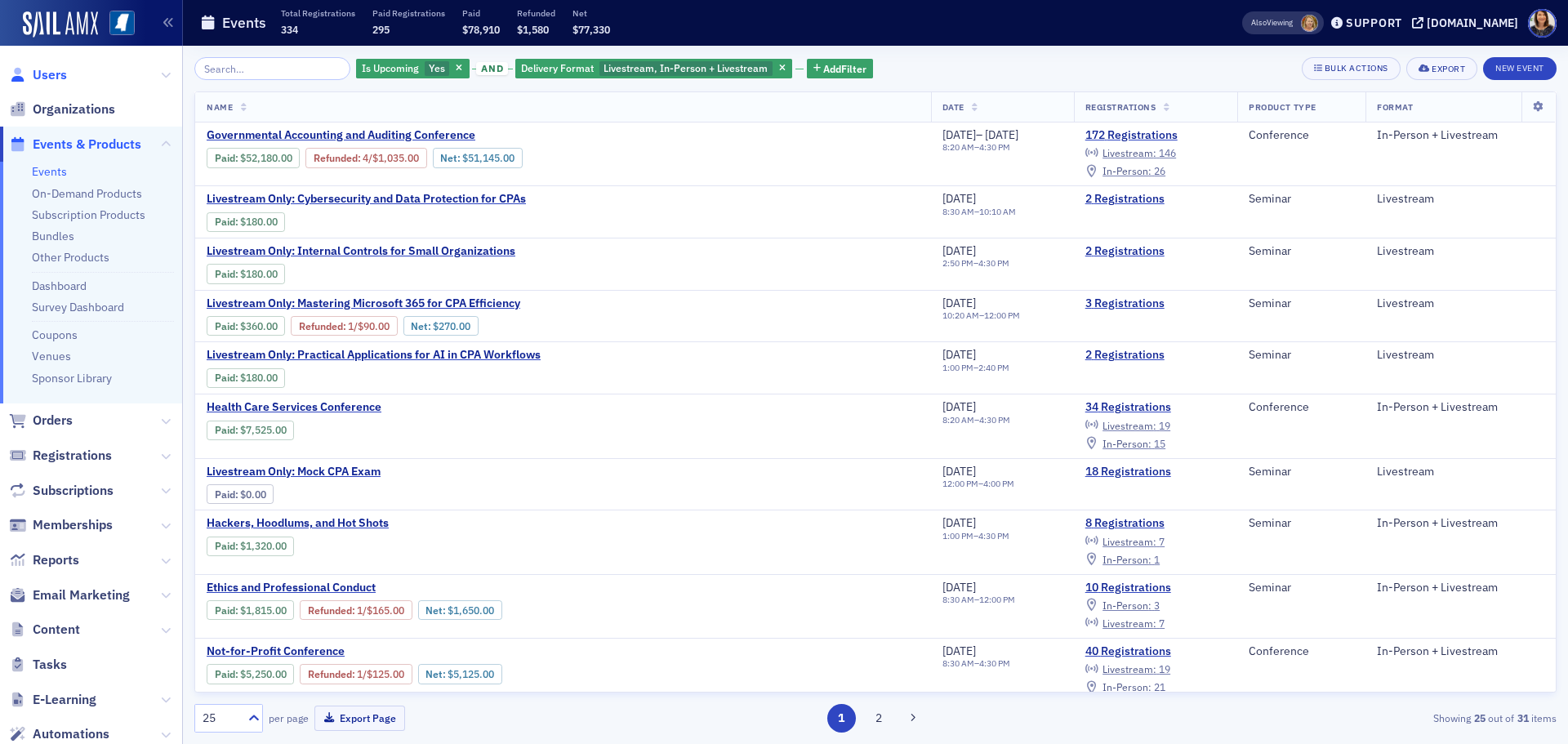
click at [41, 78] on span "Users" at bounding box center [50, 75] width 34 height 18
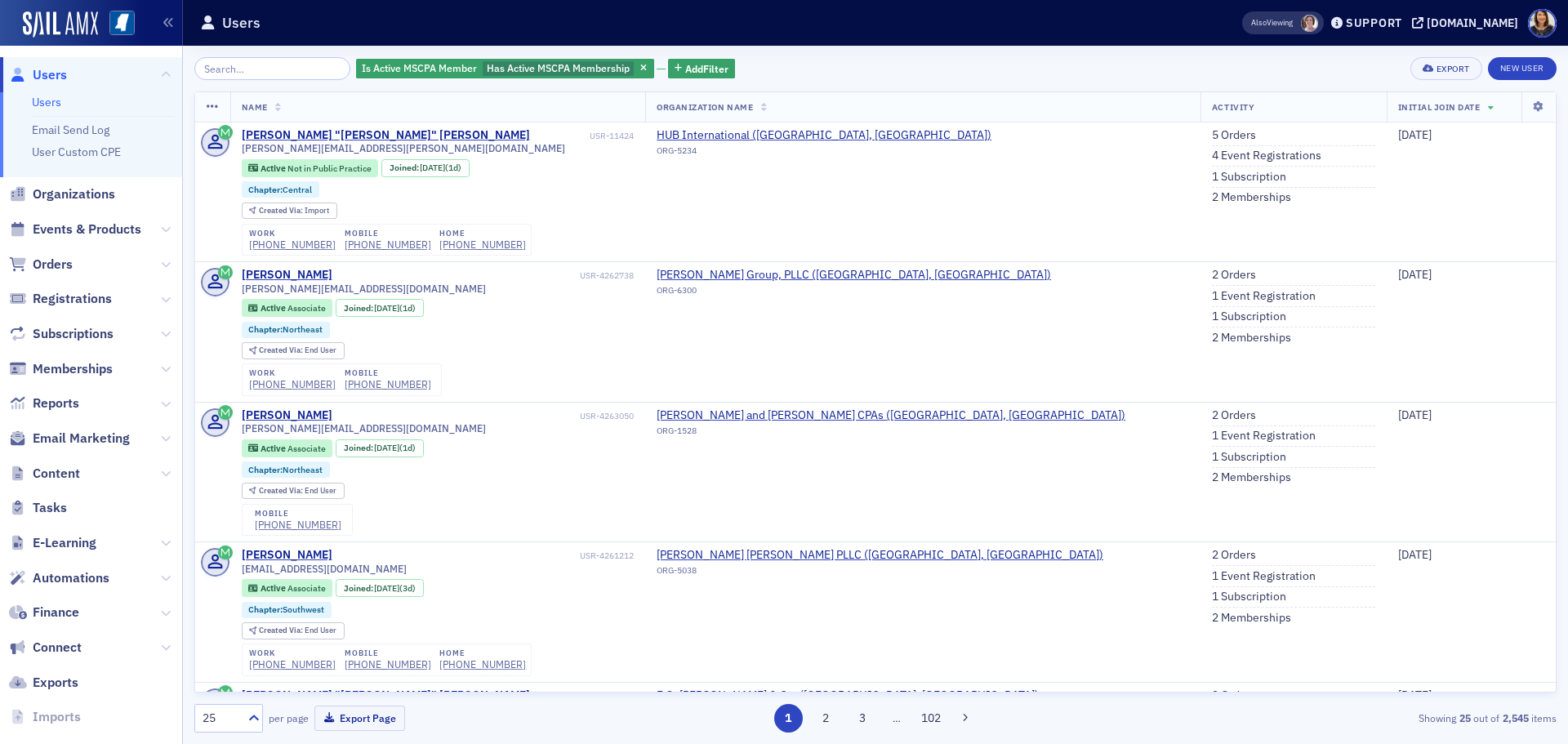
click at [866, 69] on div "Is Active MSCPA Member Has Active MSCPA Membership Add Filter Export New User" at bounding box center [876, 69] width 1362 height 23
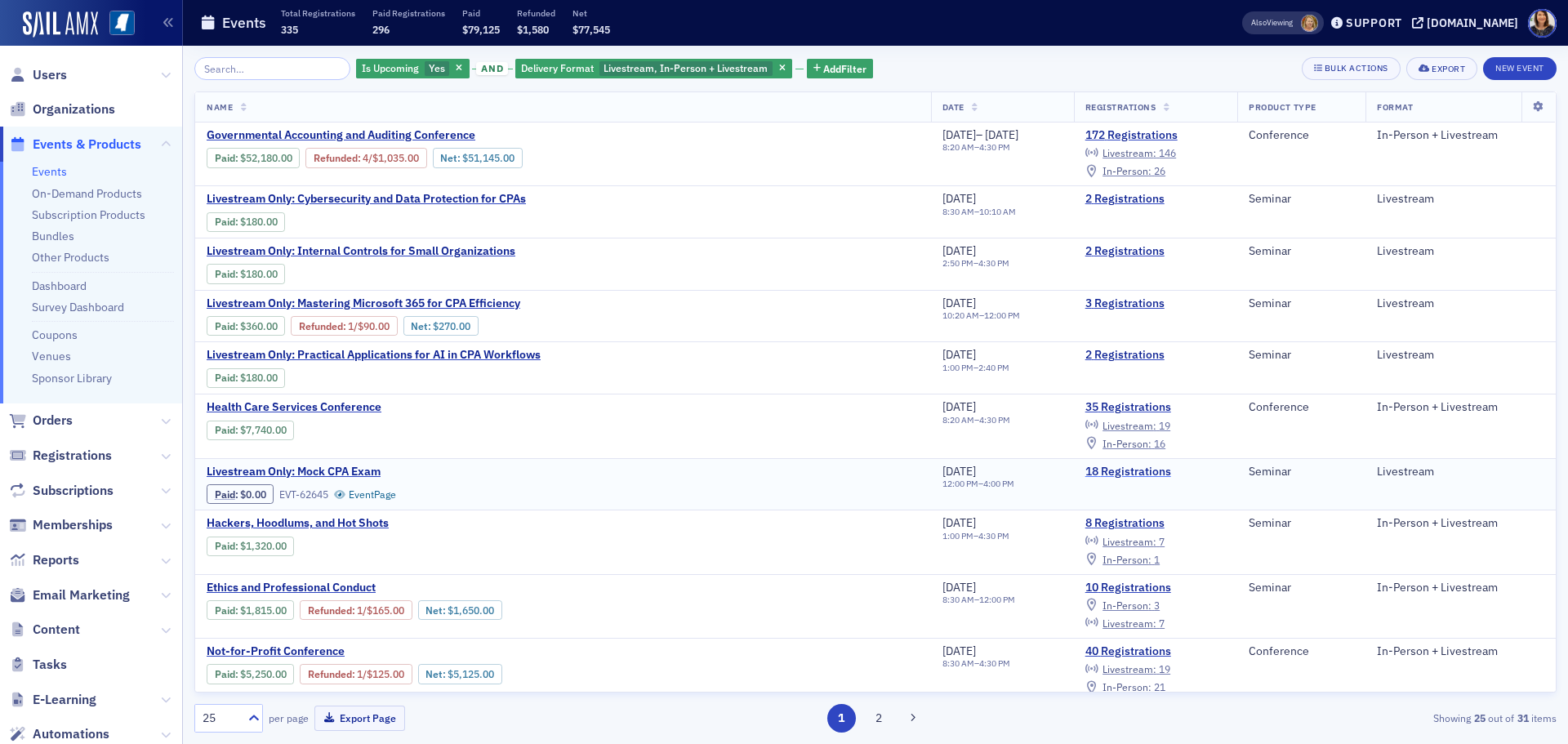
click at [1120, 473] on link "18 Registrations" at bounding box center [1156, 472] width 141 height 15
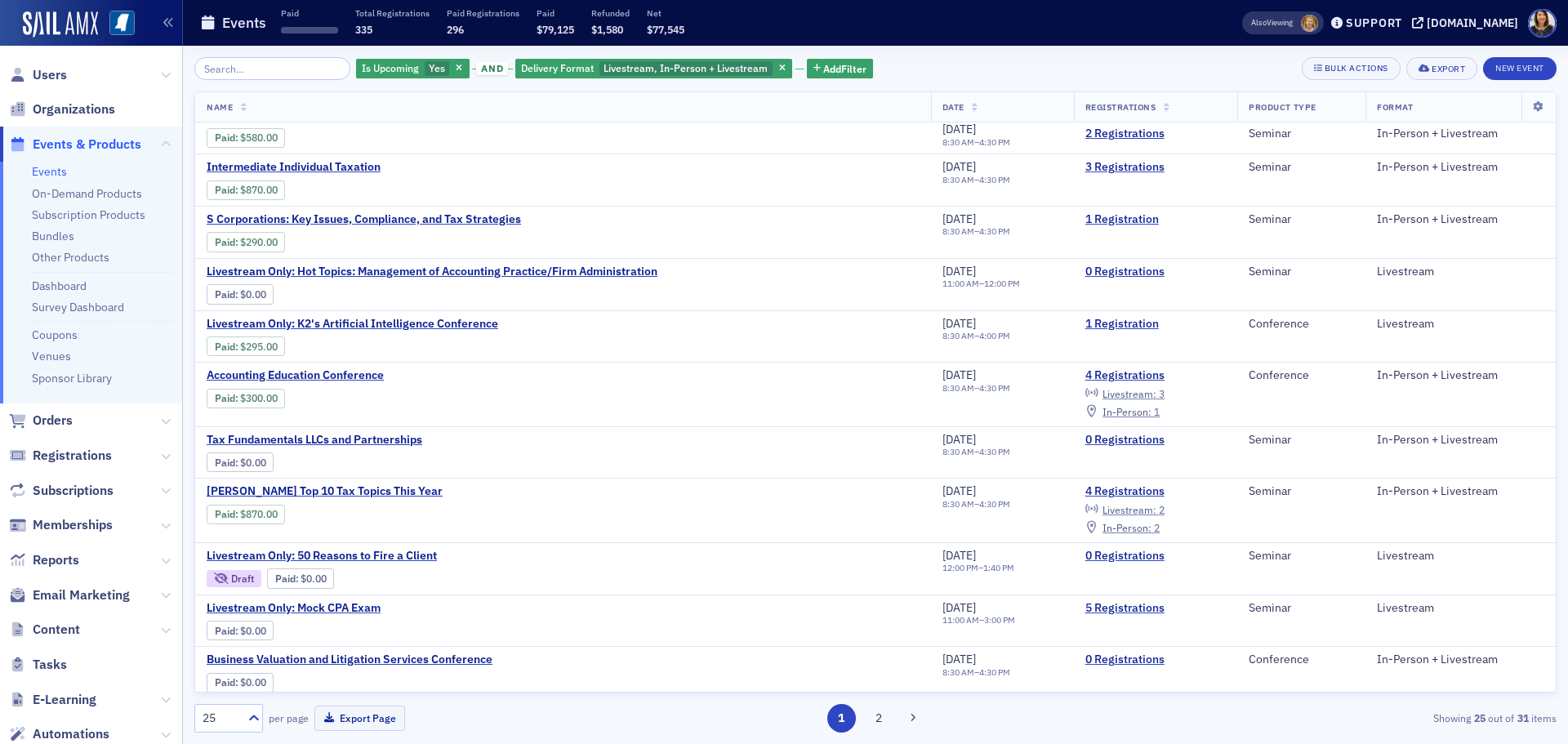
scroll to position [686, 0]
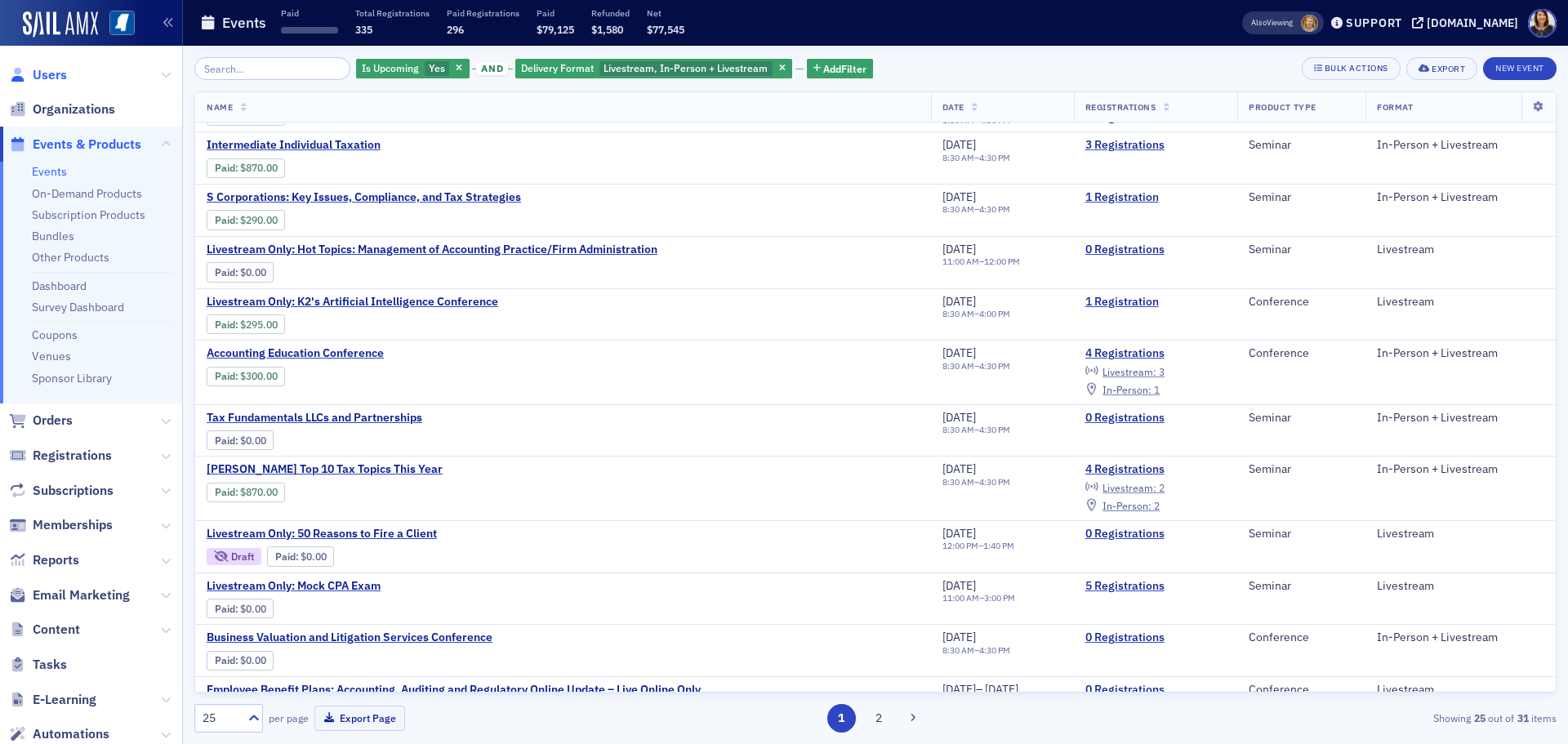
click at [49, 77] on span "Users" at bounding box center [50, 75] width 34 height 18
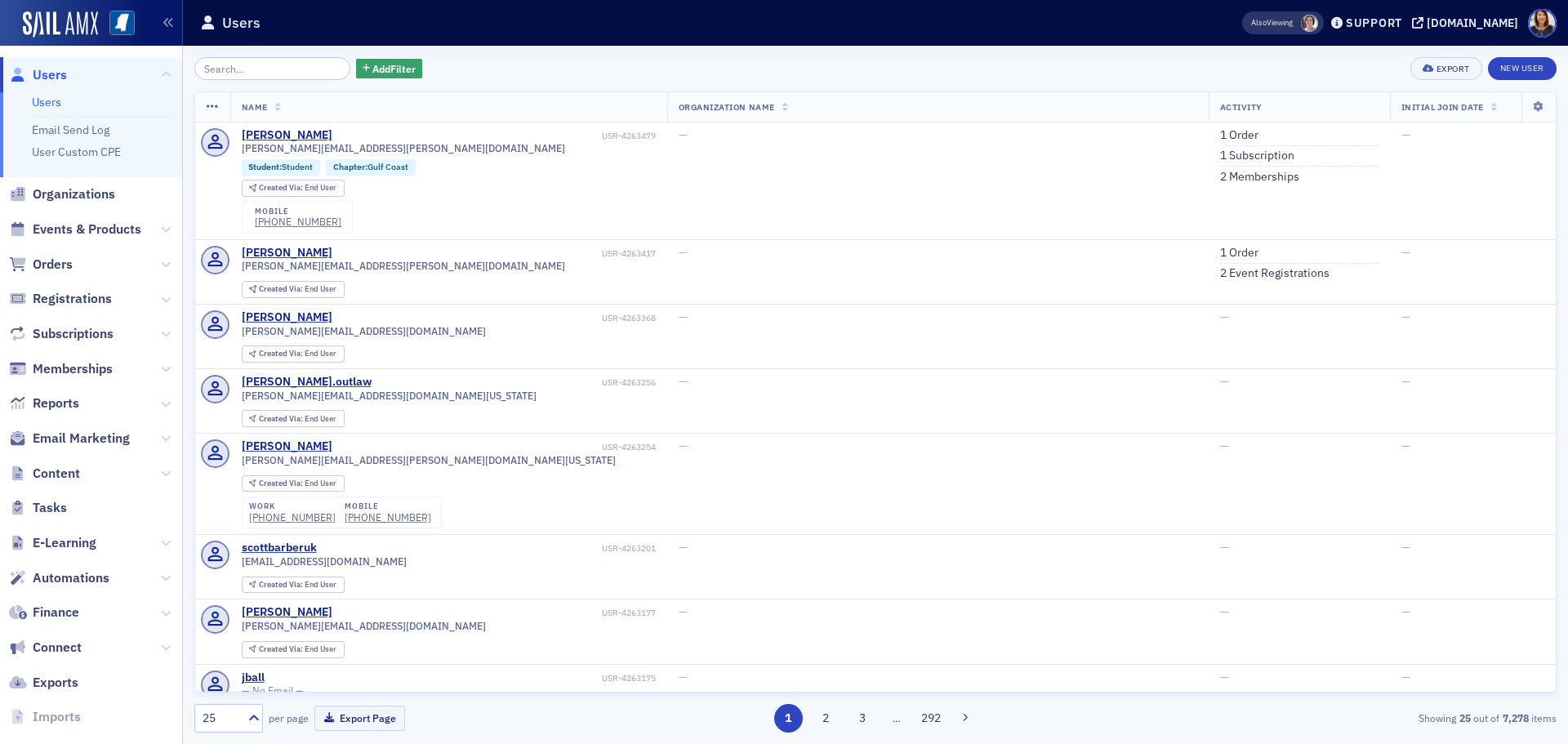
click at [30, 78] on link "Users" at bounding box center [38, 75] width 58 height 18
